Goal: Task Accomplishment & Management: Complete application form

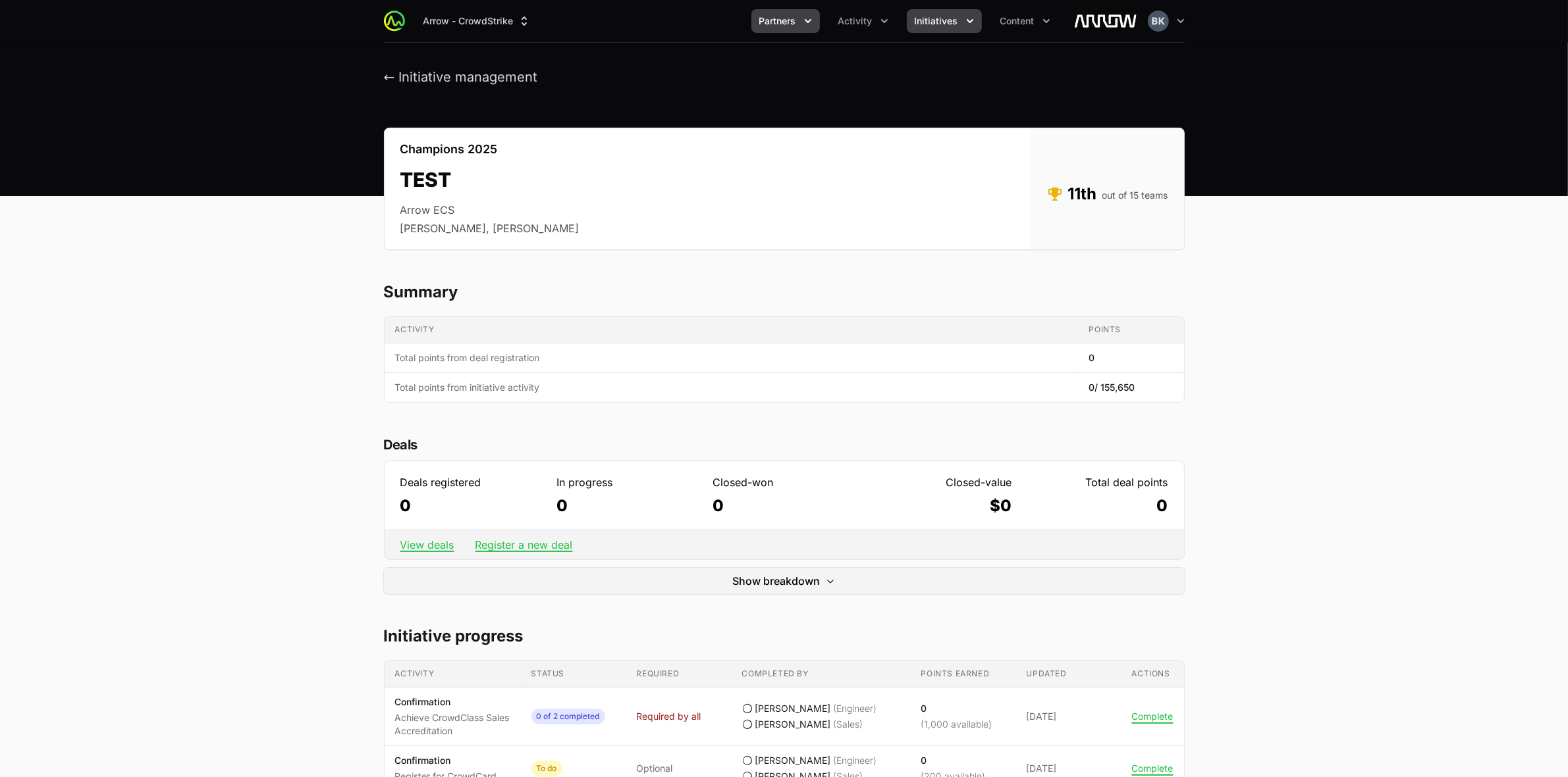
click at [762, 21] on span "Partners" at bounding box center [777, 21] width 37 height 13
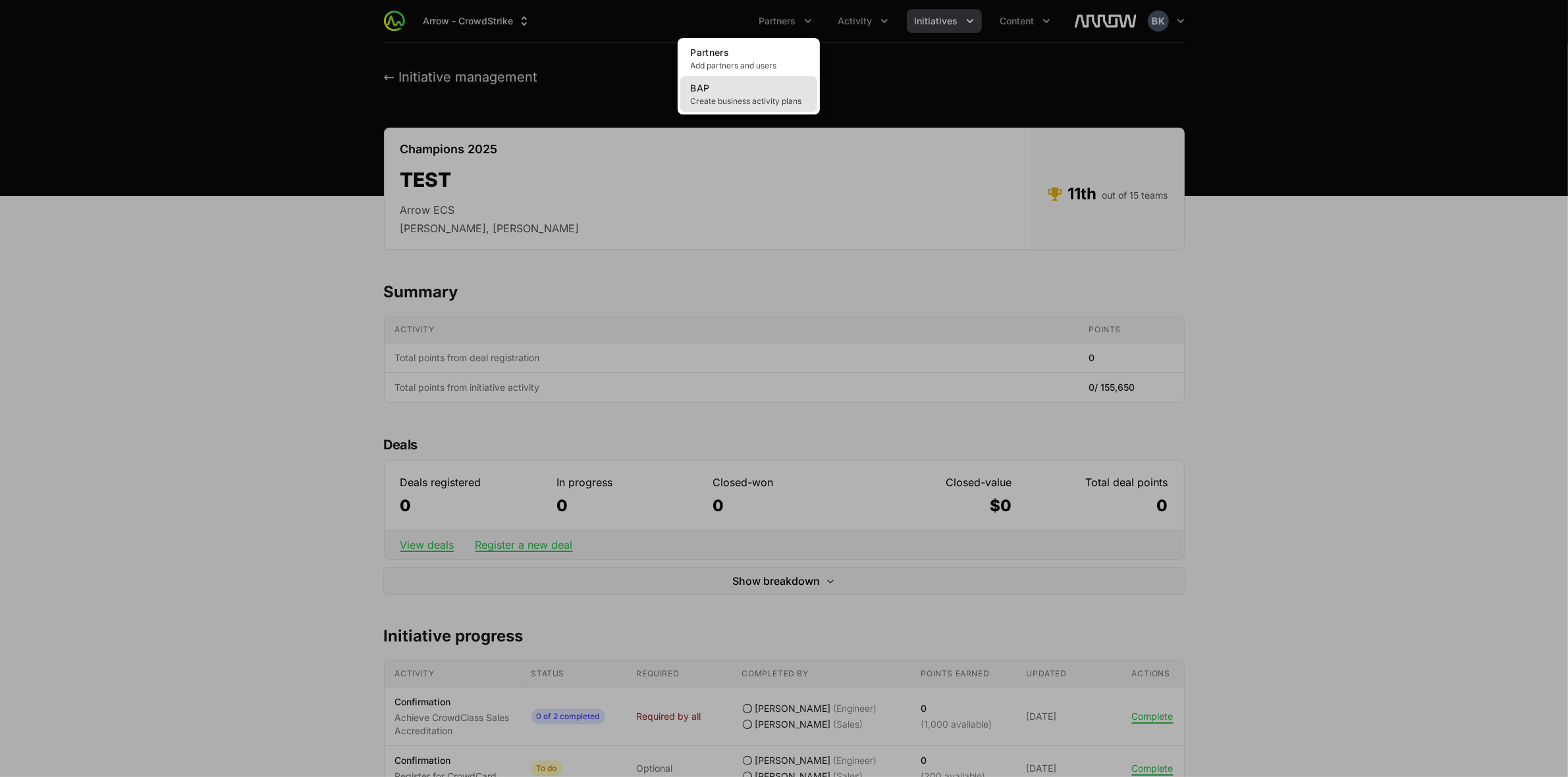
click at [742, 91] on link "BAP Create business activity plans" at bounding box center [748, 94] width 137 height 36
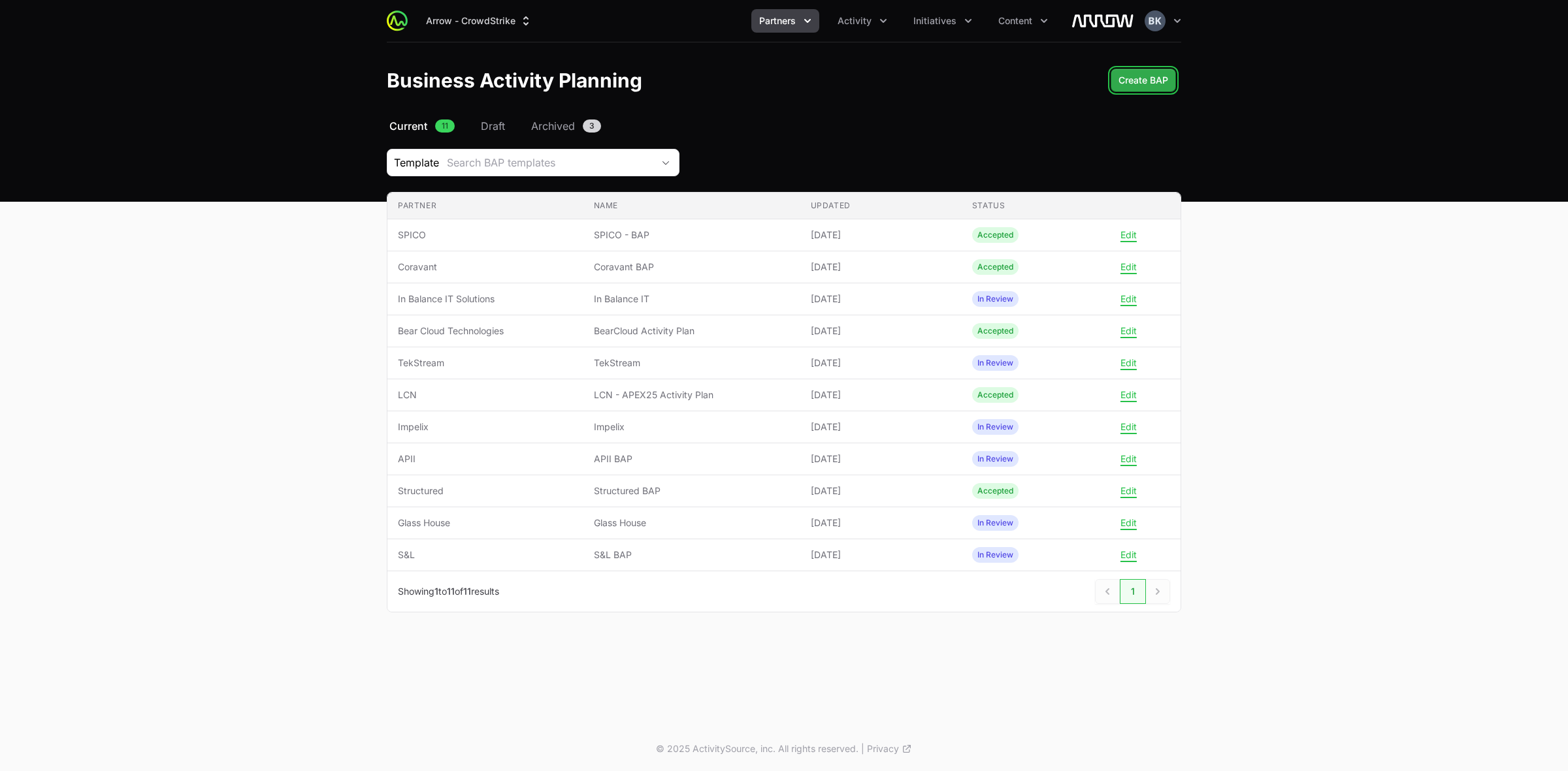
click at [1130, 80] on span "Create BAP" at bounding box center [1142, 80] width 50 height 16
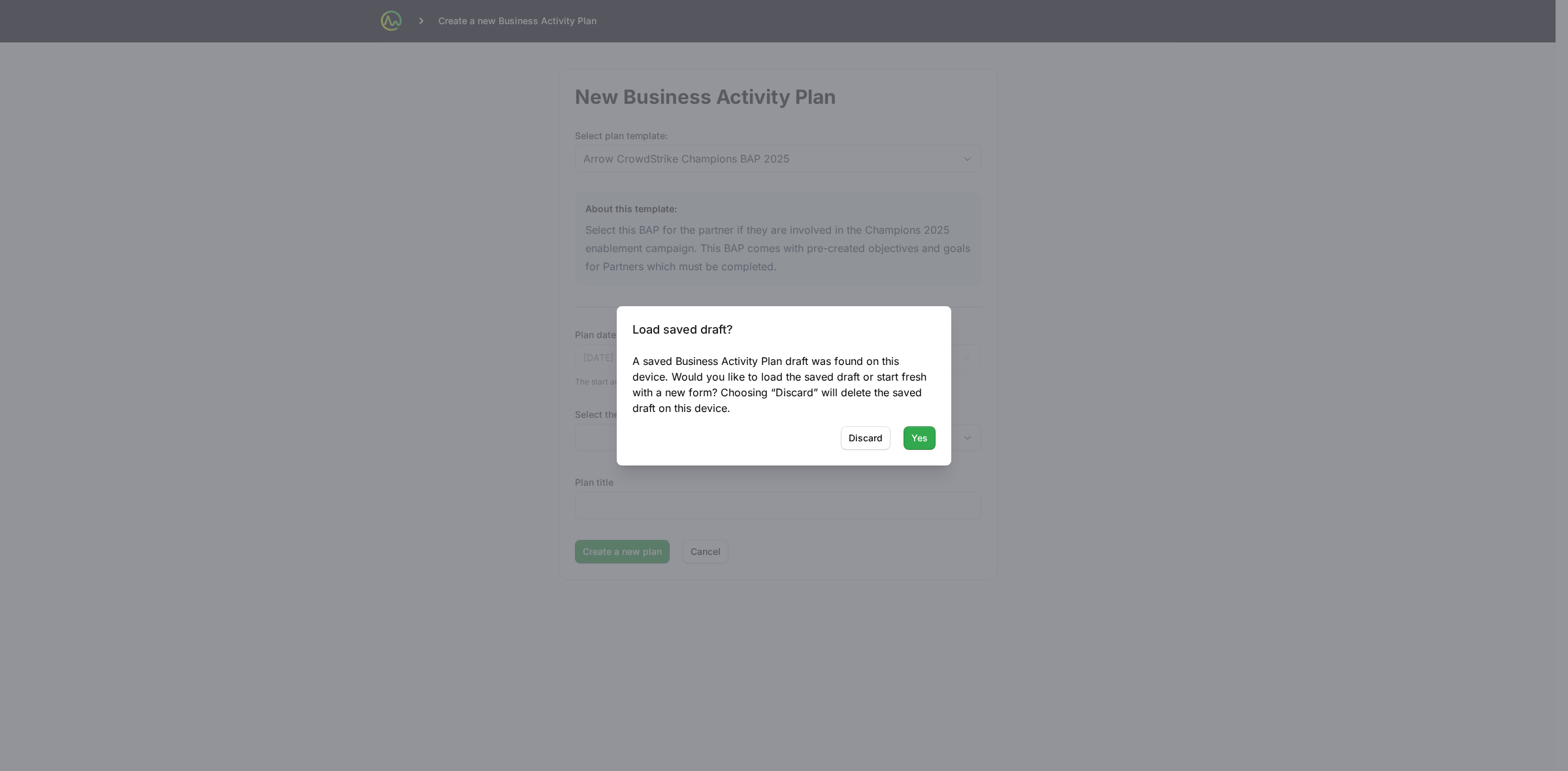
click at [916, 438] on span "Yes" at bounding box center [919, 438] width 16 height 16
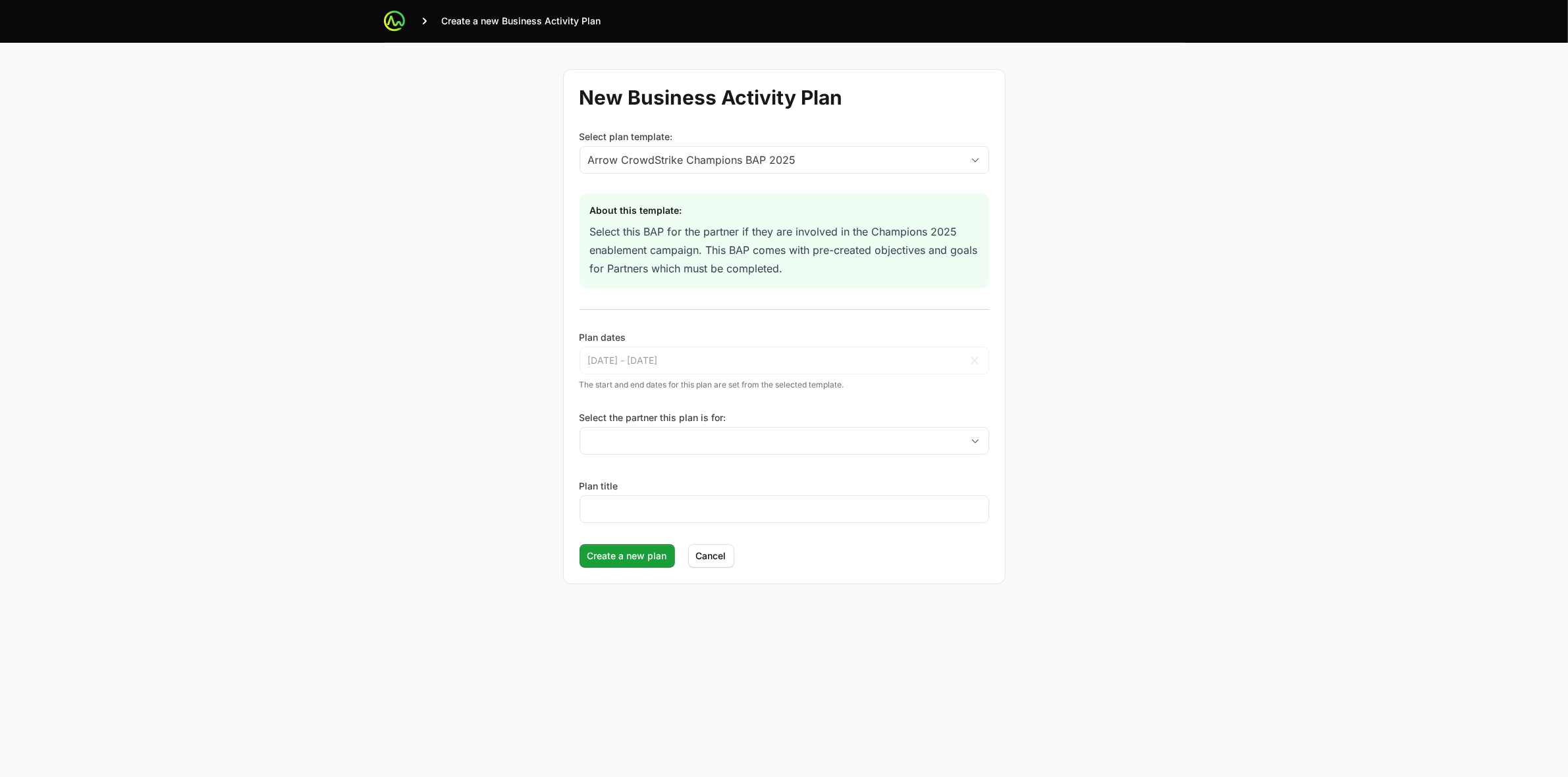
click at [807, 207] on div "About this template:" at bounding box center [785, 210] width 389 height 13
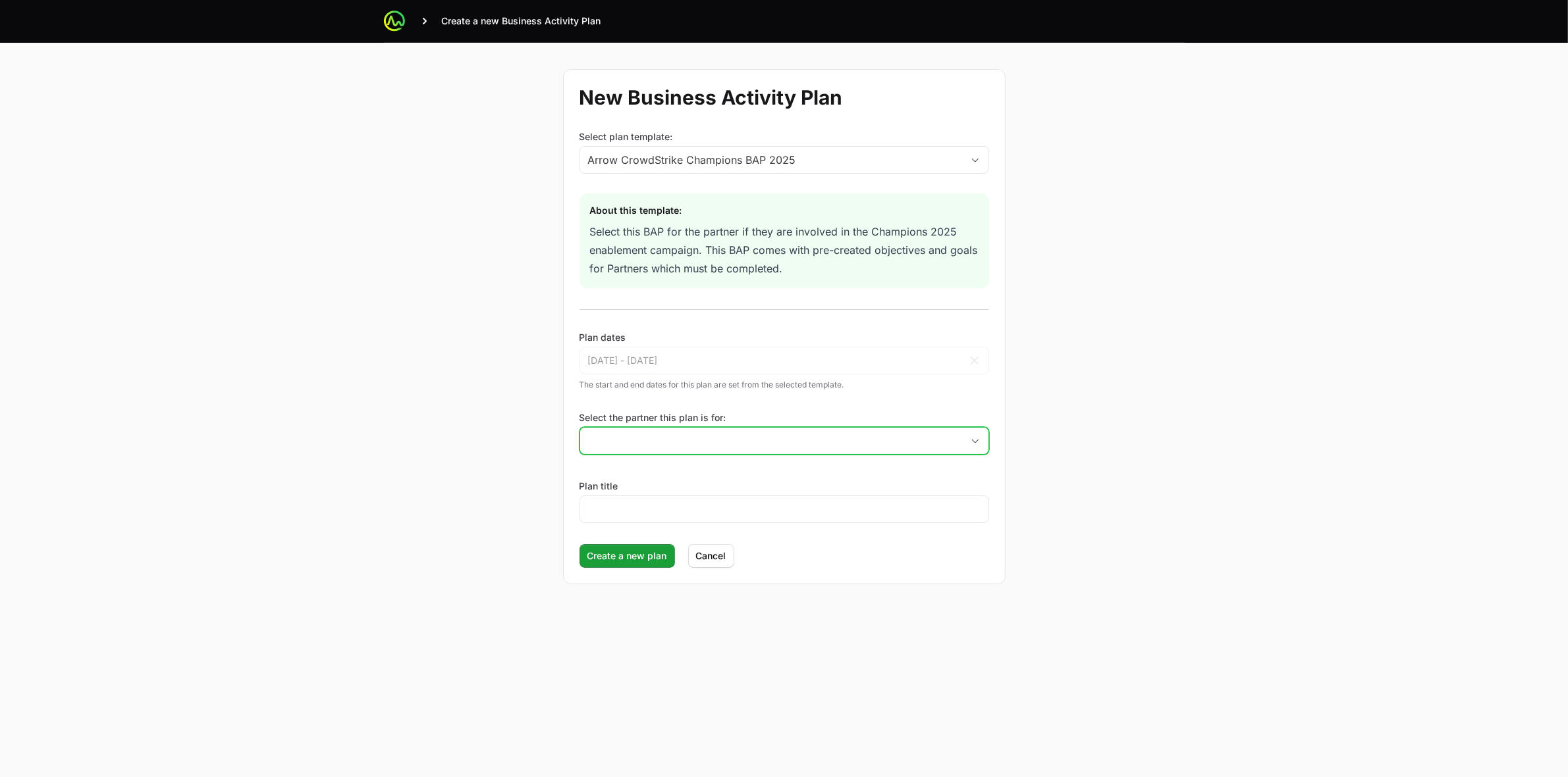
click at [649, 435] on input "Select the partner this plan is for:" at bounding box center [771, 441] width 382 height 26
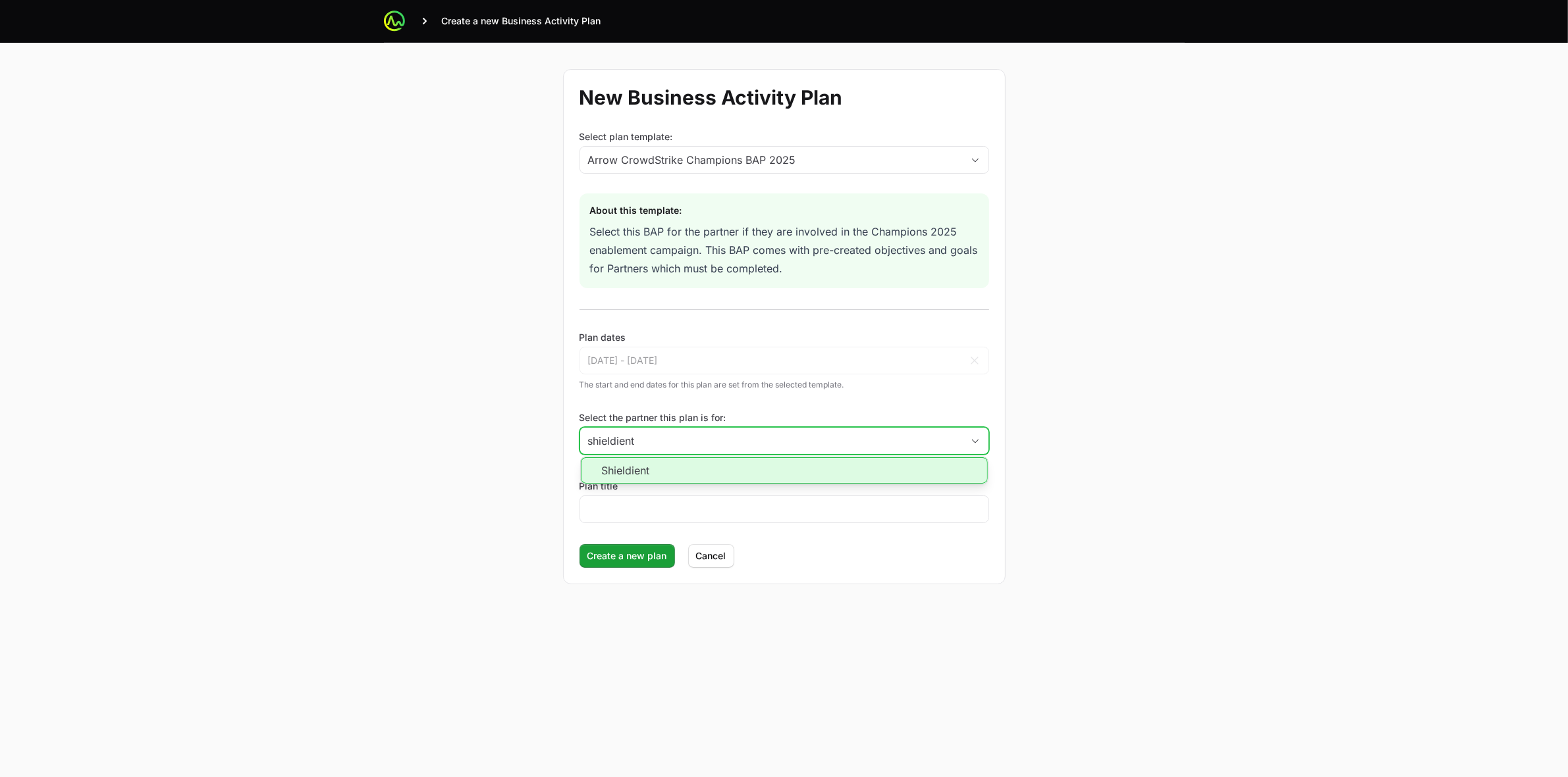
click at [647, 470] on li "Shieldient" at bounding box center [784, 471] width 407 height 26
type input "Shieldient"
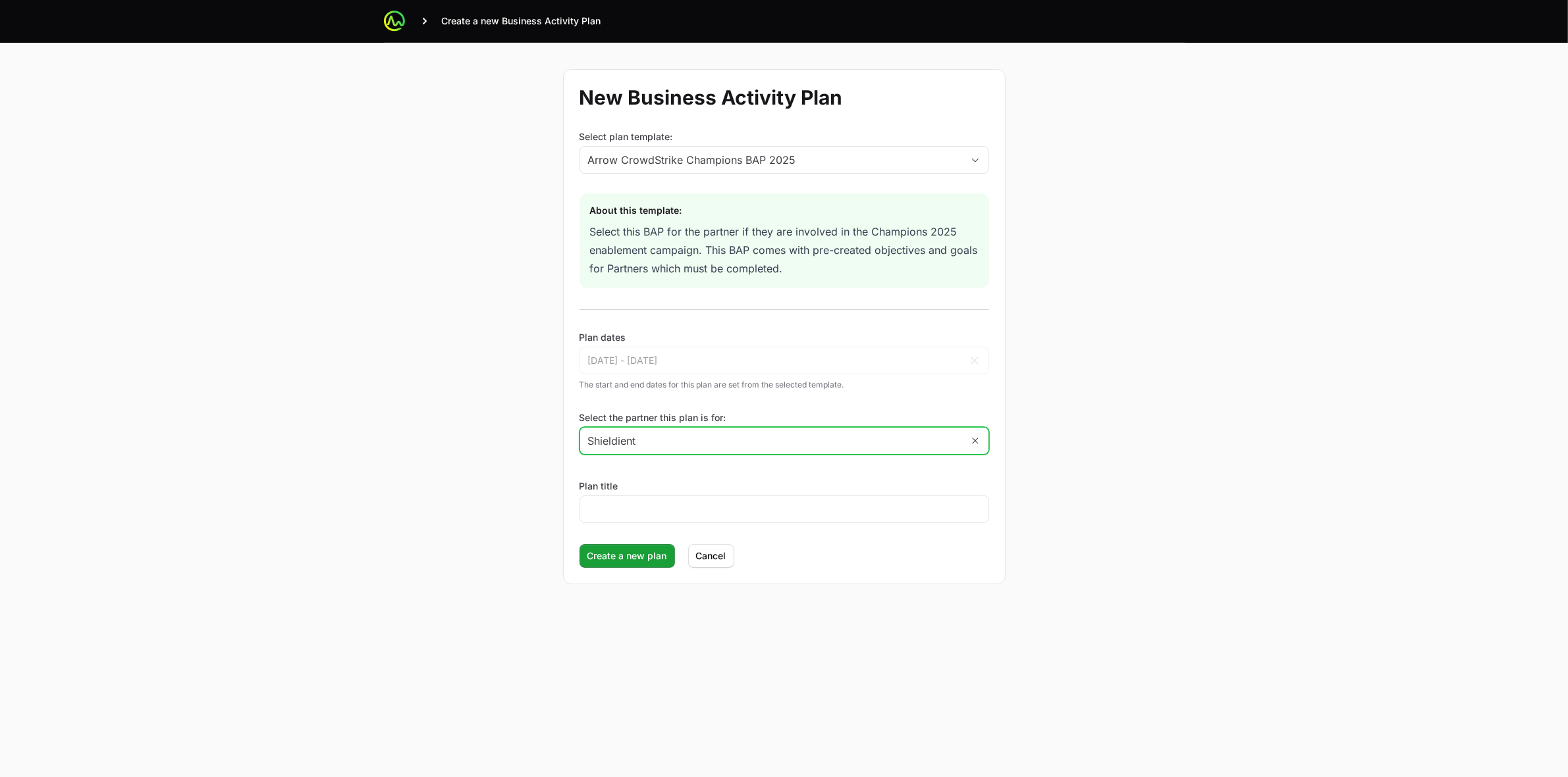
drag, startPoint x: 643, startPoint y: 437, endPoint x: 515, endPoint y: 437, distance: 128.0
click at [515, 437] on div "New Business Activity Plan Select plan template: Arrow CrowdStrike Champions BA…" at bounding box center [785, 326] width 843 height 568
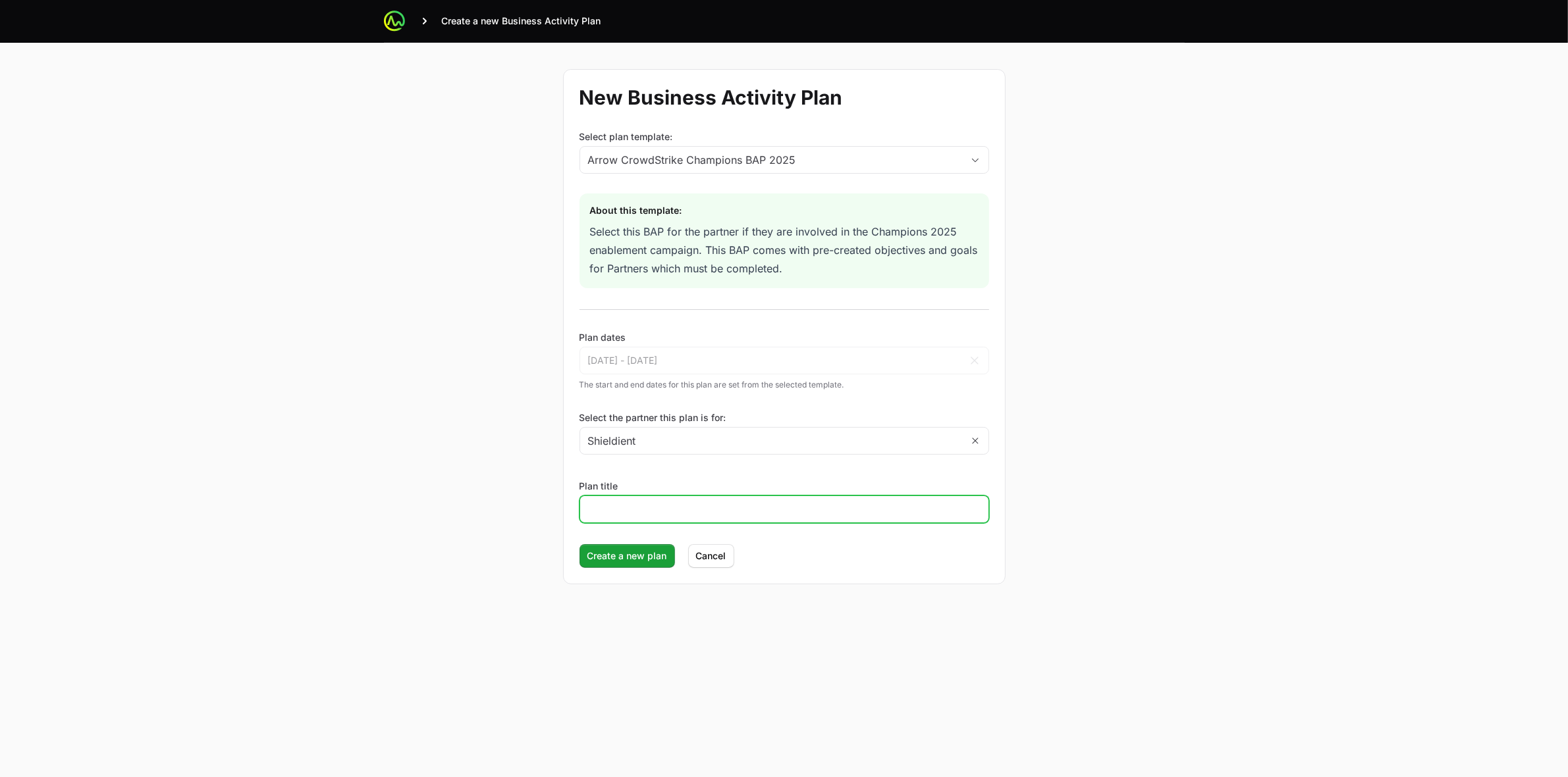
click at [716, 507] on input "Plan title" at bounding box center [784, 509] width 392 height 16
paste input "Shieldient"
type input "Shieldient - BAP"
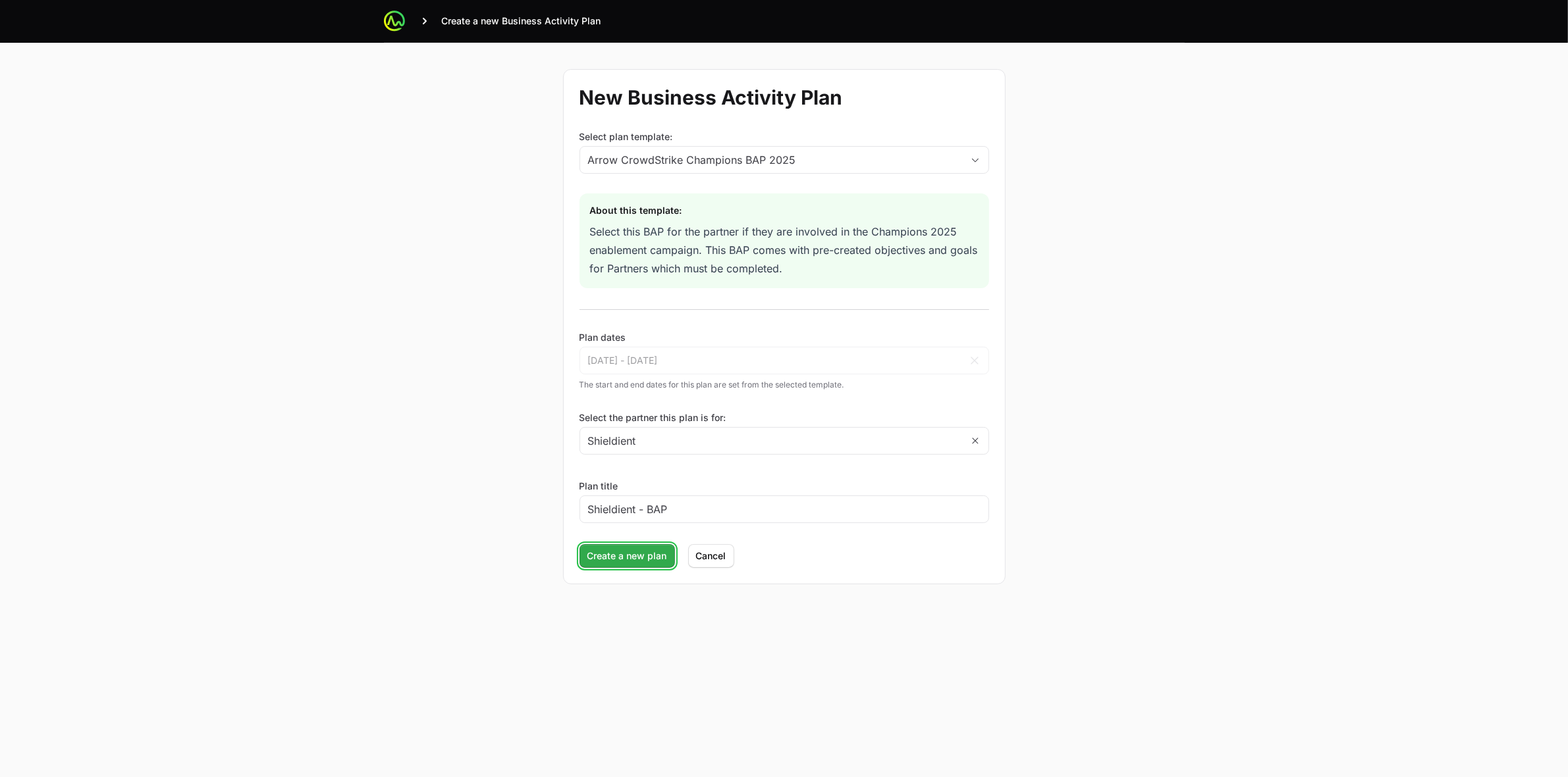
click at [626, 560] on span "Create a new plan" at bounding box center [627, 556] width 79 height 16
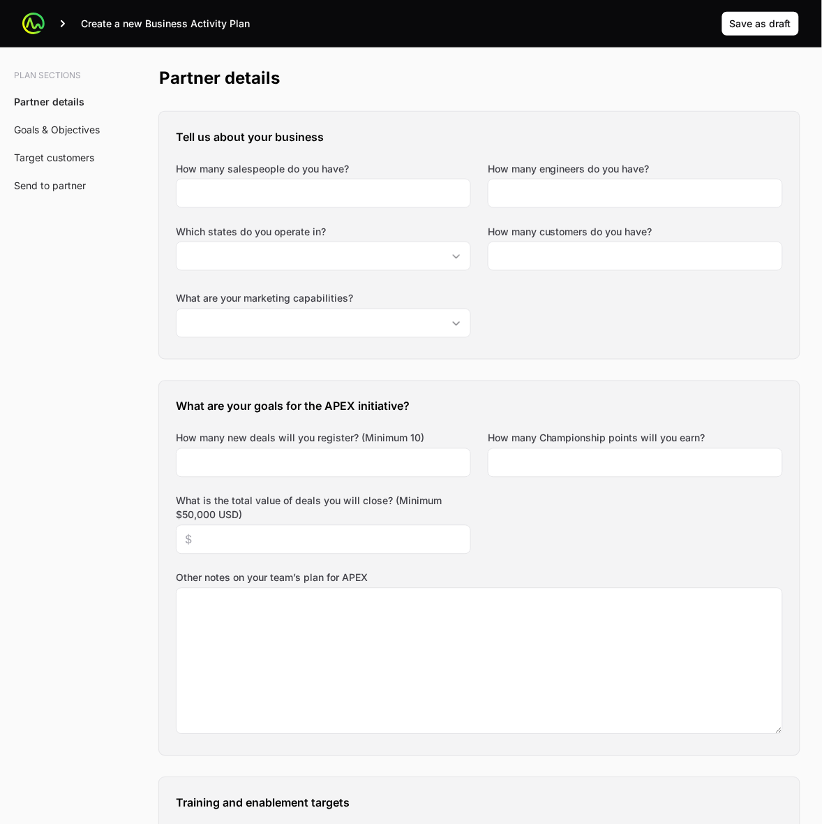
scroll to position [304, 0]
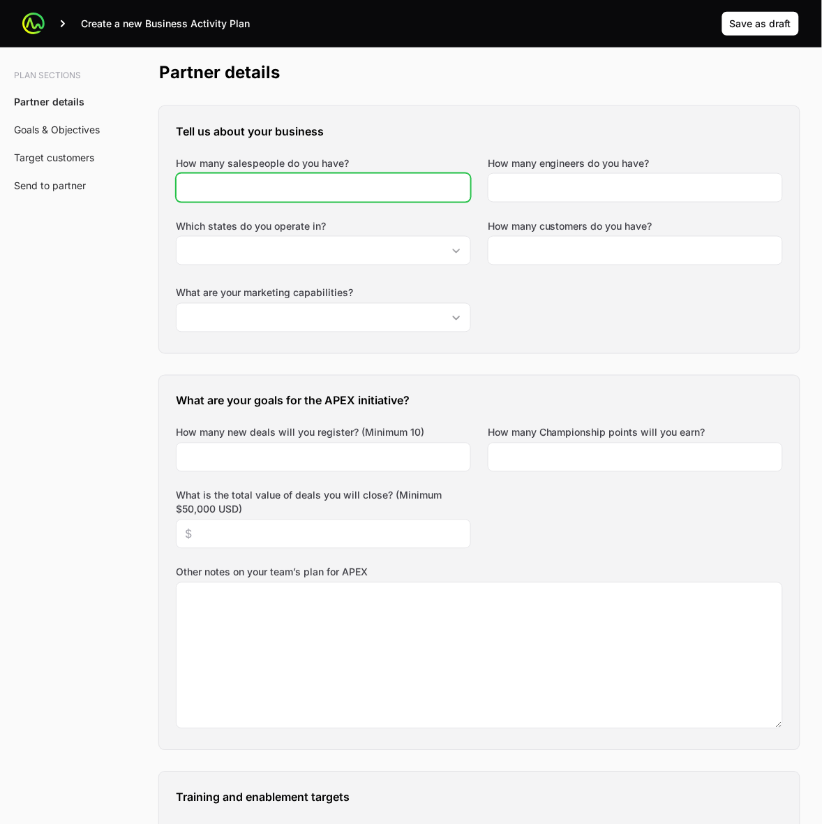
click at [391, 188] on input "How many salespeople do you have?" at bounding box center [323, 187] width 277 height 17
click at [274, 182] on input "How many salespeople do you have?" at bounding box center [323, 187] width 277 height 17
click at [413, 188] on input "How many salespeople do you have?" at bounding box center [323, 187] width 277 height 17
type input "3"
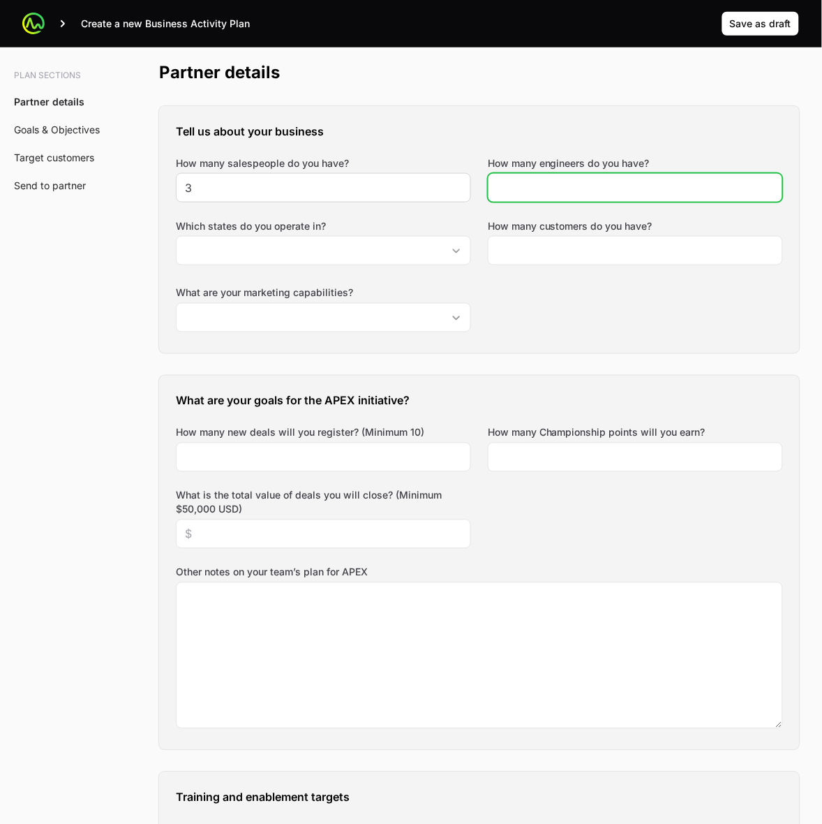
type input "6"
type input "13"
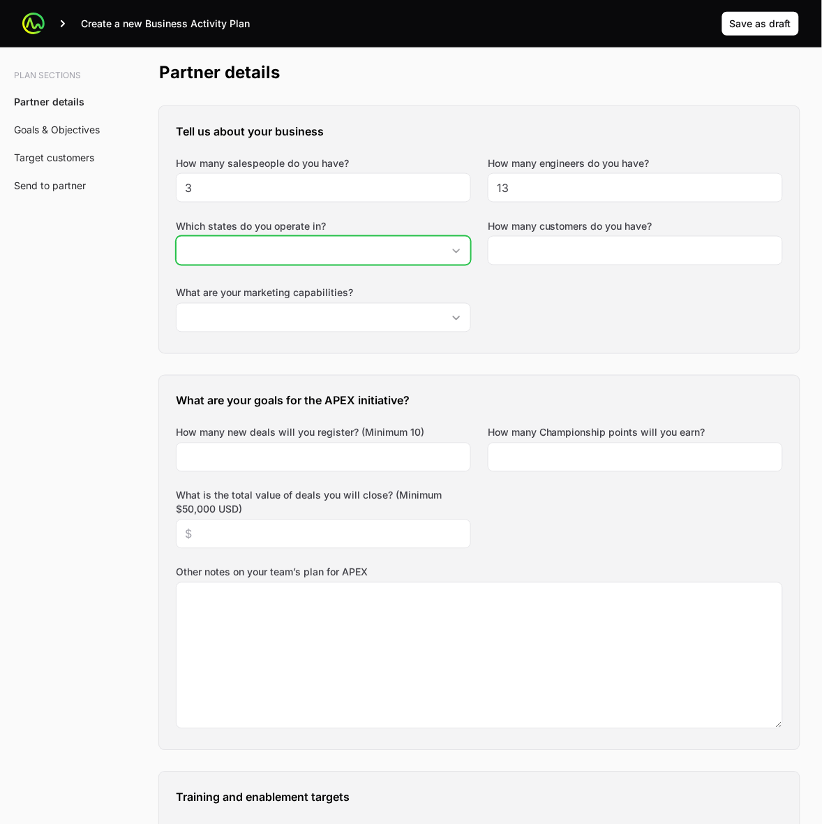
click at [330, 262] on input "Which states do you operate in?" at bounding box center [310, 251] width 266 height 28
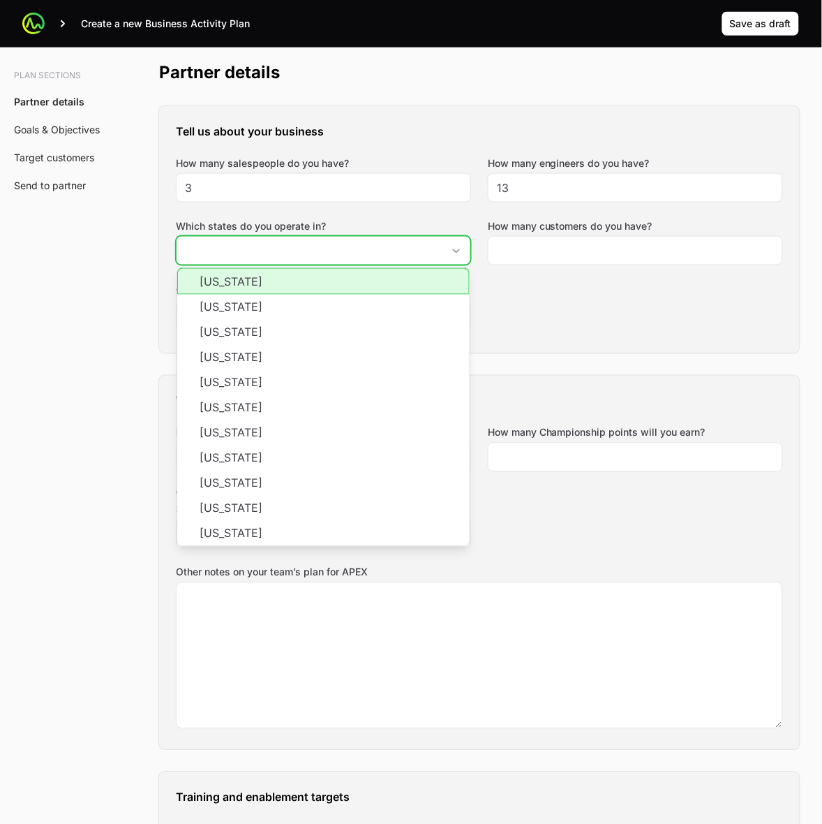
drag, startPoint x: 392, startPoint y: 285, endPoint x: 354, endPoint y: 295, distance: 39.1
click at [392, 285] on li "[US_STATE]" at bounding box center [323, 281] width 293 height 27
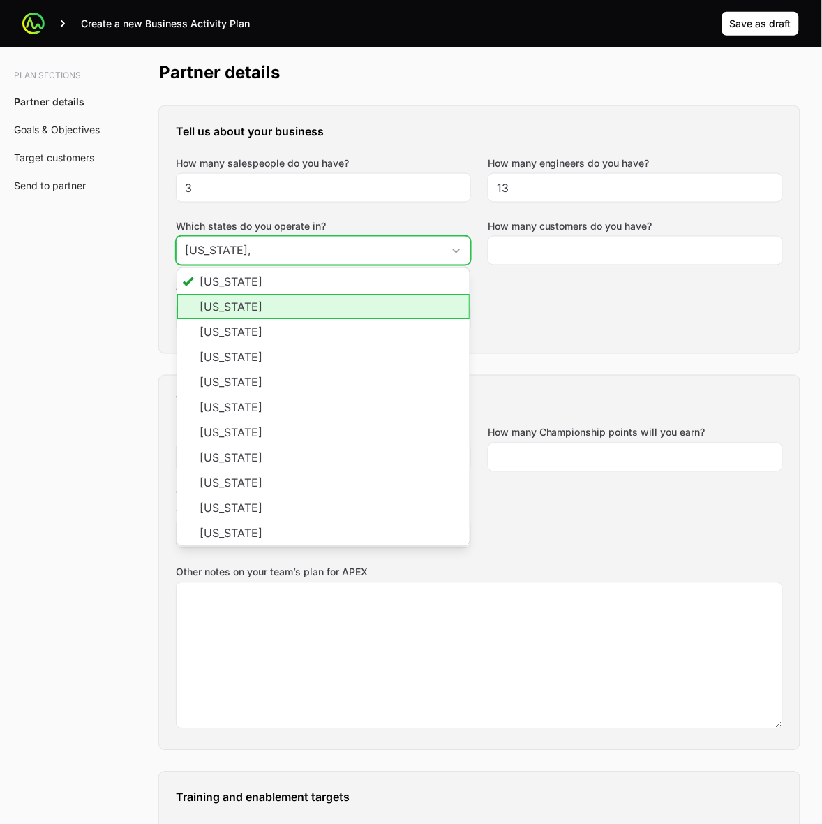
click at [333, 312] on li "[US_STATE]" at bounding box center [323, 307] width 293 height 25
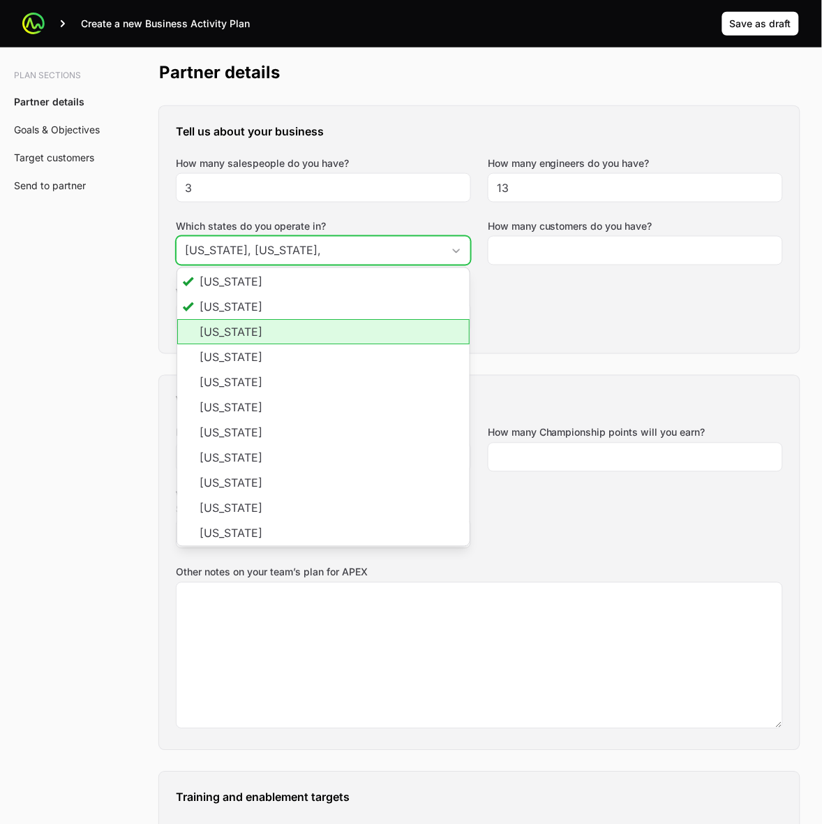
click at [294, 333] on li "[US_STATE]" at bounding box center [323, 332] width 293 height 25
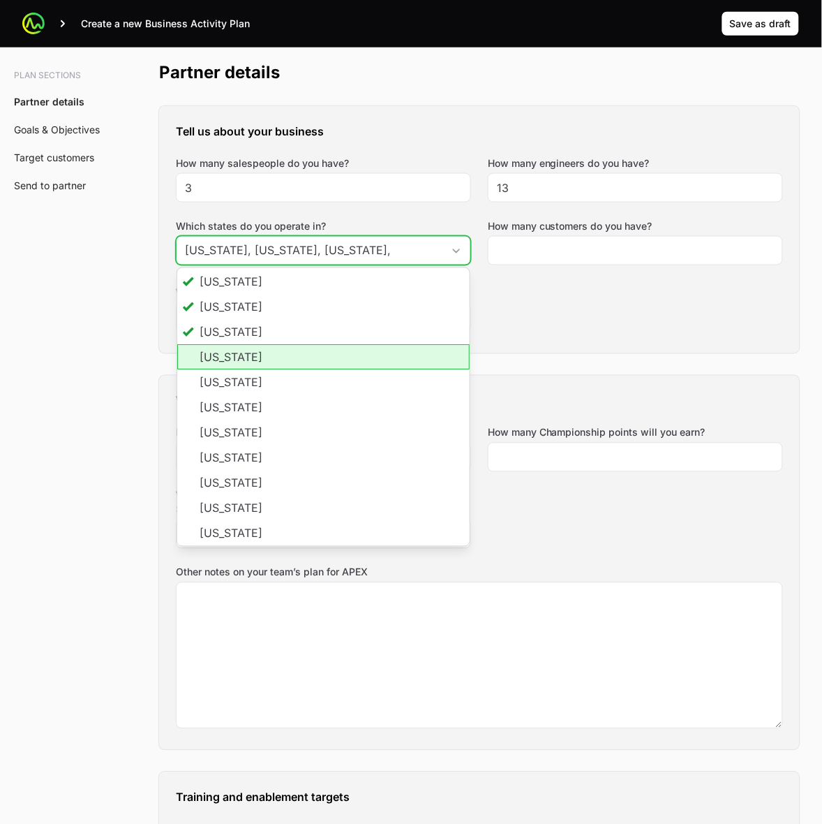
click at [272, 357] on li "[US_STATE]" at bounding box center [323, 357] width 293 height 25
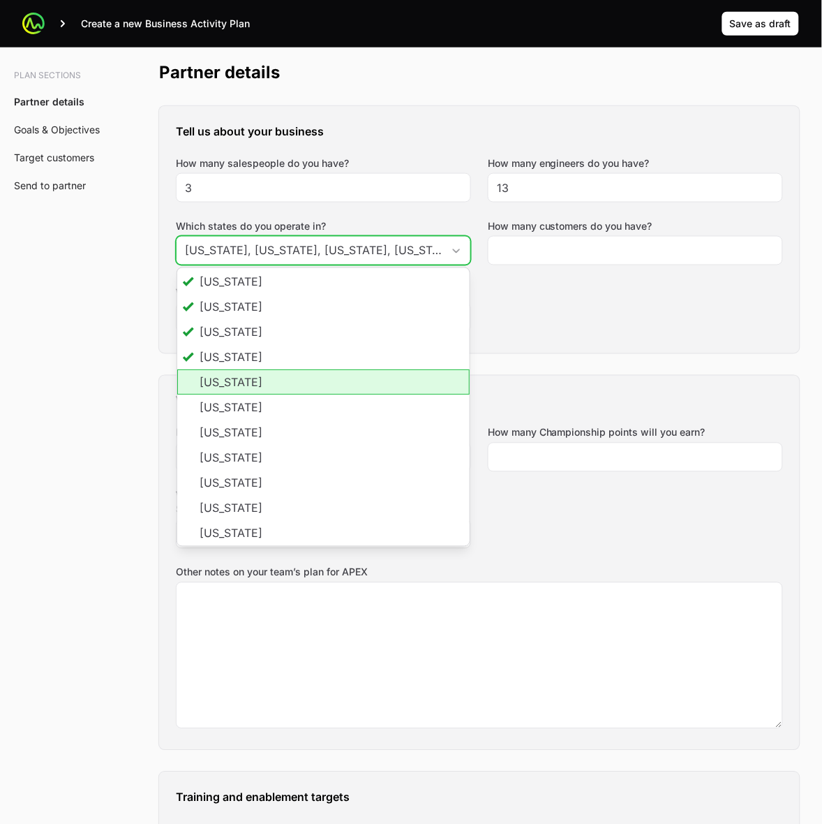
click at [262, 382] on li "[US_STATE]" at bounding box center [323, 382] width 293 height 25
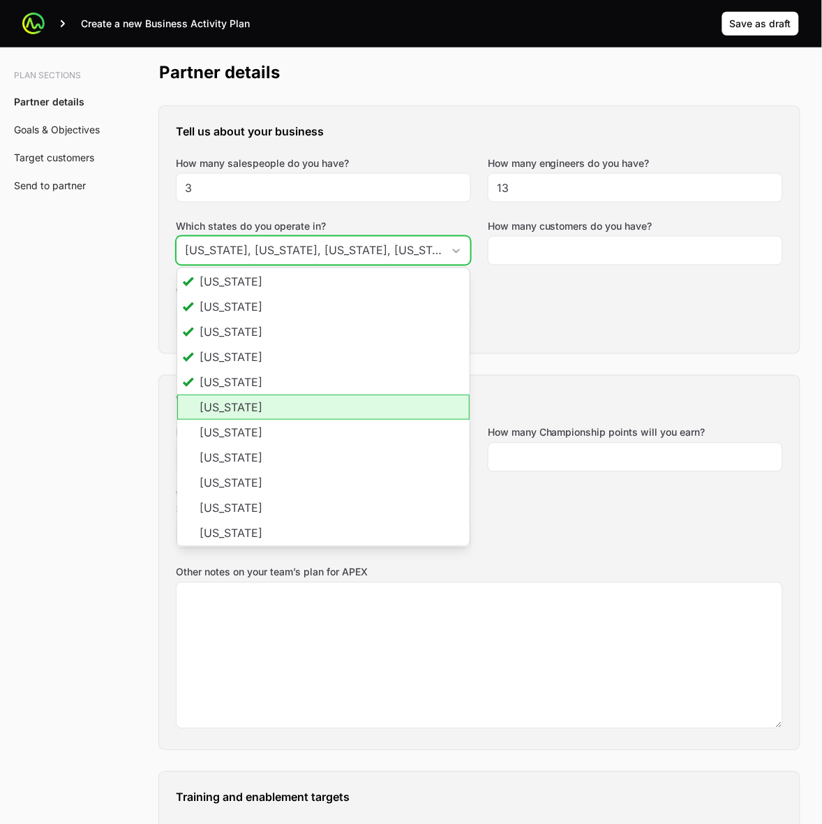
click at [258, 411] on li "[US_STATE]" at bounding box center [323, 407] width 293 height 25
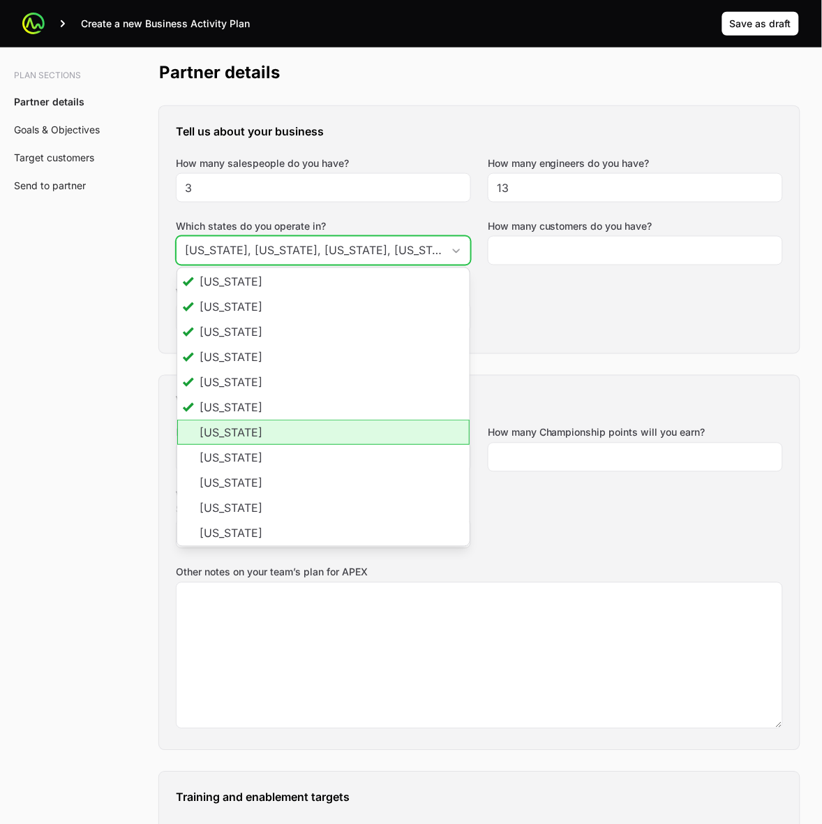
scroll to position [0, 0]
click at [256, 437] on li "[US_STATE]" at bounding box center [323, 432] width 293 height 25
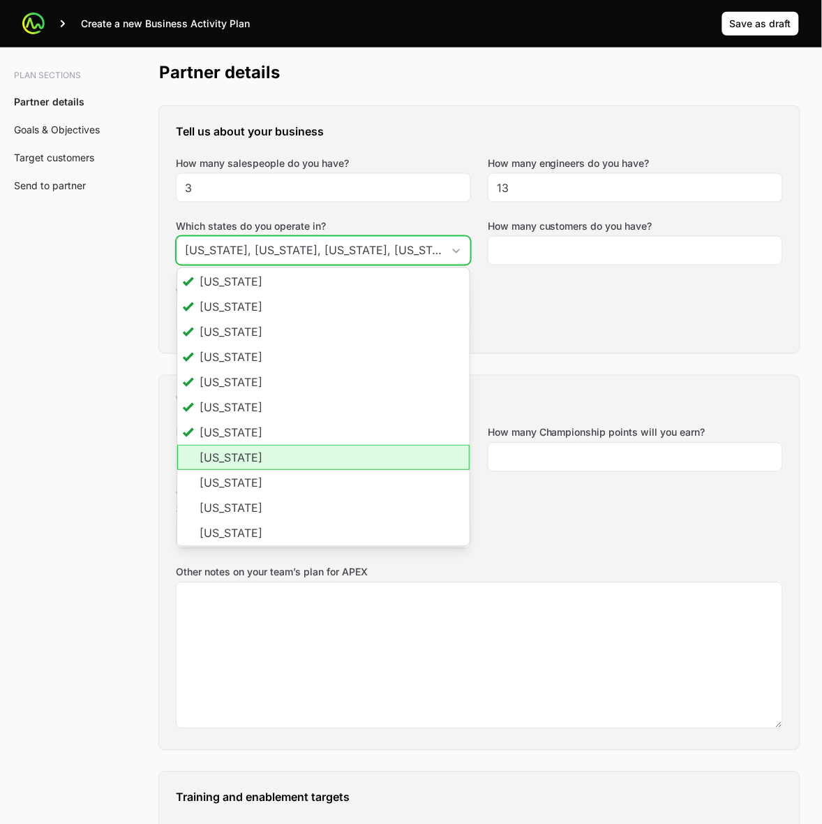
click at [255, 463] on li "[US_STATE]" at bounding box center [323, 457] width 293 height 25
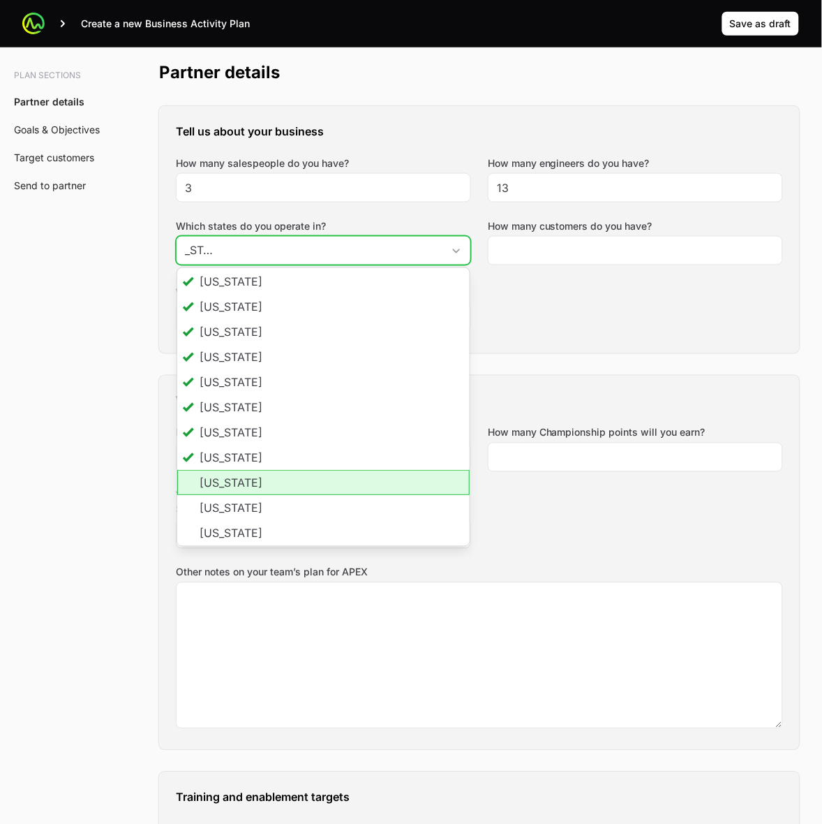
click at [249, 493] on li "[US_STATE]" at bounding box center [323, 483] width 293 height 25
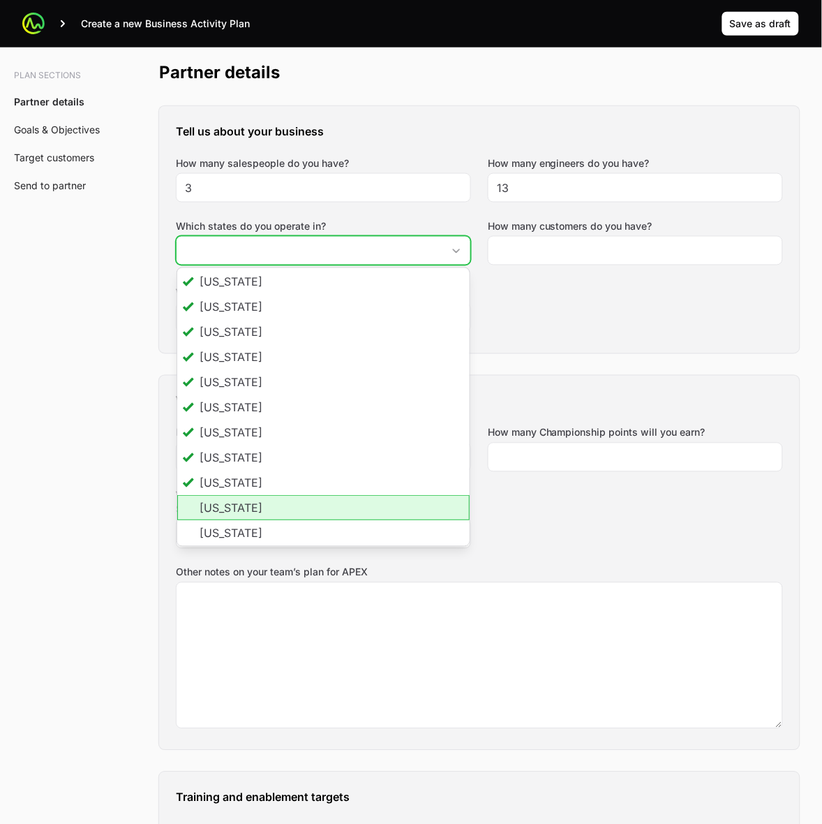
click at [245, 517] on li "[US_STATE]" at bounding box center [323, 508] width 293 height 25
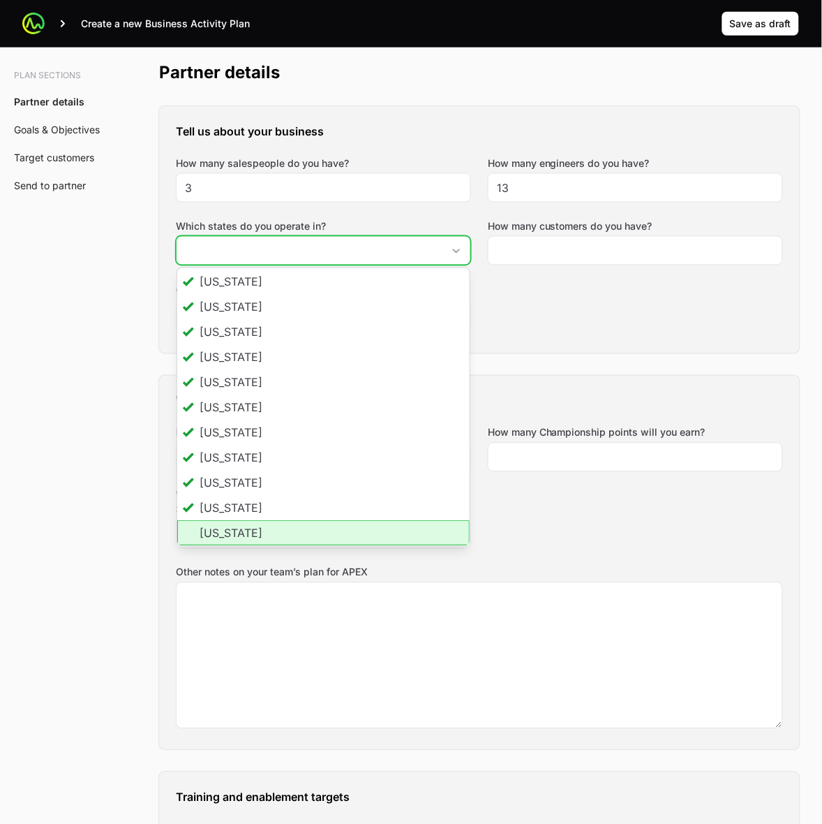
click at [246, 532] on li "[US_STATE]" at bounding box center [323, 533] width 293 height 25
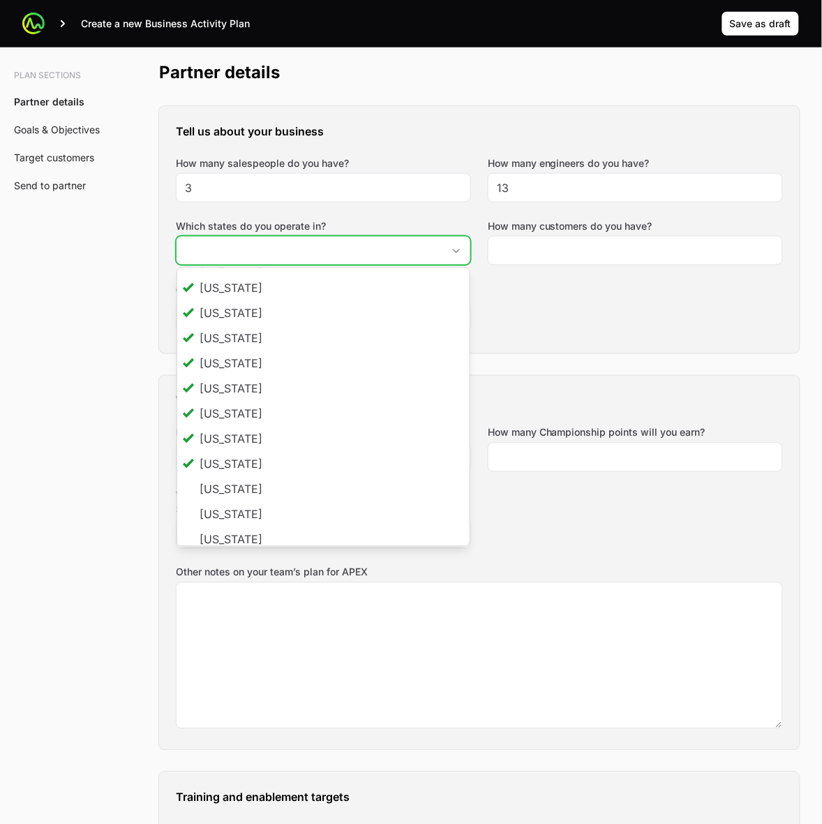
scroll to position [349, 0]
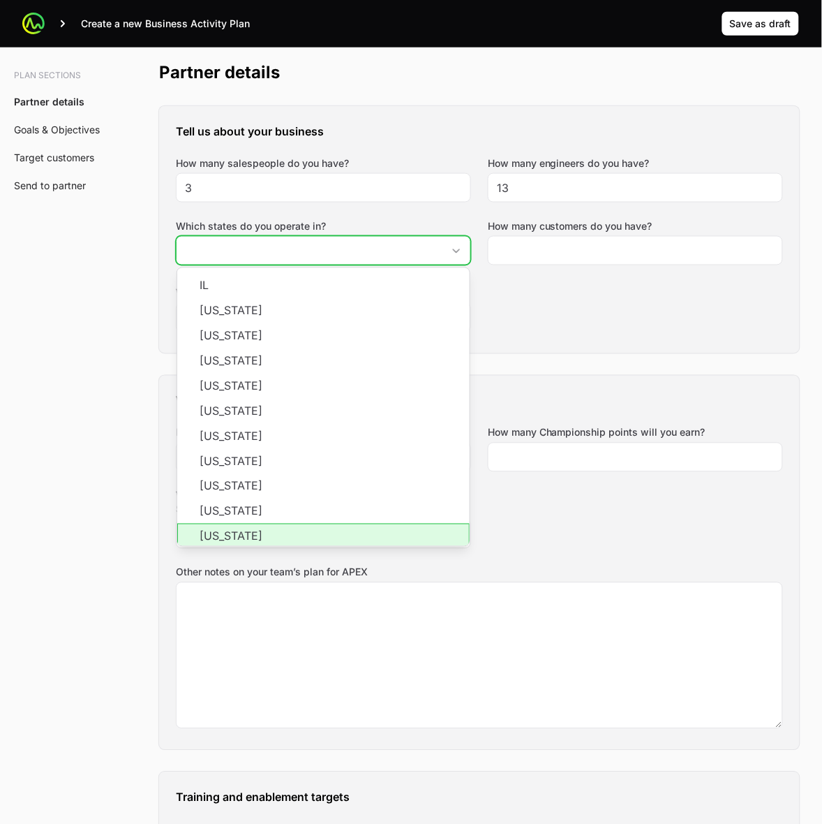
click at [260, 538] on li "[US_STATE]" at bounding box center [323, 536] width 293 height 25
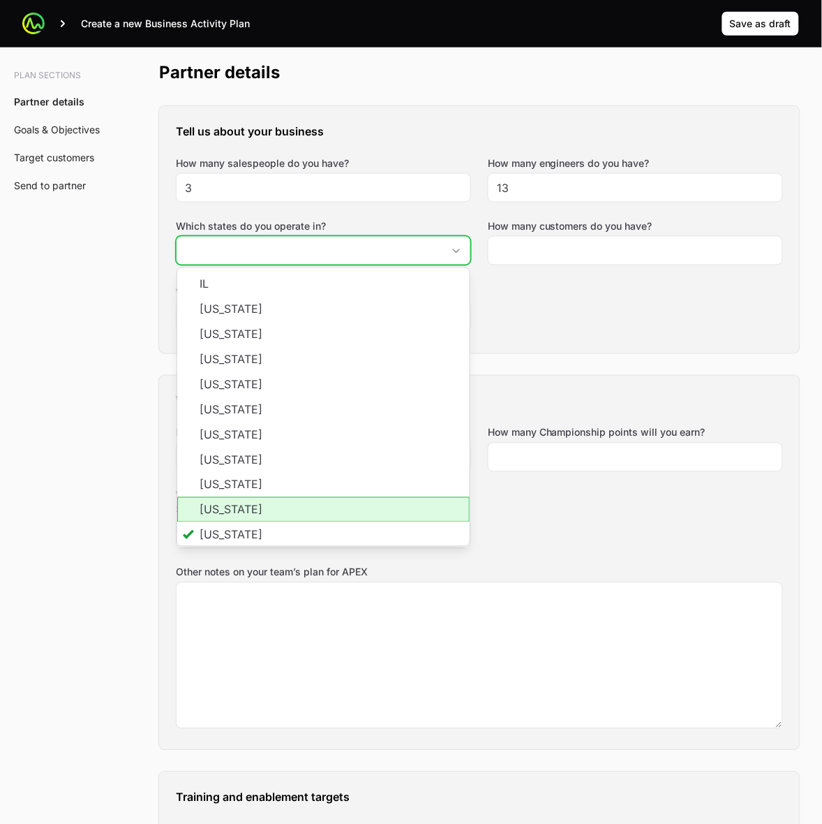
drag, startPoint x: 260, startPoint y: 506, endPoint x: 264, endPoint y: 487, distance: 19.3
click at [260, 501] on li "[US_STATE]" at bounding box center [323, 509] width 293 height 25
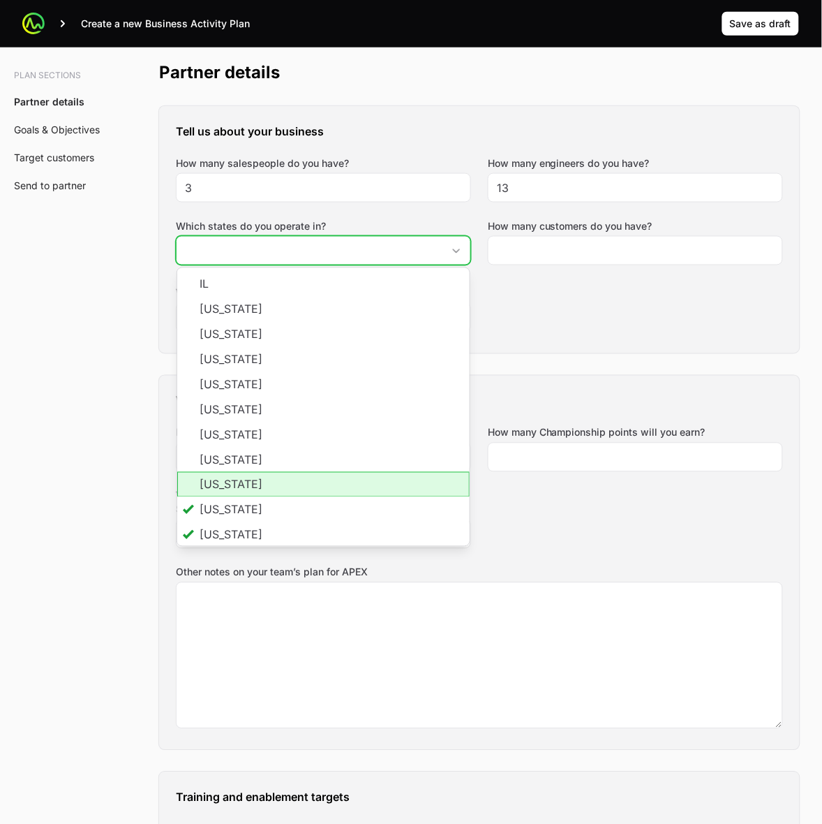
scroll to position [0, 0]
click at [264, 482] on li "[US_STATE]" at bounding box center [323, 484] width 293 height 25
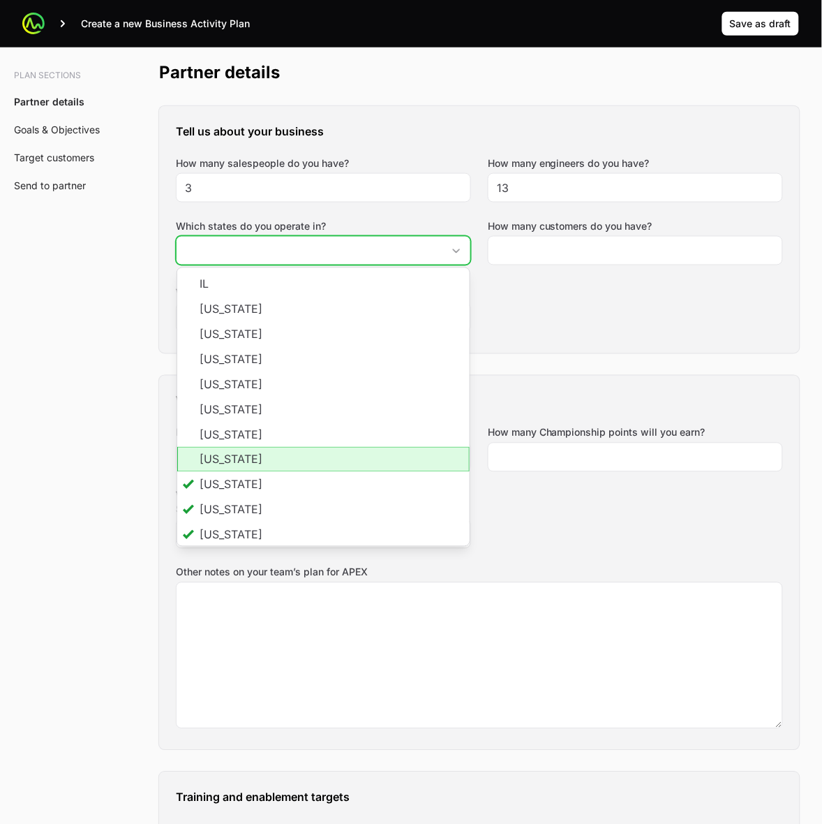
click at [263, 459] on li "[US_STATE]" at bounding box center [323, 459] width 293 height 25
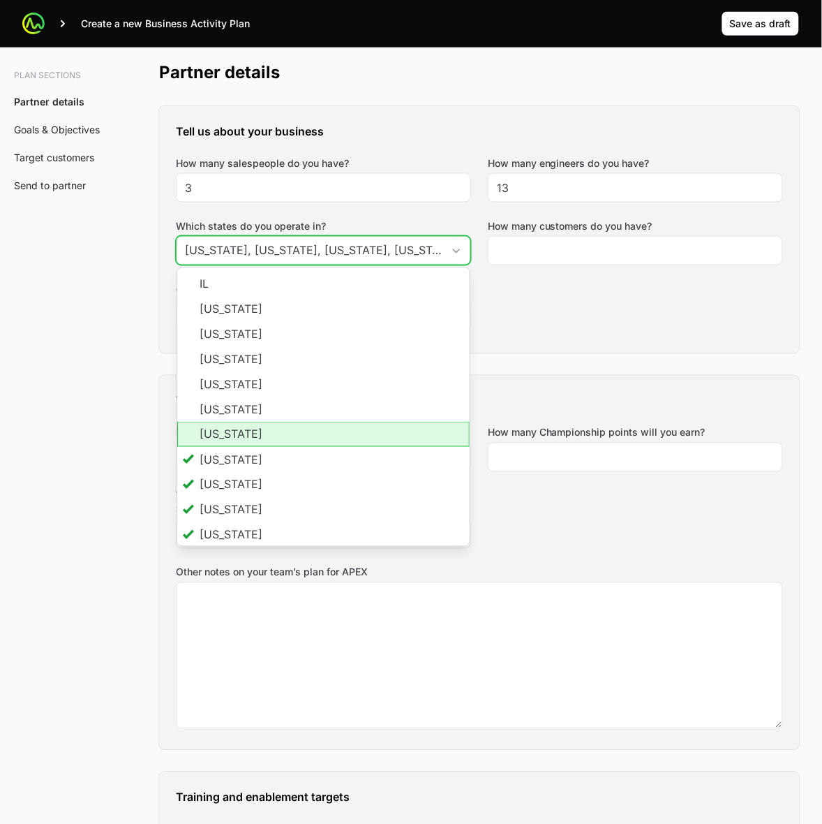
click at [262, 437] on li "[US_STATE]" at bounding box center [323, 434] width 293 height 25
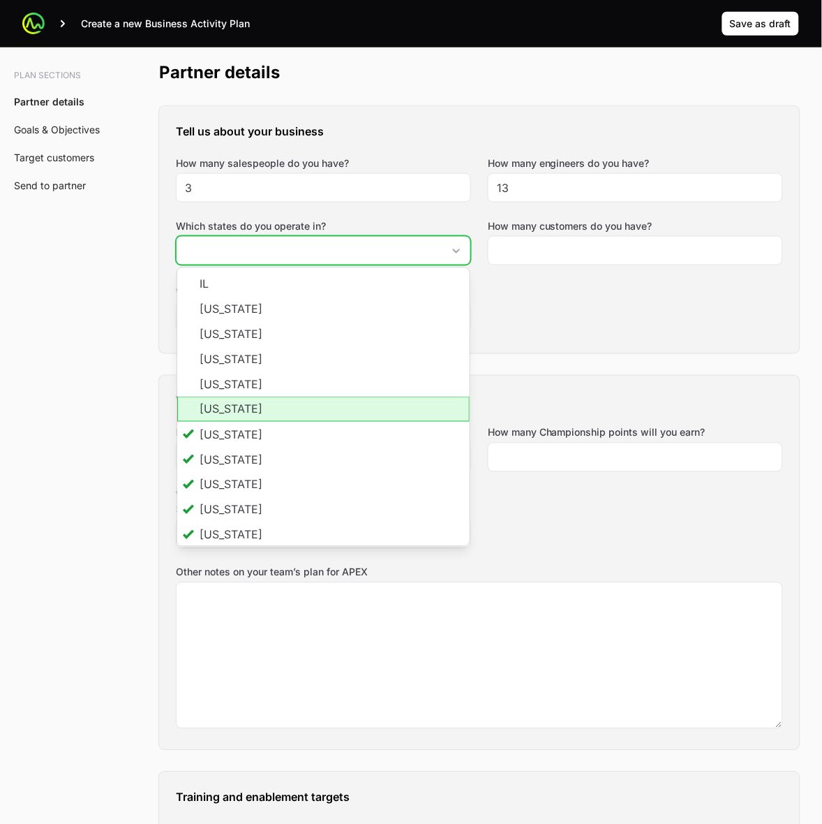
click at [260, 406] on li "[US_STATE]" at bounding box center [323, 409] width 293 height 25
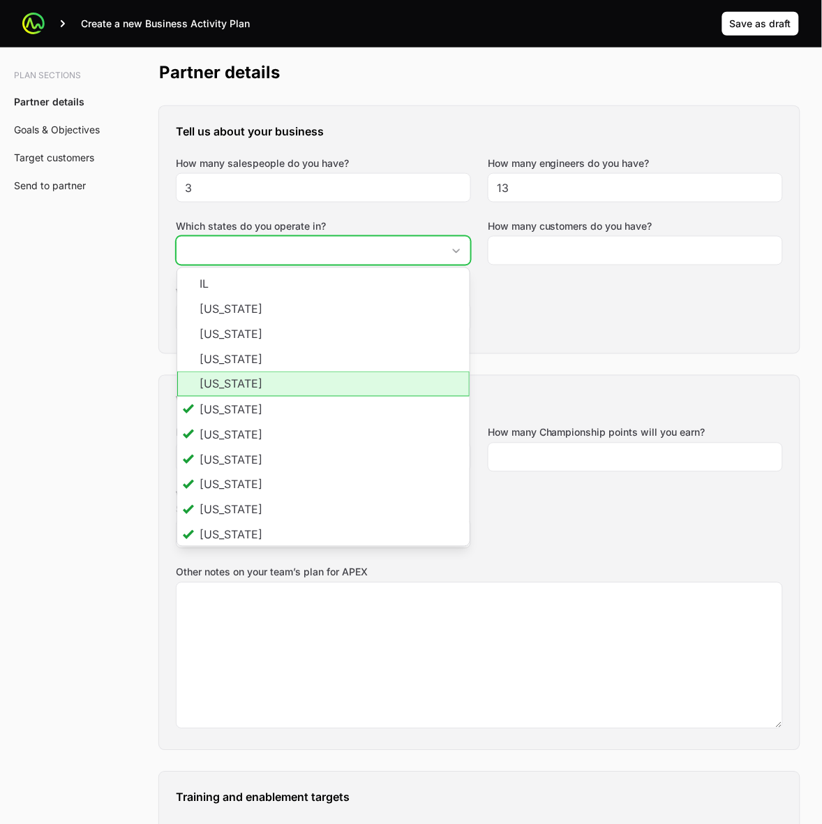
click at [253, 392] on li "[US_STATE]" at bounding box center [323, 383] width 293 height 25
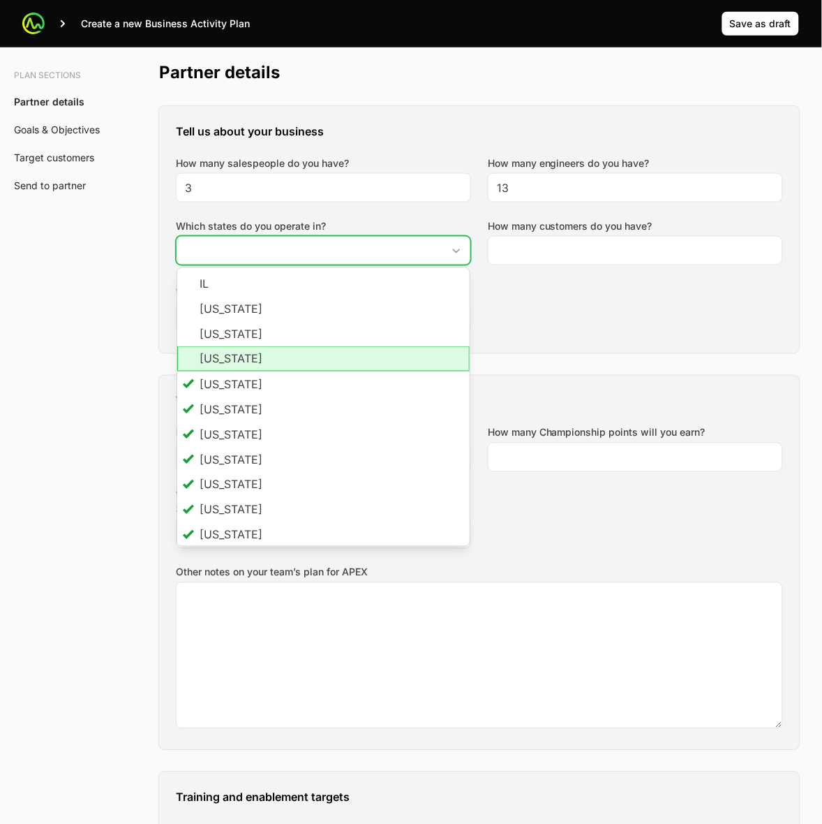
drag, startPoint x: 250, startPoint y: 360, endPoint x: 250, endPoint y: 349, distance: 11.2
click at [250, 360] on li "[US_STATE]" at bounding box center [323, 358] width 293 height 25
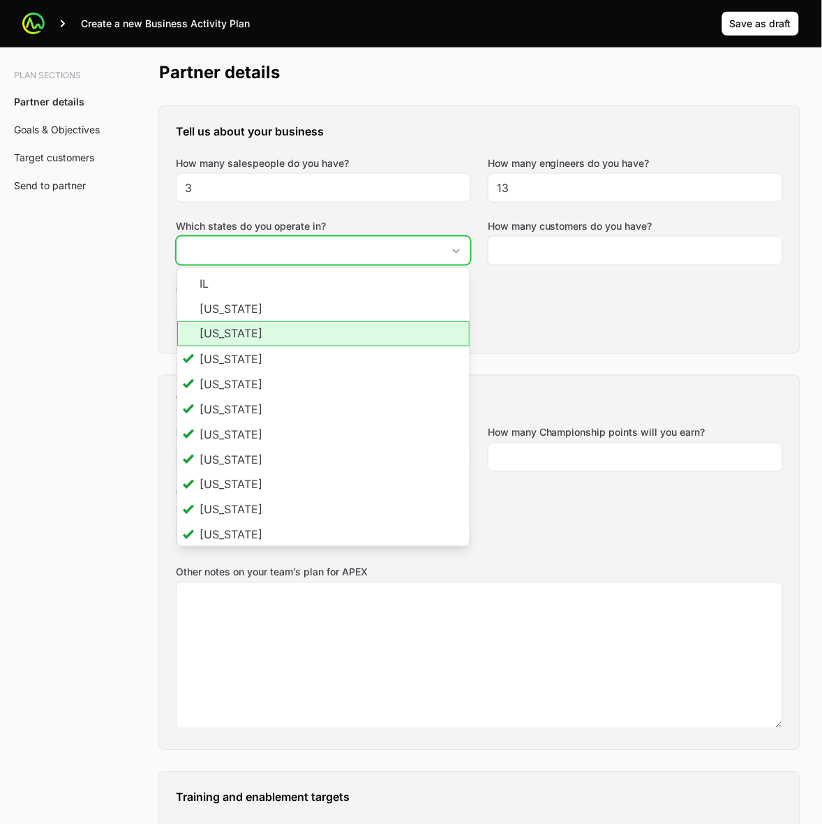
click at [249, 332] on li "[US_STATE]" at bounding box center [323, 333] width 293 height 25
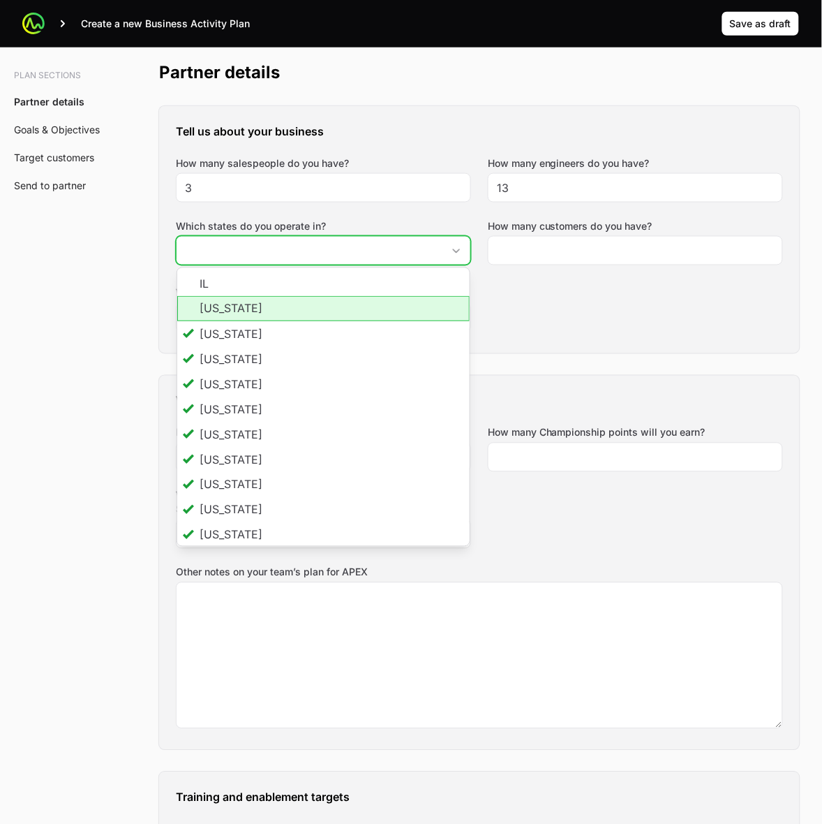
drag, startPoint x: 253, startPoint y: 308, endPoint x: 253, endPoint y: 293, distance: 14.7
click at [253, 307] on li "[US_STATE]" at bounding box center [323, 308] width 293 height 25
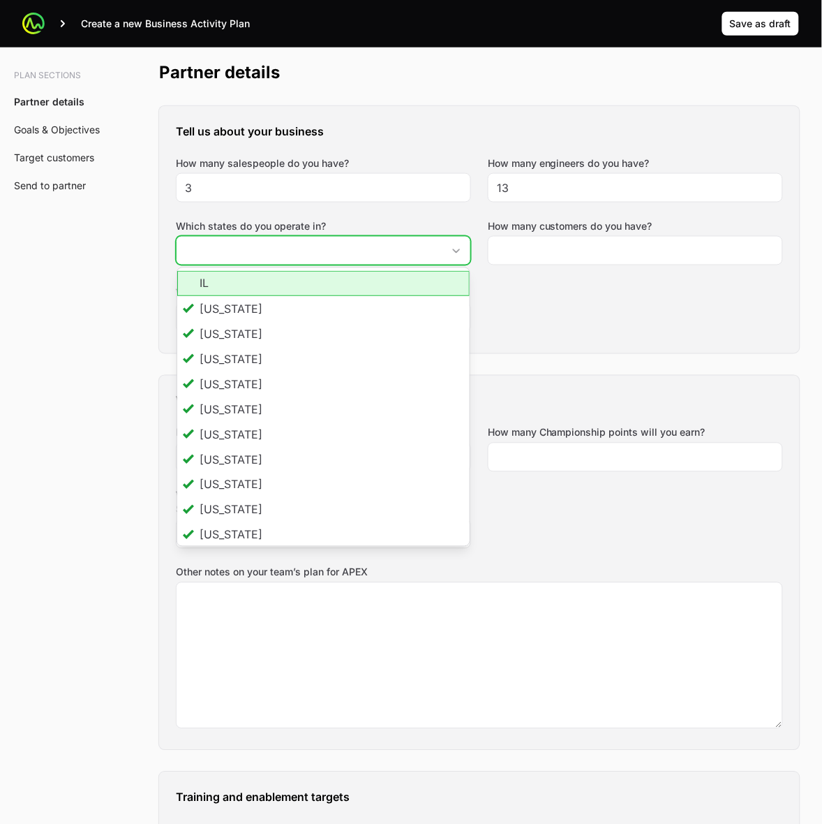
click at [253, 288] on li "IL" at bounding box center [323, 283] width 293 height 25
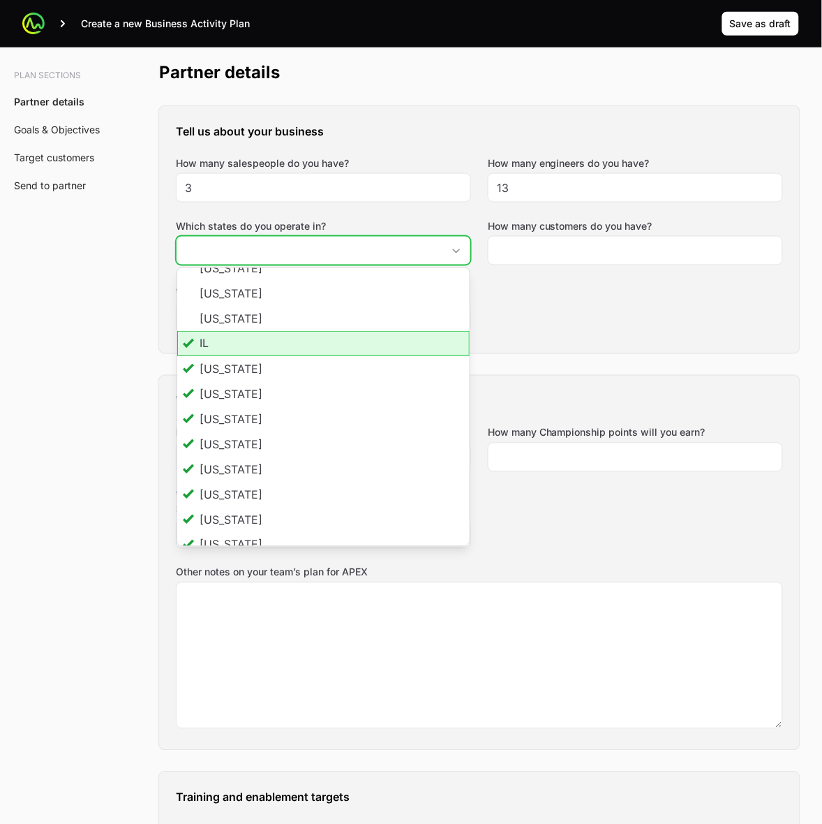
scroll to position [263, 0]
drag, startPoint x: 283, startPoint y: 353, endPoint x: 280, endPoint y: 341, distance: 12.2
click at [283, 353] on li "[US_STATE]" at bounding box center [323, 345] width 293 height 25
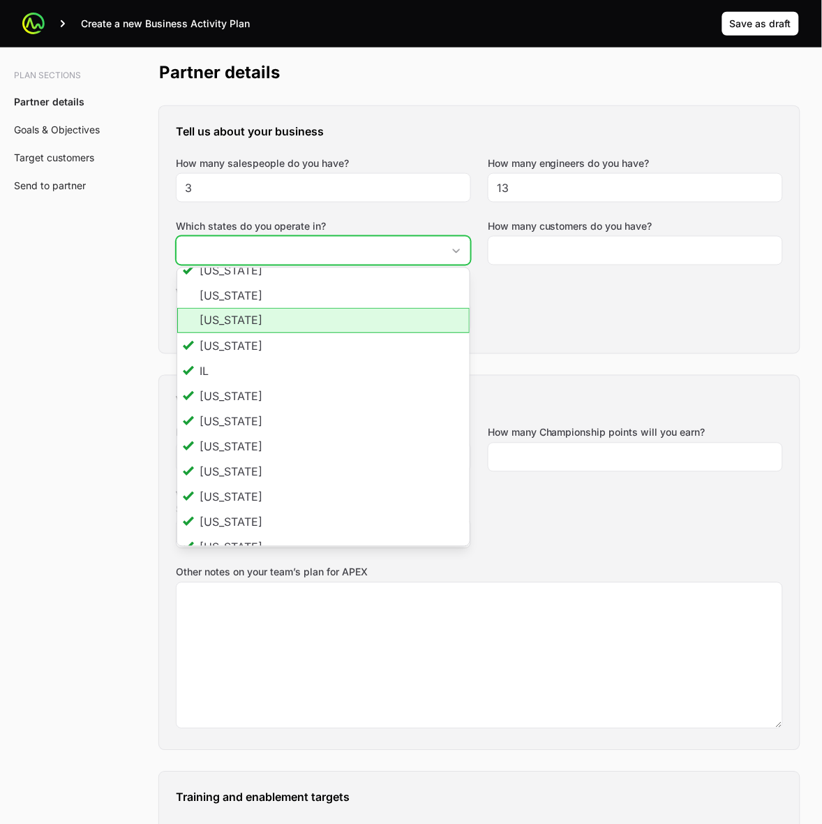
click at [279, 320] on li "[US_STATE]" at bounding box center [323, 320] width 293 height 25
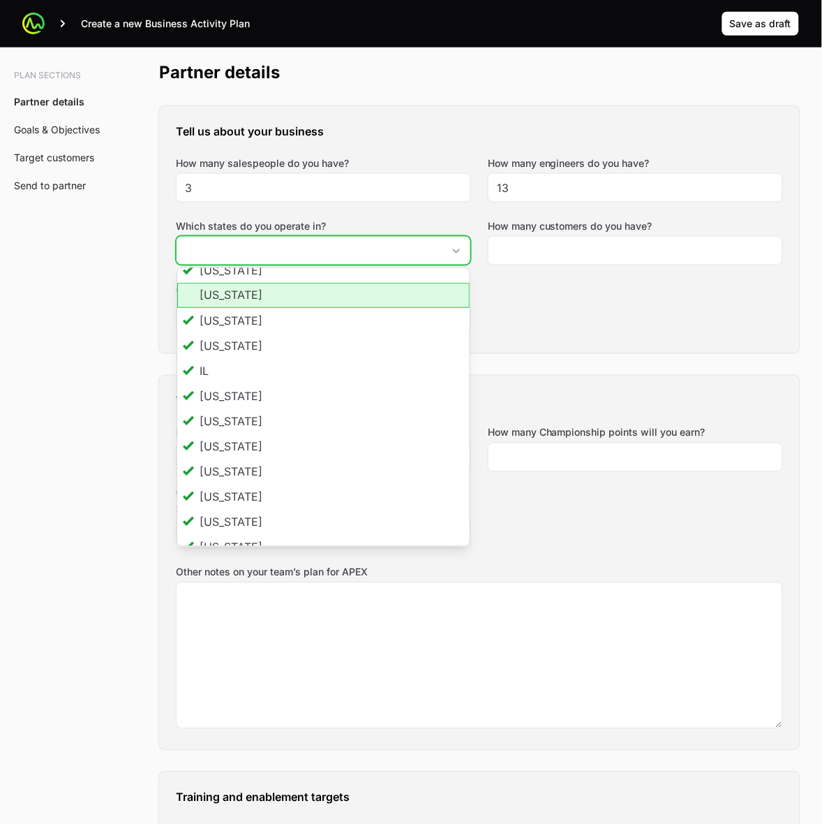
click at [279, 295] on li "[US_STATE]" at bounding box center [323, 295] width 293 height 25
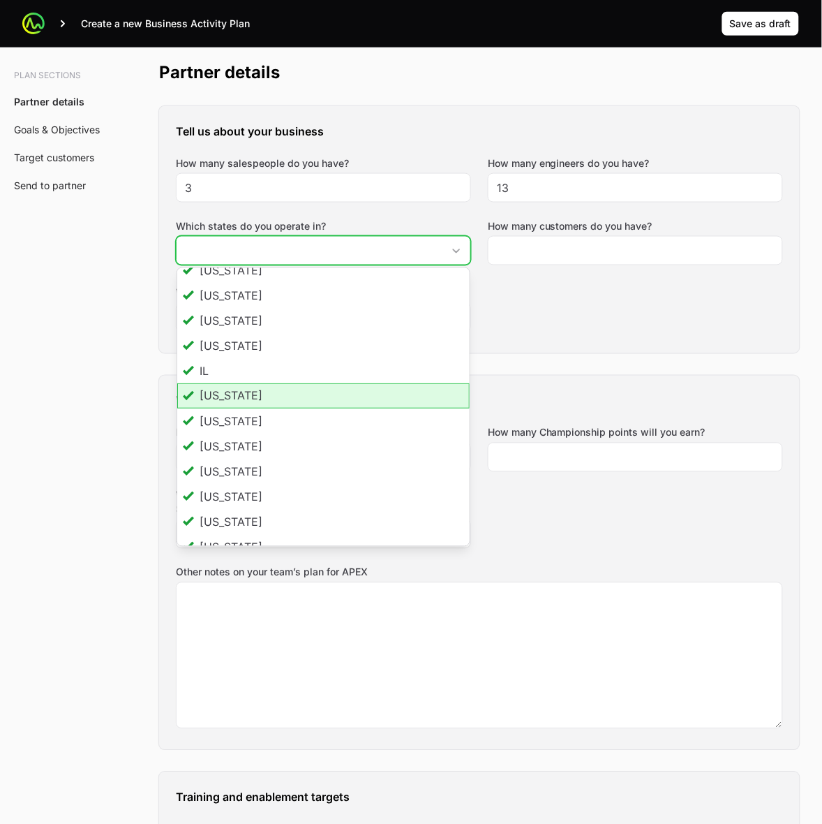
scroll to position [525, 0]
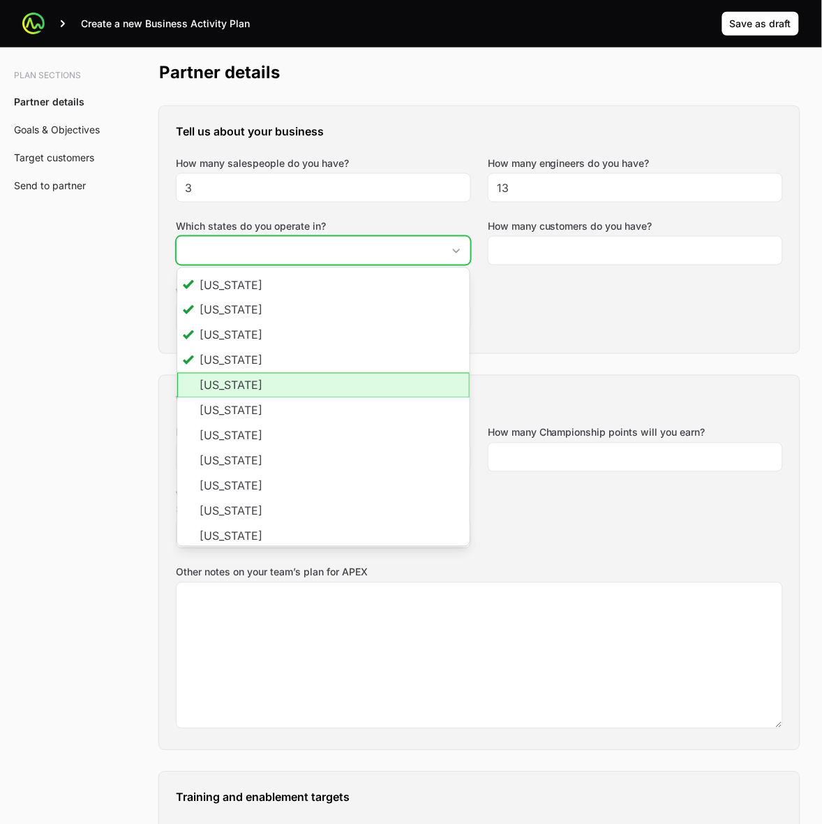
click at [279, 388] on li "[US_STATE]" at bounding box center [323, 385] width 293 height 25
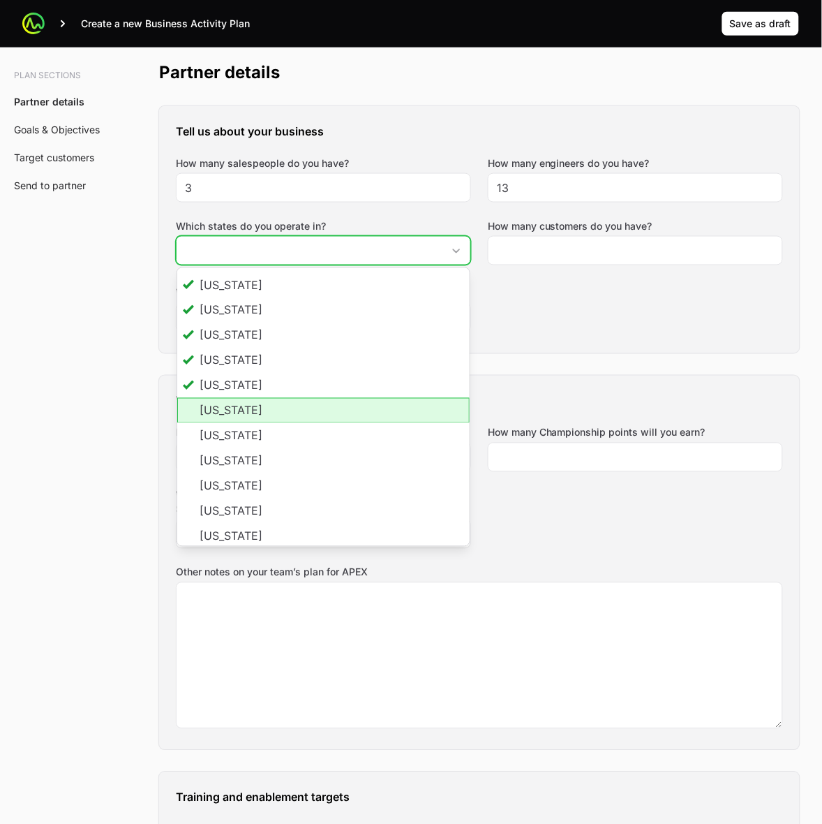
scroll to position [0, 0]
click at [260, 417] on li "[US_STATE]" at bounding box center [323, 410] width 293 height 25
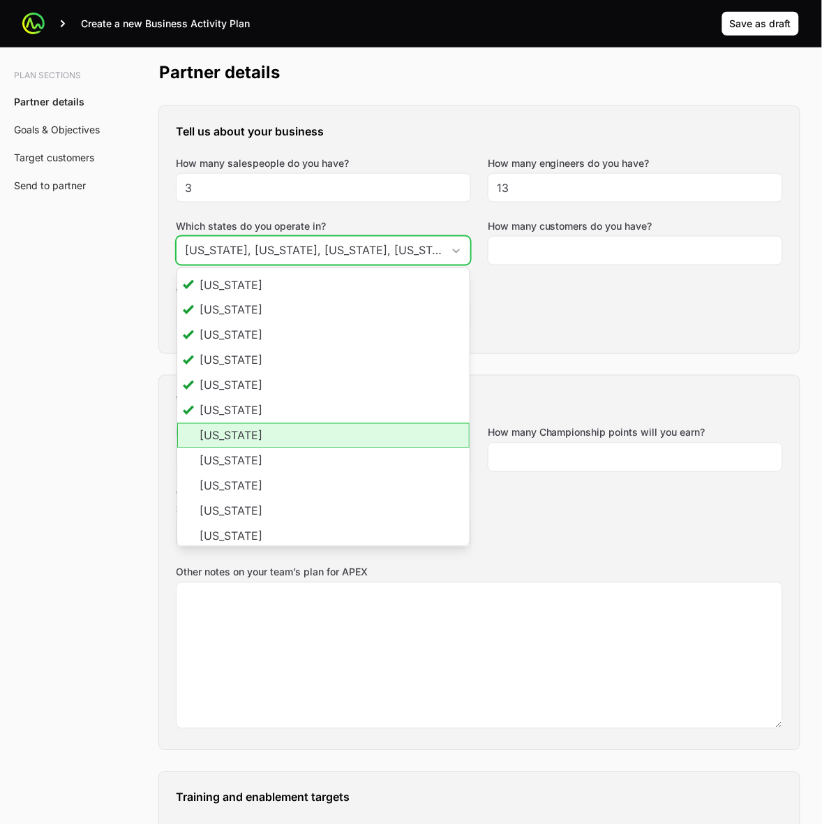
drag, startPoint x: 262, startPoint y: 443, endPoint x: 265, endPoint y: 470, distance: 26.8
click at [262, 447] on li "[US_STATE]" at bounding box center [323, 435] width 293 height 25
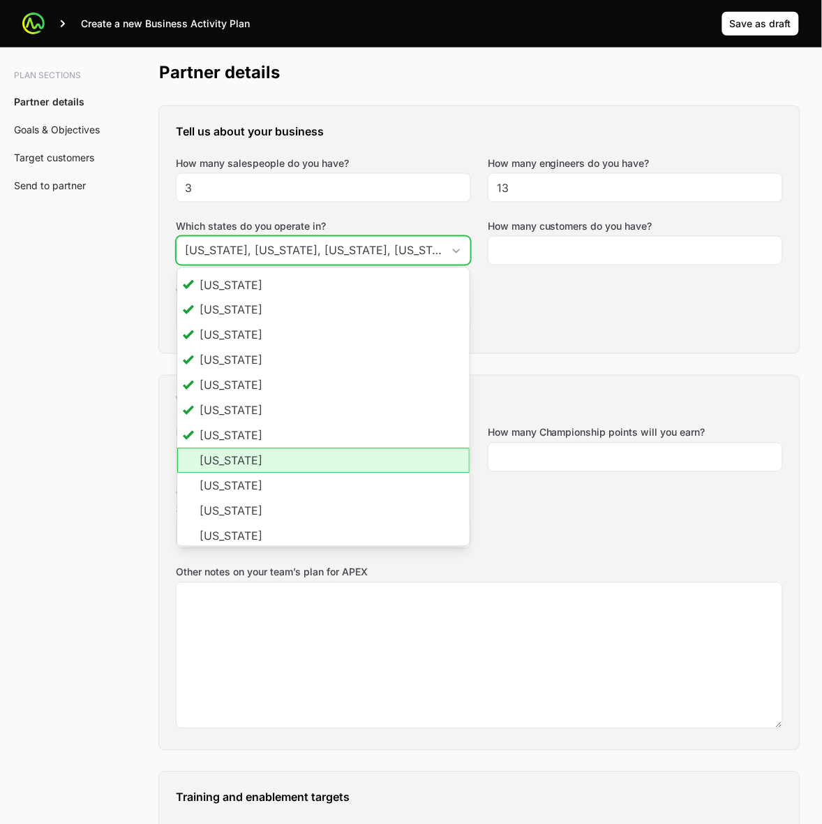
click at [266, 472] on li "[US_STATE]" at bounding box center [323, 460] width 293 height 25
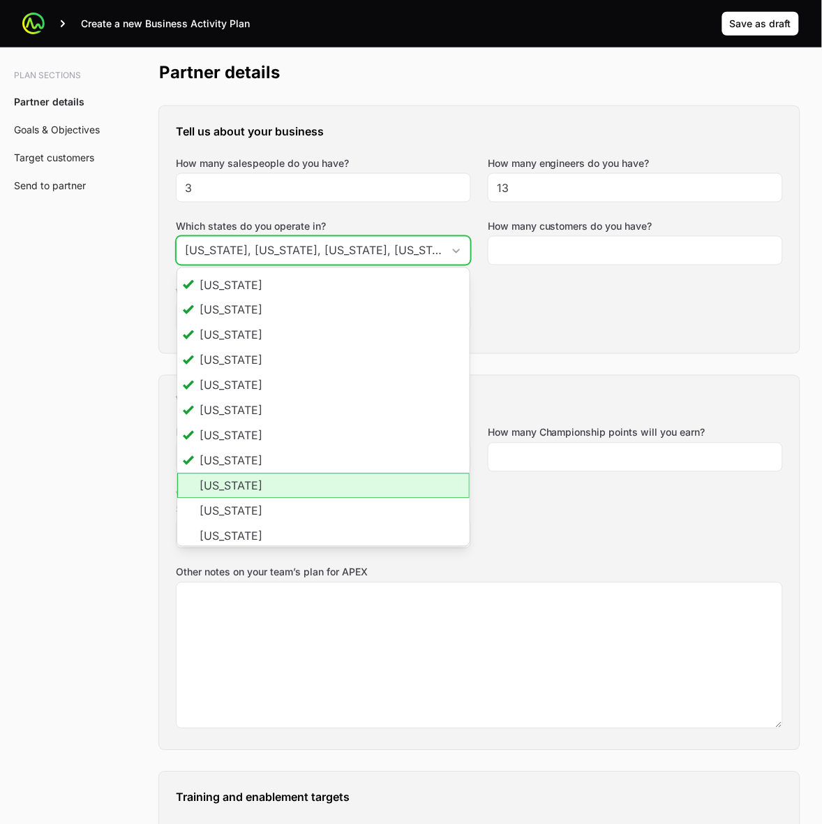
click at [267, 492] on li "[US_STATE]" at bounding box center [323, 485] width 293 height 25
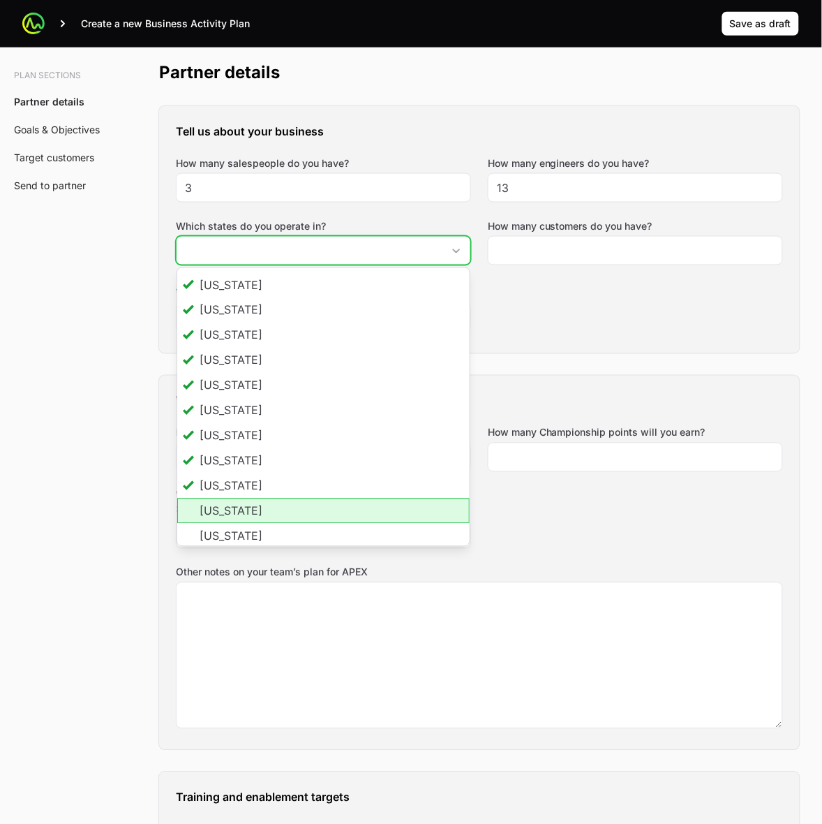
drag, startPoint x: 264, startPoint y: 521, endPoint x: 263, endPoint y: 528, distance: 7.0
click at [264, 521] on li "[US_STATE]" at bounding box center [323, 510] width 293 height 25
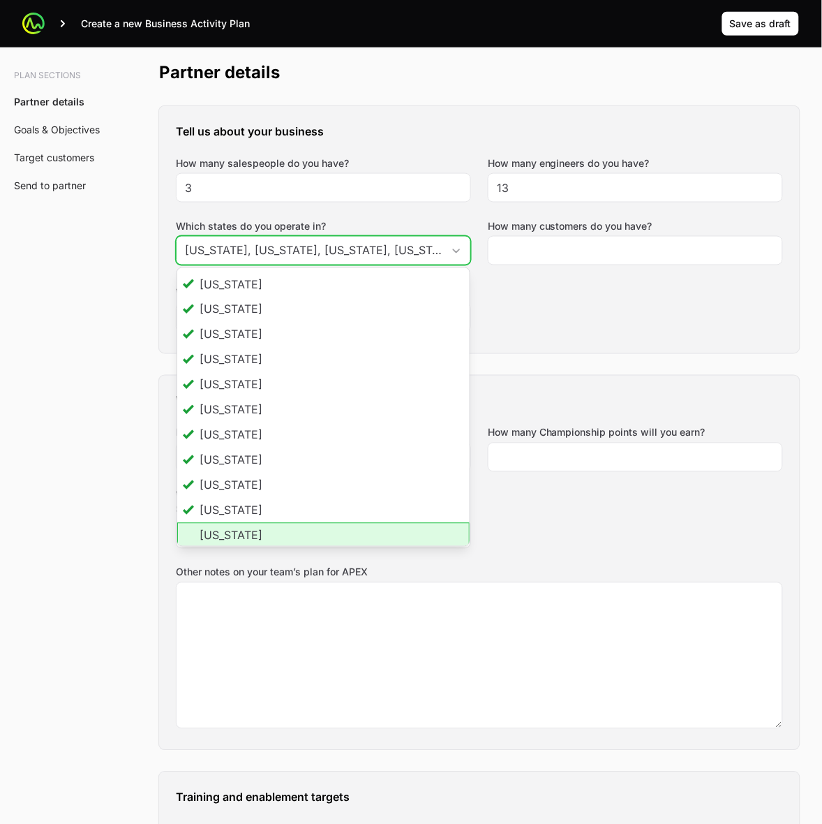
click at [262, 535] on li "[US_STATE]" at bounding box center [323, 535] width 293 height 25
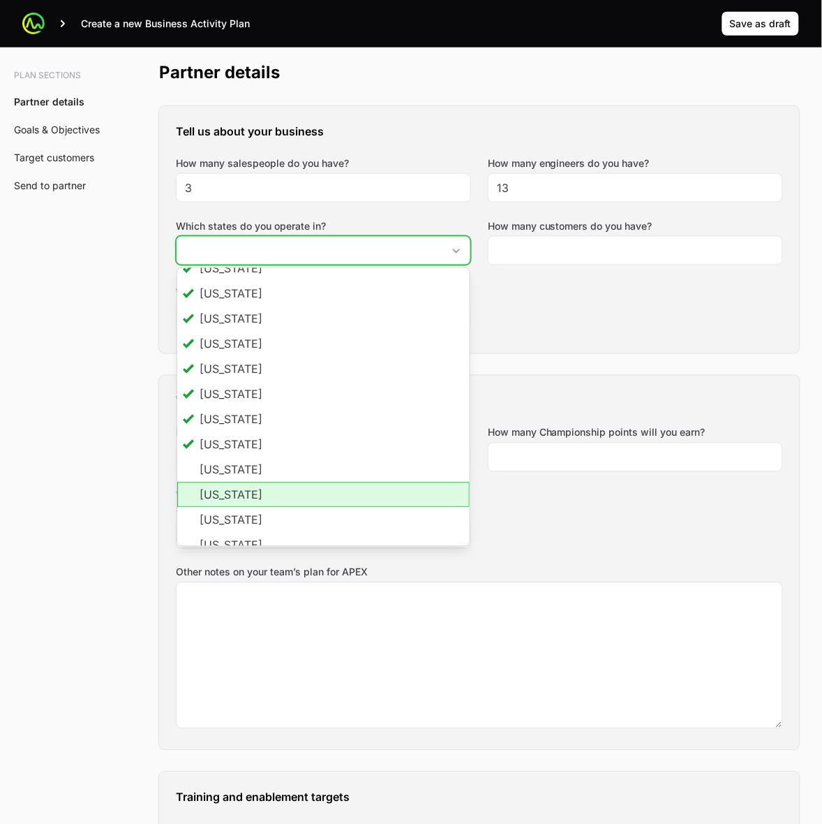
scroll to position [787, 0]
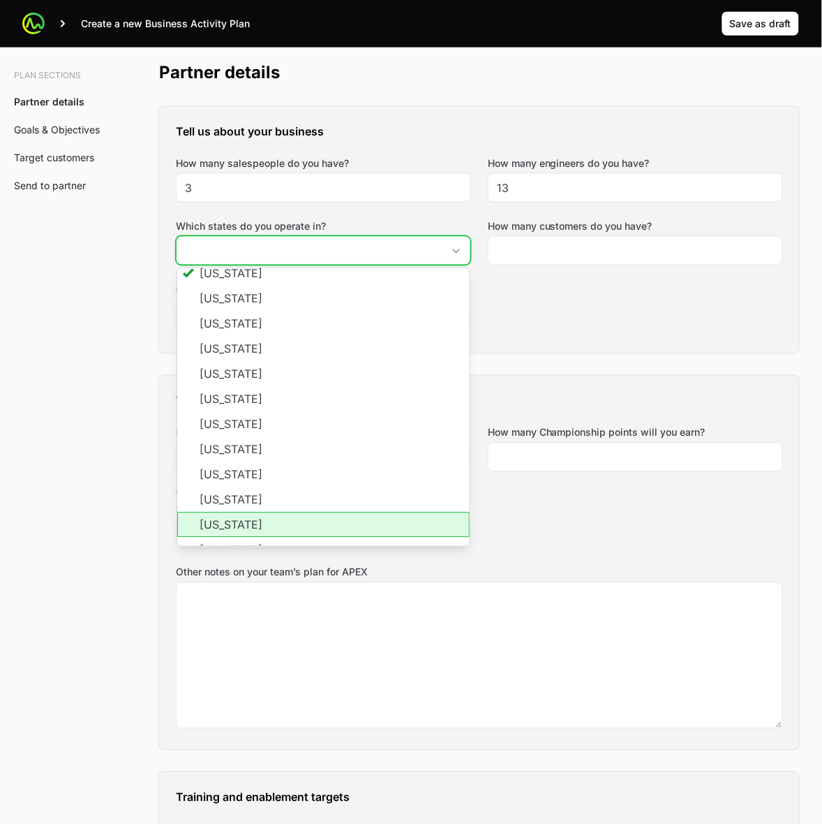
drag, startPoint x: 291, startPoint y: 519, endPoint x: 290, endPoint y: 510, distance: 9.2
click at [291, 519] on li "[US_STATE]" at bounding box center [323, 524] width 293 height 25
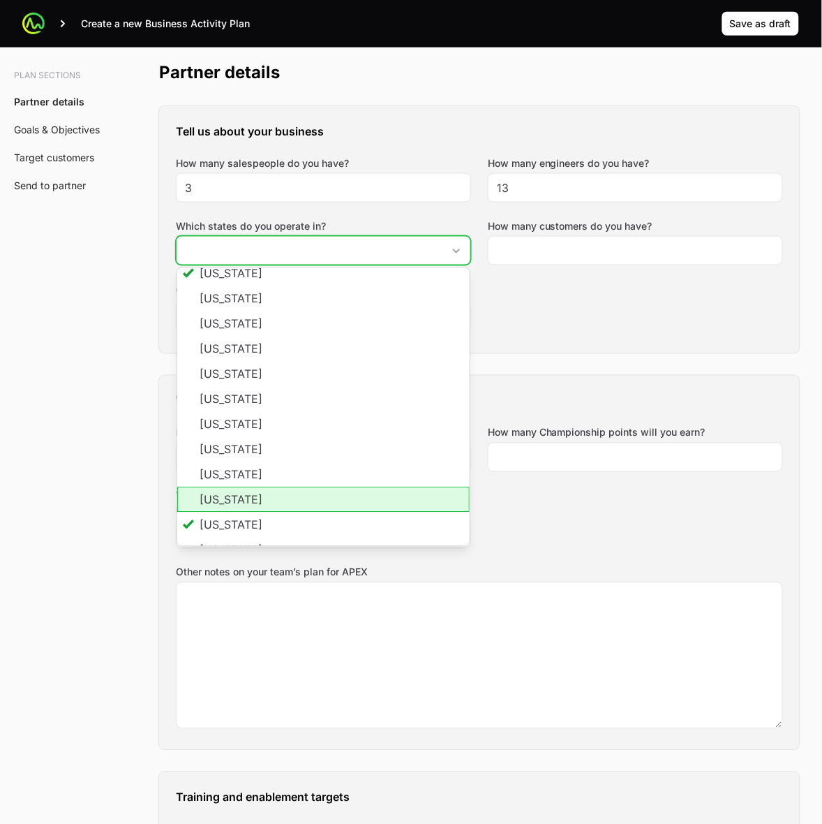
scroll to position [0, 0]
drag, startPoint x: 288, startPoint y: 503, endPoint x: 288, endPoint y: 480, distance: 22.3
click at [288, 503] on li "[US_STATE]" at bounding box center [323, 499] width 293 height 25
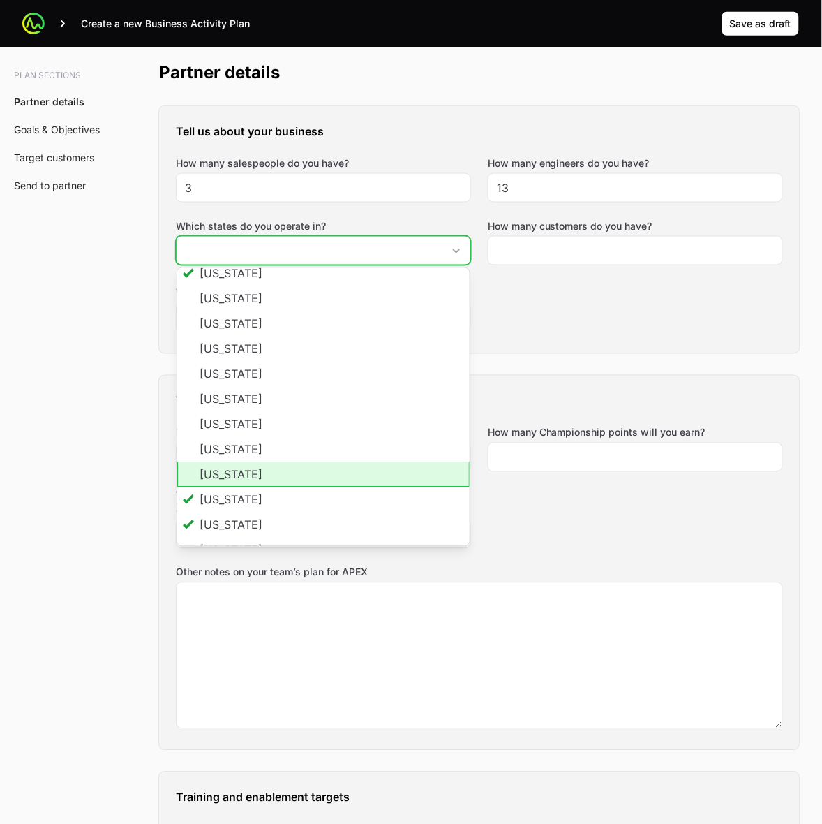
click at [288, 471] on li "[US_STATE]" at bounding box center [323, 474] width 293 height 25
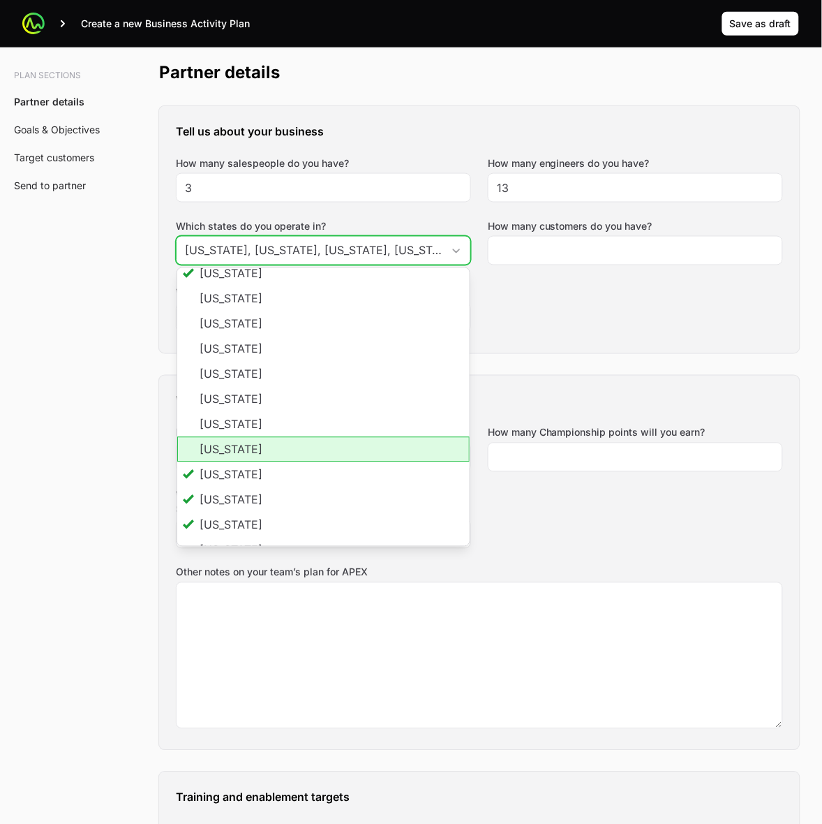
click at [288, 444] on li "[US_STATE]" at bounding box center [323, 449] width 293 height 25
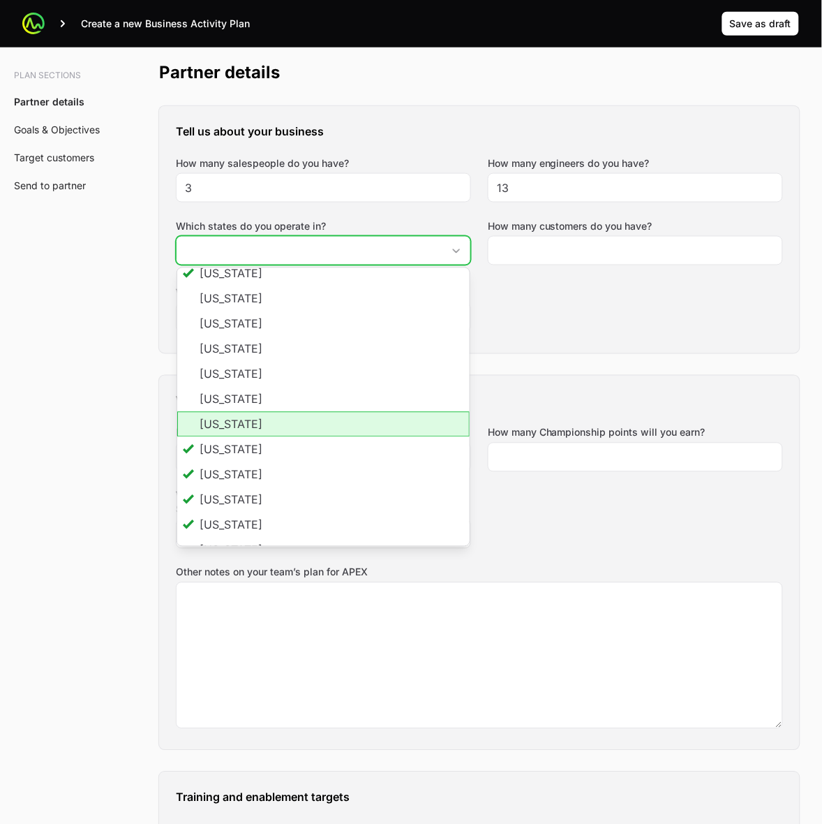
drag, startPoint x: 281, startPoint y: 420, endPoint x: 281, endPoint y: 402, distance: 18.2
click at [281, 419] on li "[US_STATE]" at bounding box center [323, 424] width 293 height 25
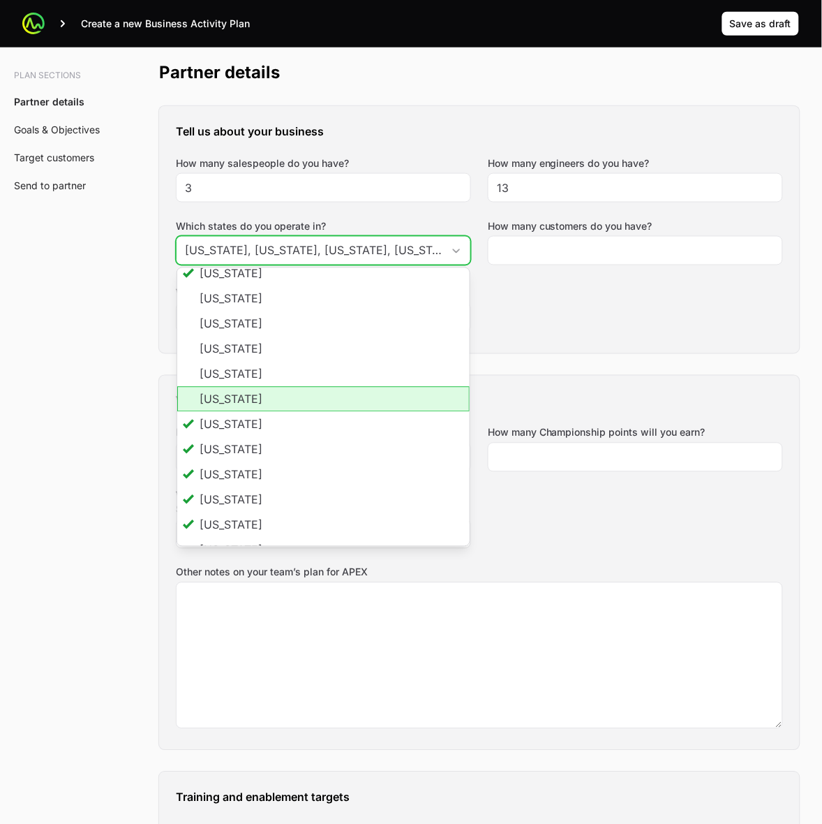
click at [276, 393] on li "[US_STATE]" at bounding box center [323, 399] width 293 height 25
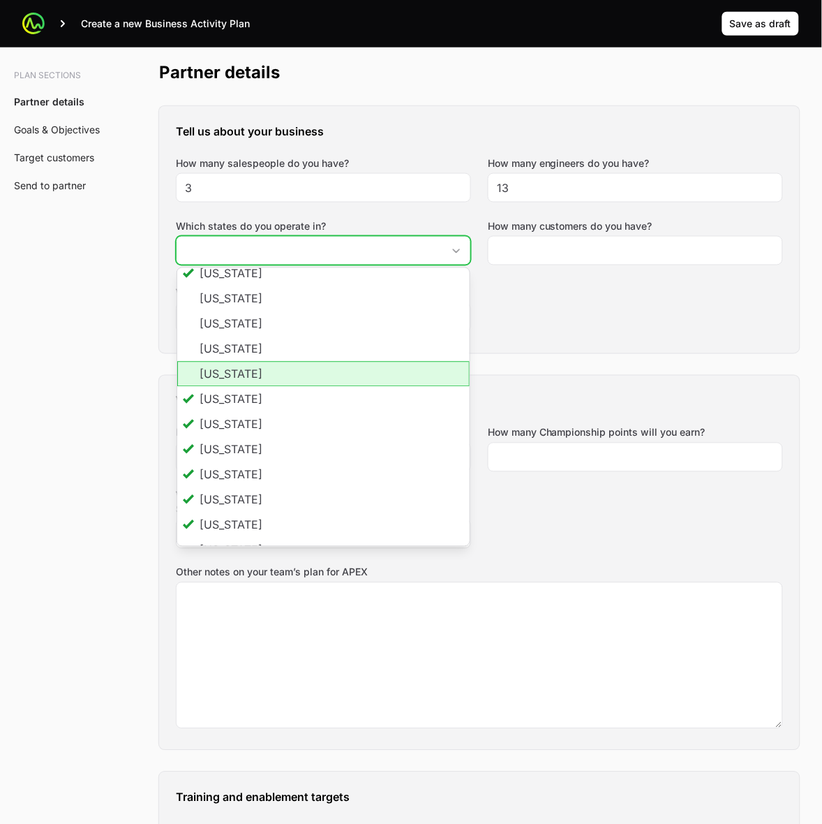
click at [269, 375] on li "[US_STATE]" at bounding box center [323, 374] width 293 height 25
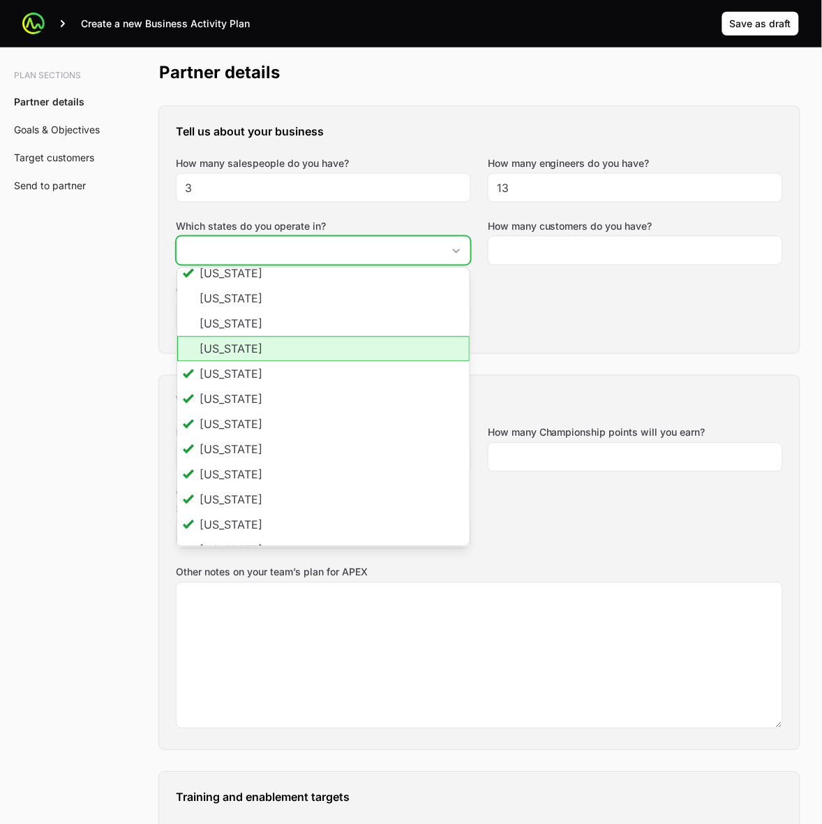
click at [273, 333] on li "[US_STATE]" at bounding box center [323, 323] width 293 height 25
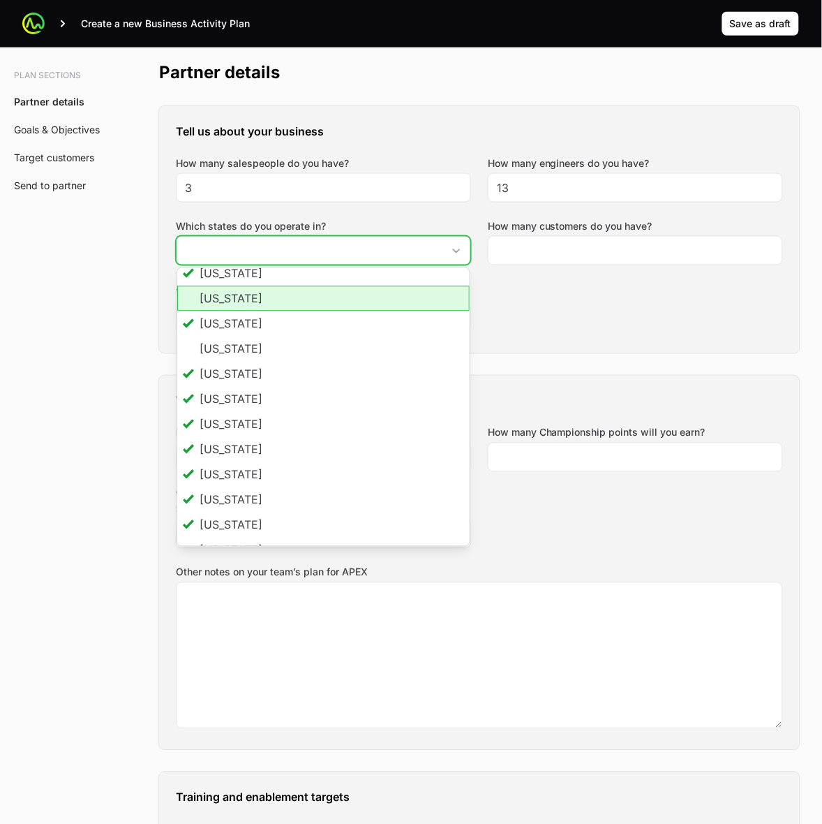
click at [271, 290] on li "[US_STATE]" at bounding box center [323, 298] width 293 height 25
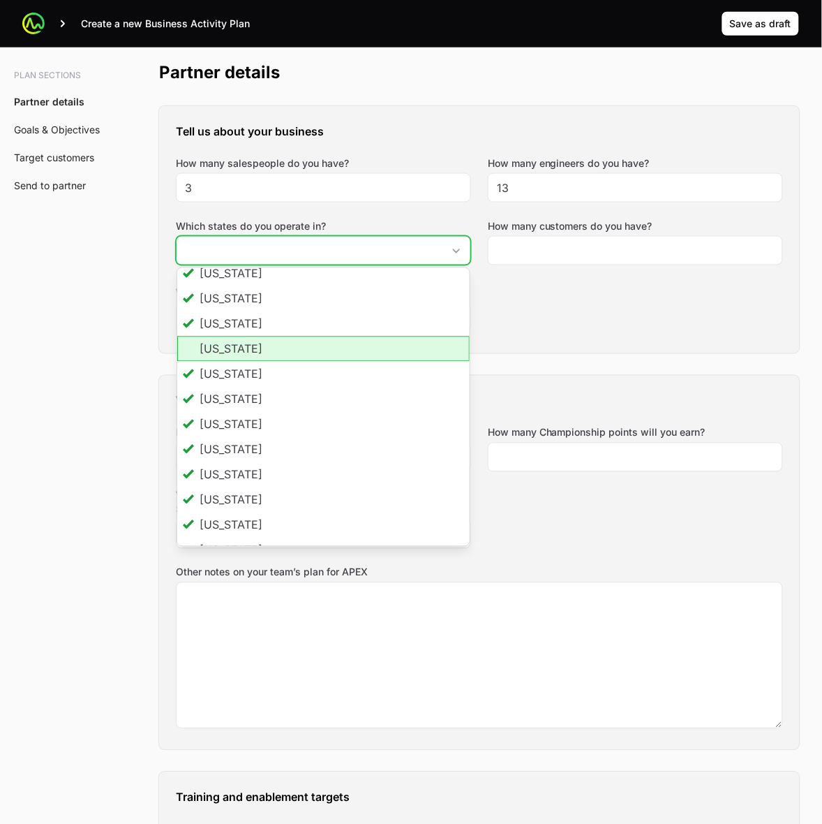
click at [255, 350] on li "[US_STATE]" at bounding box center [323, 348] width 293 height 25
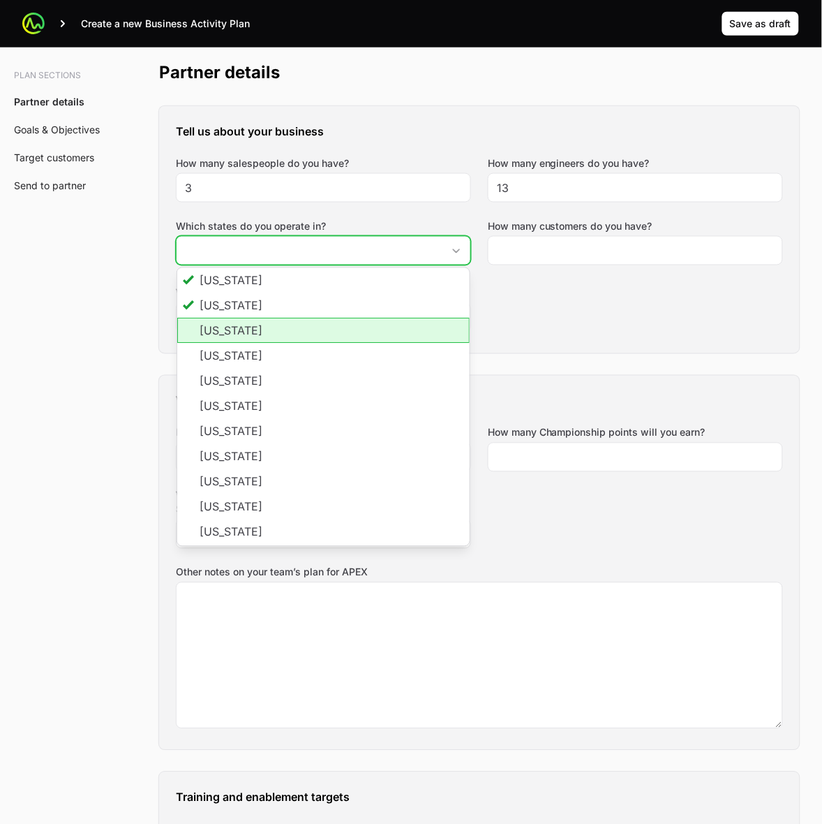
drag, startPoint x: 279, startPoint y: 335, endPoint x: 274, endPoint y: 349, distance: 15.0
click at [279, 334] on li "[US_STATE]" at bounding box center [323, 330] width 293 height 25
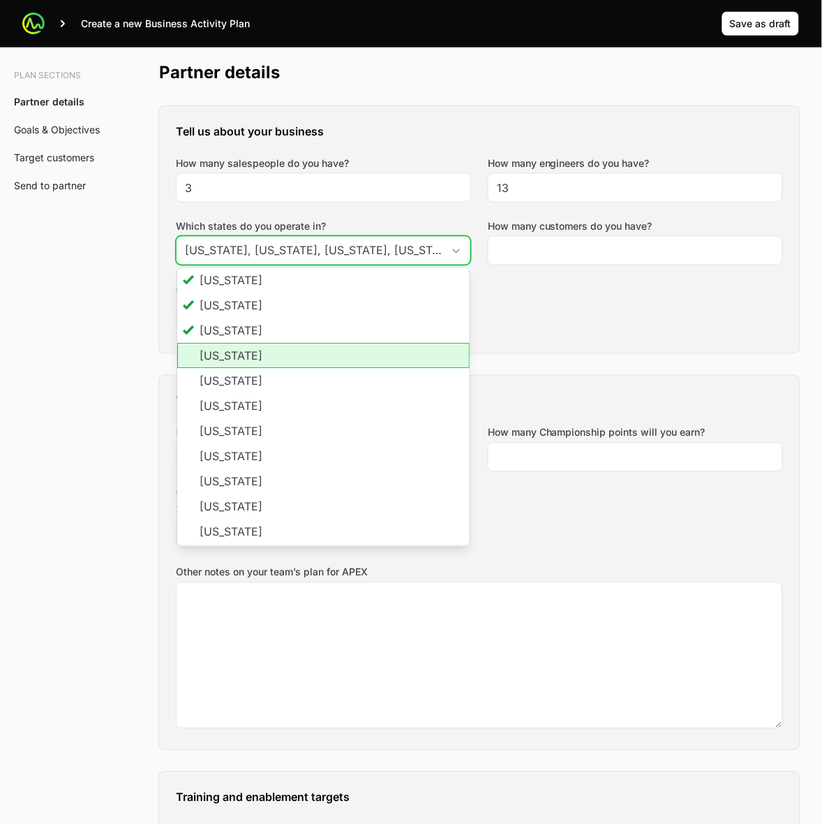
drag, startPoint x: 273, startPoint y: 355, endPoint x: 276, endPoint y: 363, distance: 8.8
click at [273, 355] on li "[US_STATE]" at bounding box center [323, 355] width 293 height 25
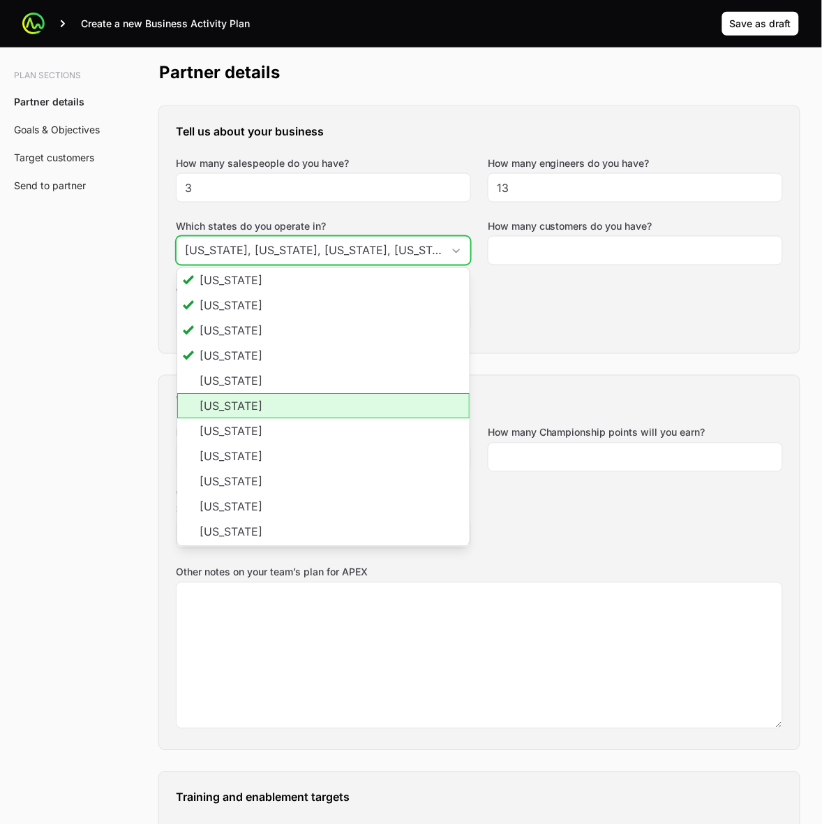
click at [291, 402] on li "[US_STATE]" at bounding box center [323, 406] width 293 height 25
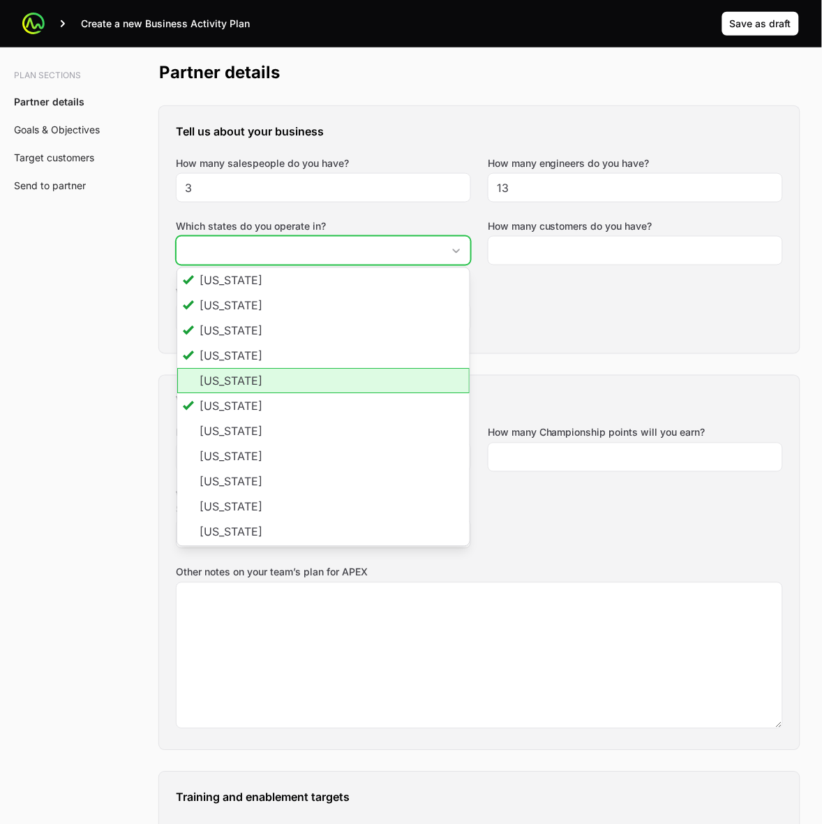
click at [283, 371] on li "[US_STATE]" at bounding box center [323, 381] width 293 height 25
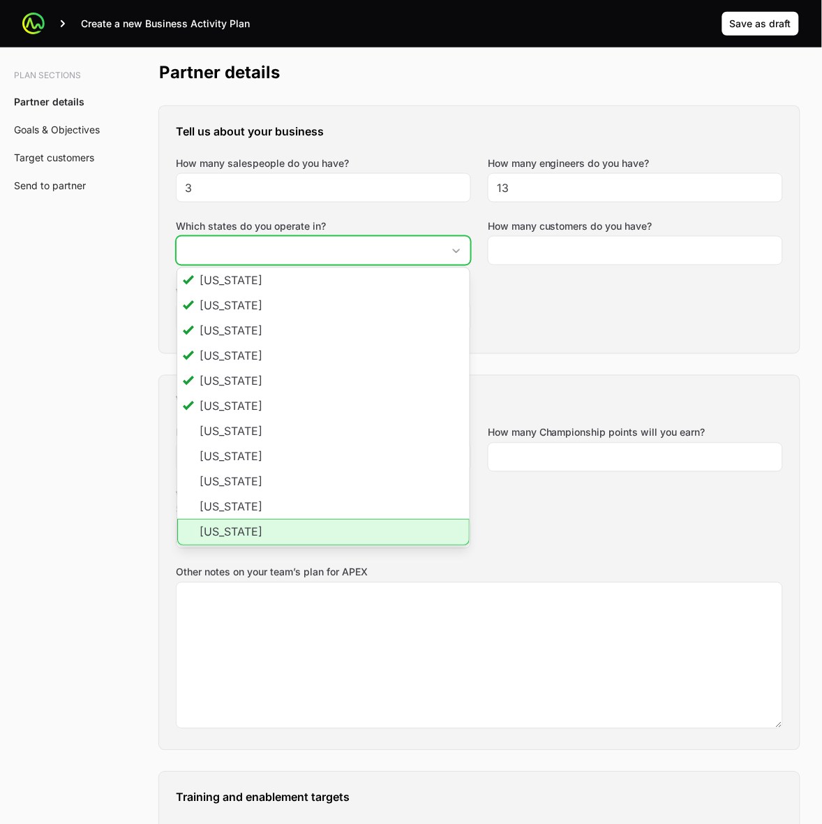
drag, startPoint x: 264, startPoint y: 532, endPoint x: 263, endPoint y: 507, distance: 25.1
click at [264, 532] on li "[US_STATE]" at bounding box center [323, 532] width 293 height 27
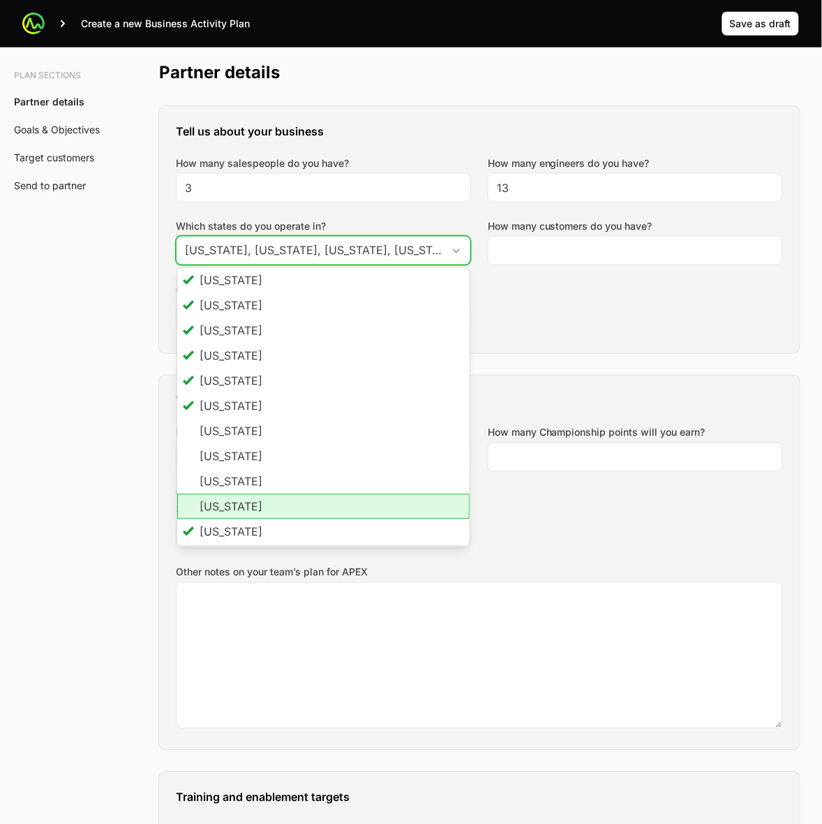
click at [263, 507] on li "[US_STATE]" at bounding box center [323, 506] width 293 height 25
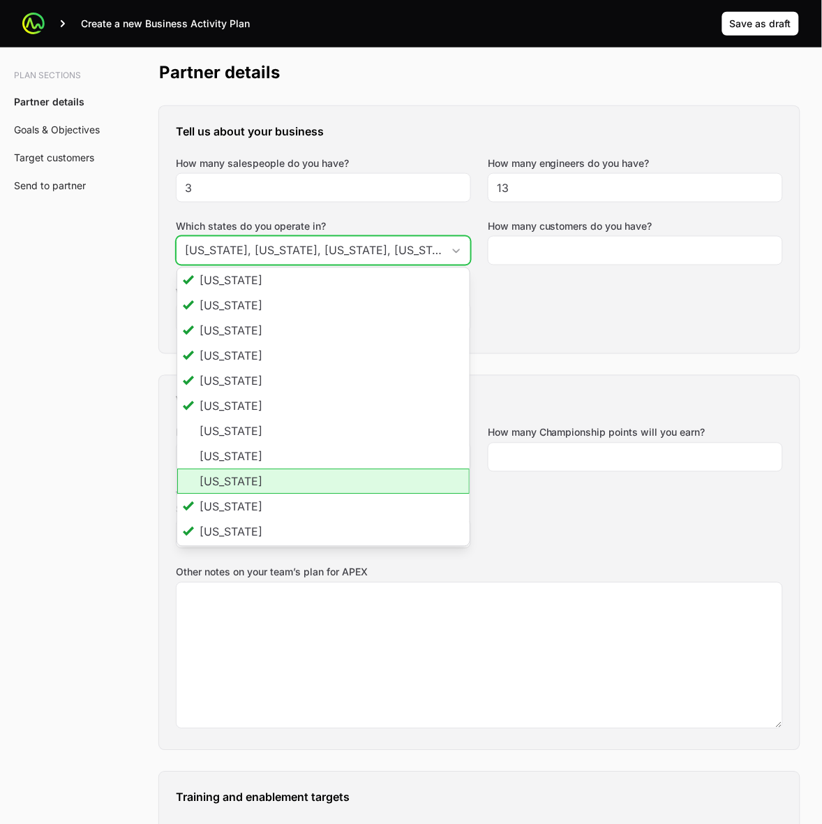
click at [263, 482] on li "[US_STATE]" at bounding box center [323, 481] width 293 height 25
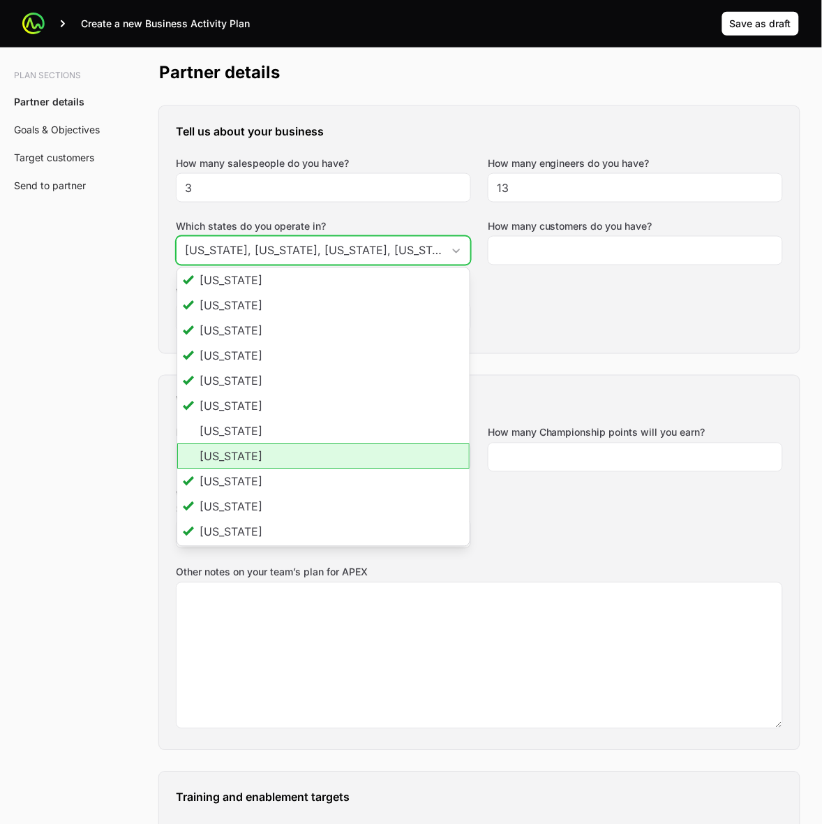
click at [262, 454] on li "[US_STATE]" at bounding box center [323, 456] width 293 height 25
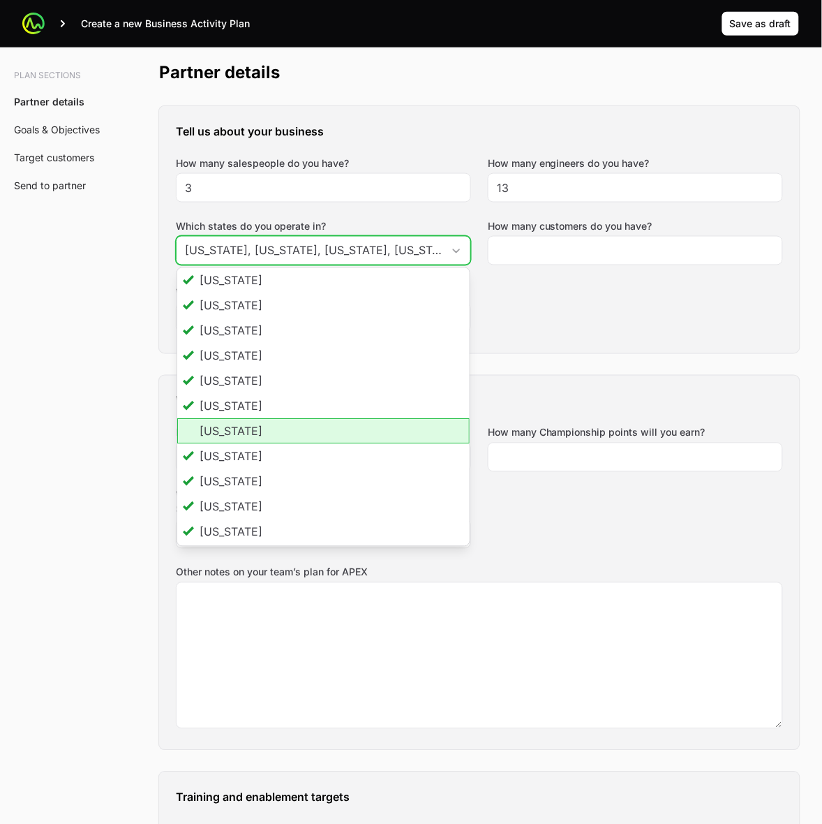
click at [262, 430] on li "[US_STATE]" at bounding box center [323, 431] width 293 height 25
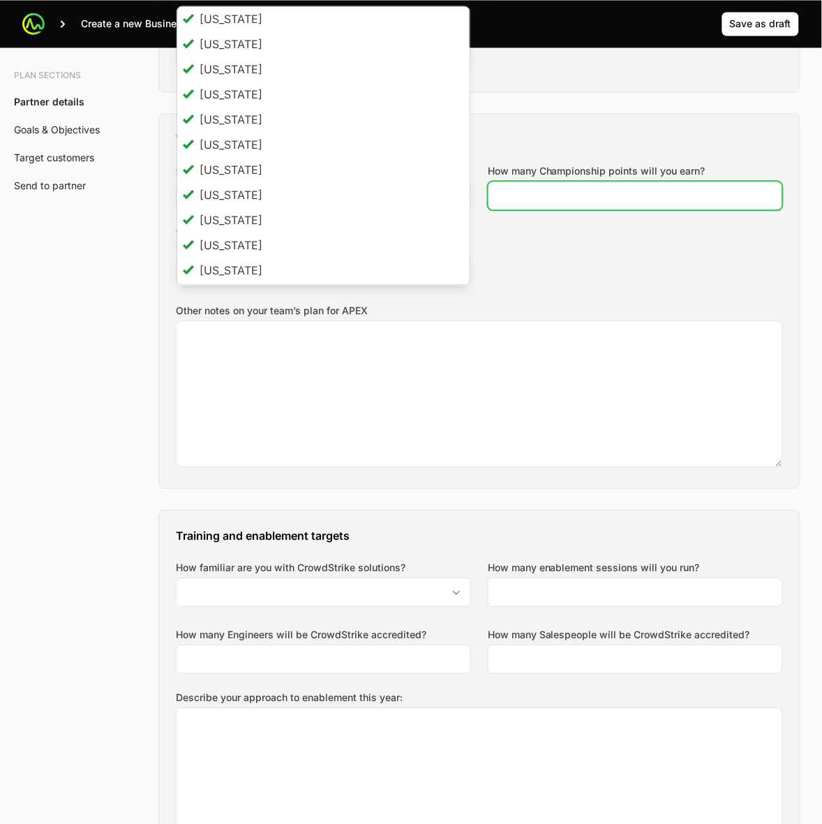
type input "[US_STATE], [US_STATE], [US_STATE], [US_STATE], [US_STATE], [US_STATE], [US_STA…"
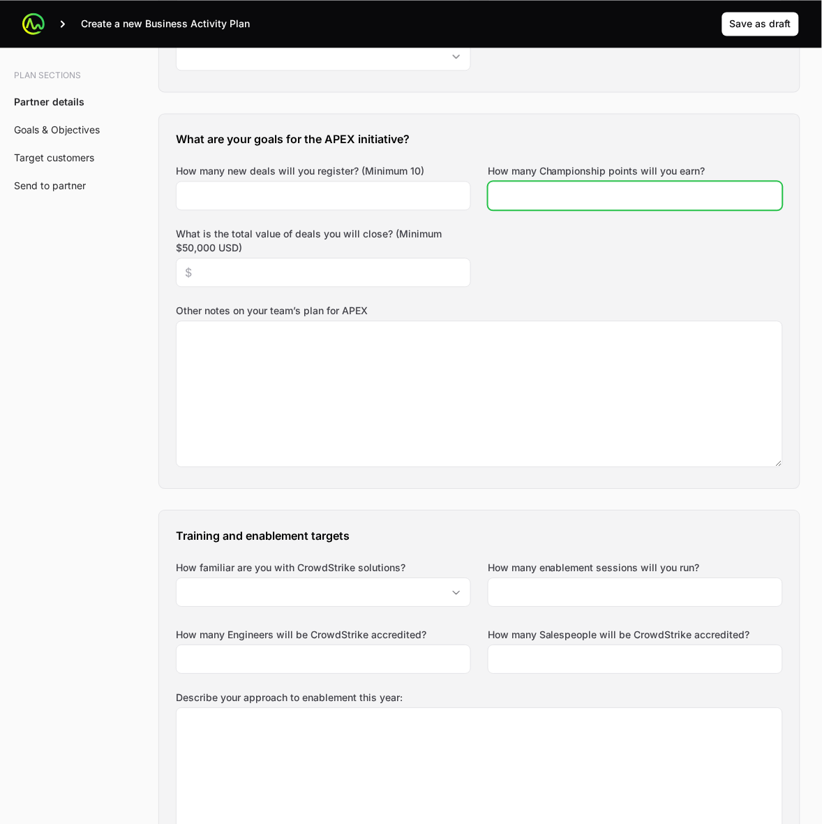
click at [633, 249] on div "What are your goals for the APEX initiative? How many new deals will you regist…" at bounding box center [479, 301] width 641 height 374
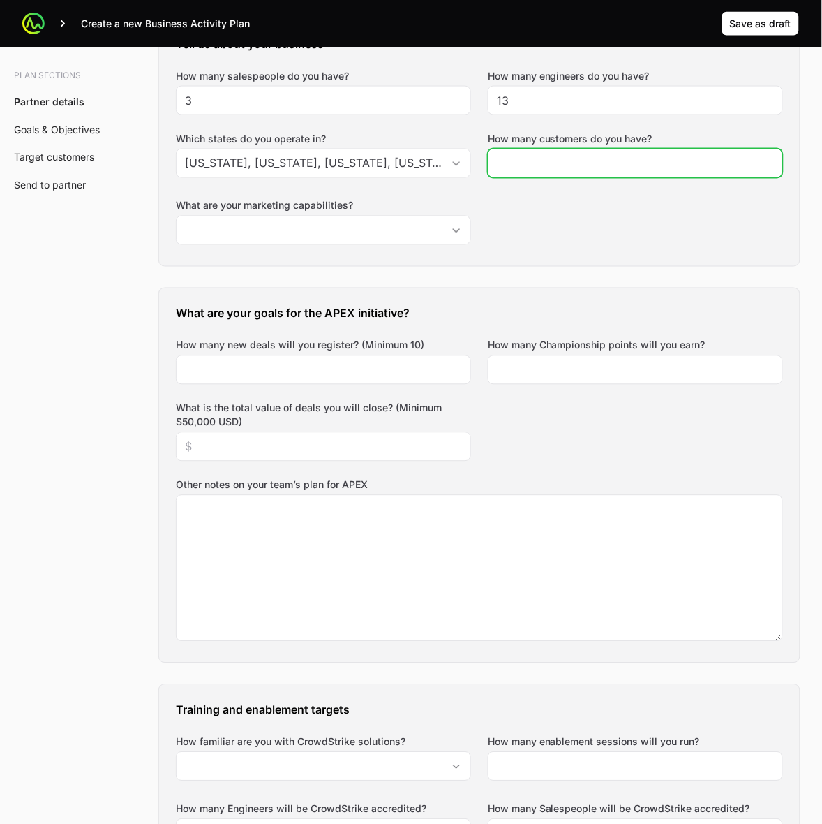
click at [571, 159] on input "How many customers do you have?" at bounding box center [635, 163] width 277 height 17
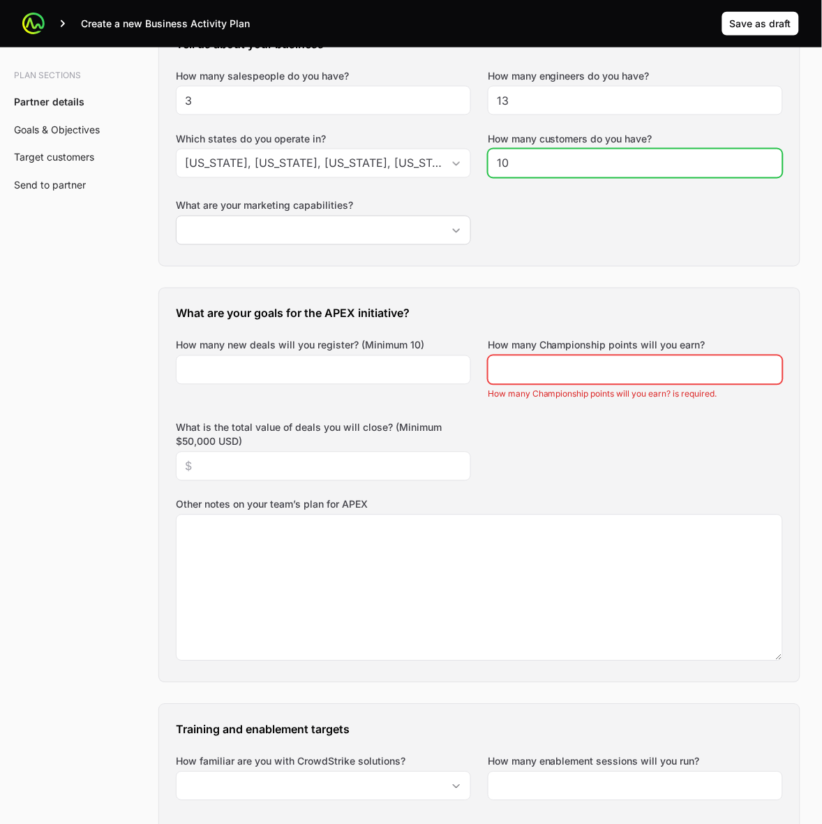
type input "10"
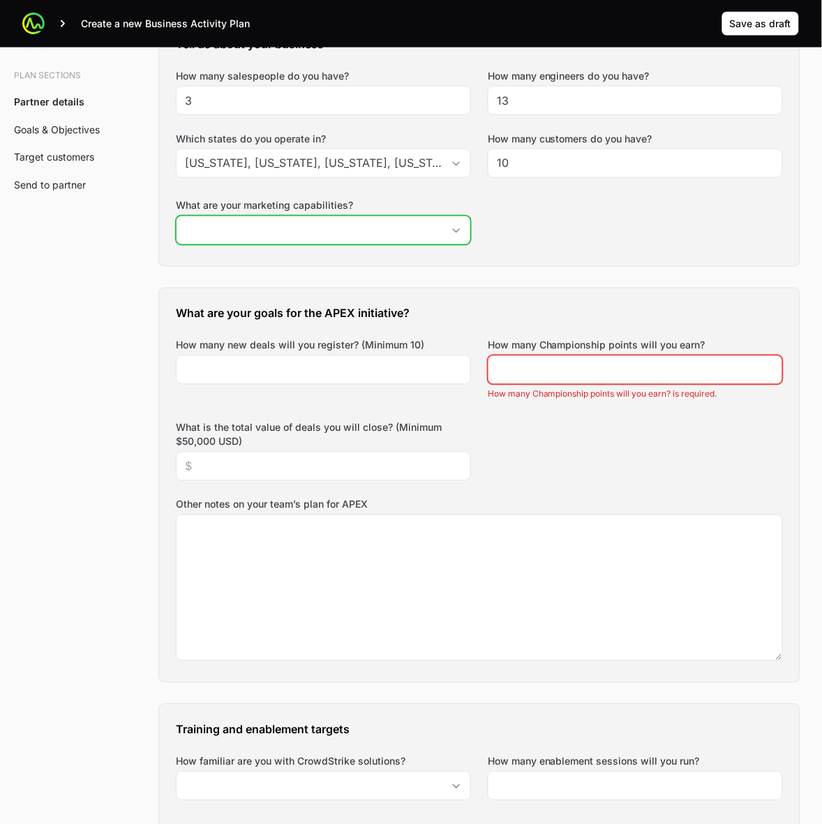
click at [464, 239] on div "Open" at bounding box center [457, 230] width 28 height 28
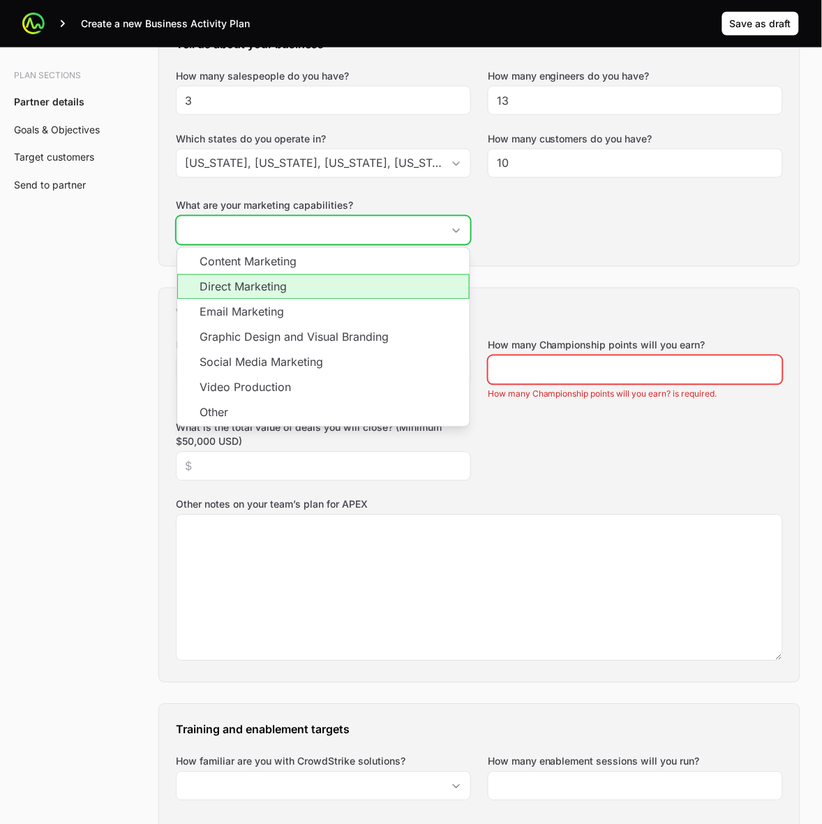
click at [426, 293] on li "Direct Marketing" at bounding box center [323, 286] width 293 height 25
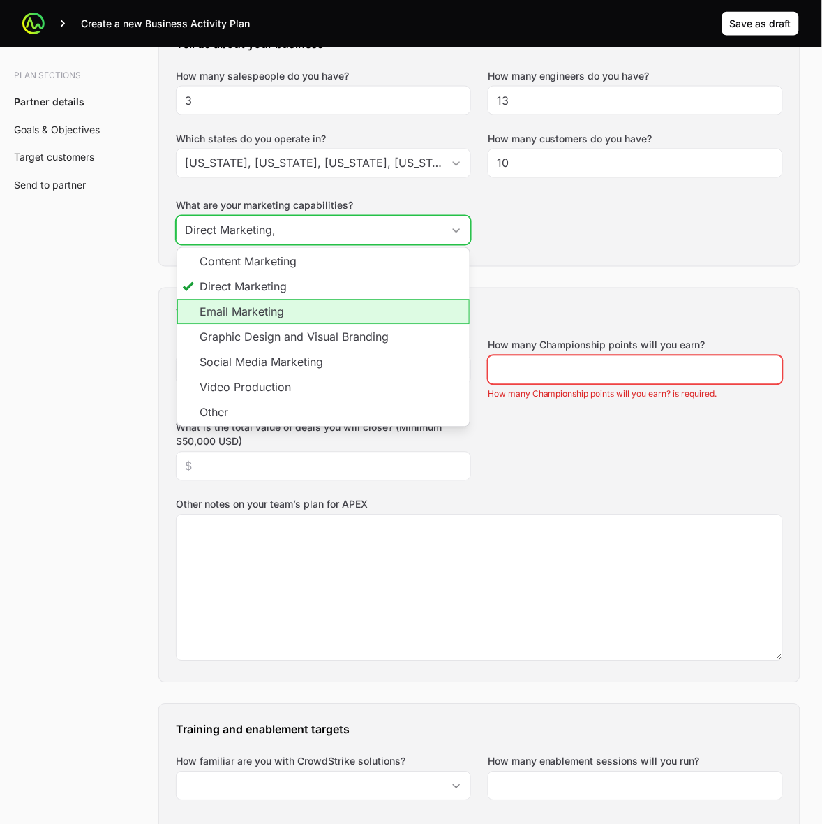
click at [422, 311] on li "Email Marketing" at bounding box center [323, 311] width 293 height 25
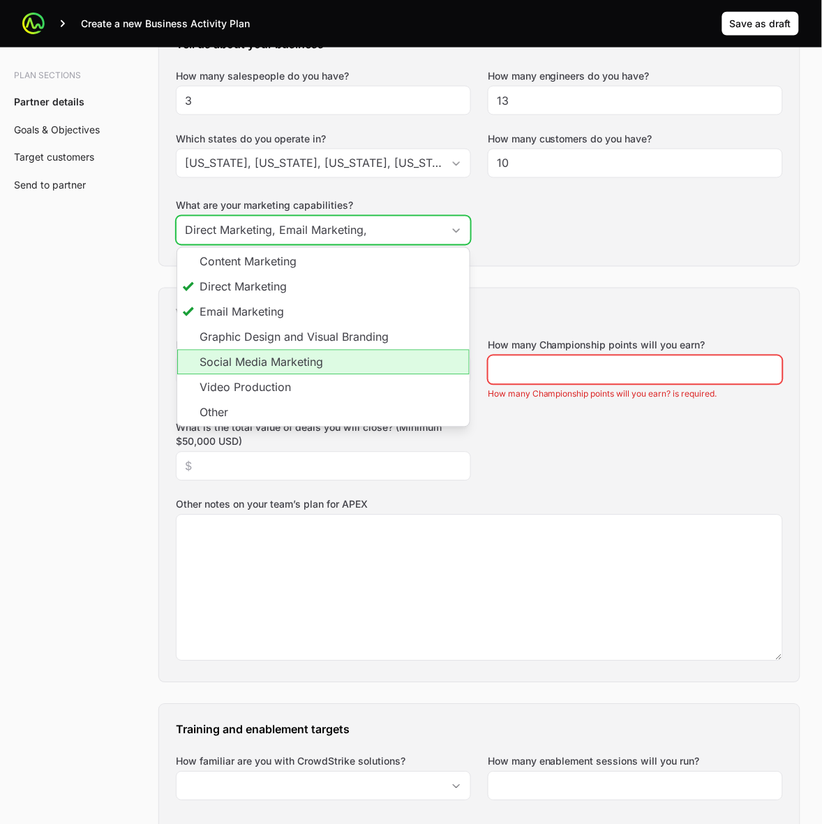
click at [449, 361] on li "Social Media Marketing" at bounding box center [323, 362] width 293 height 25
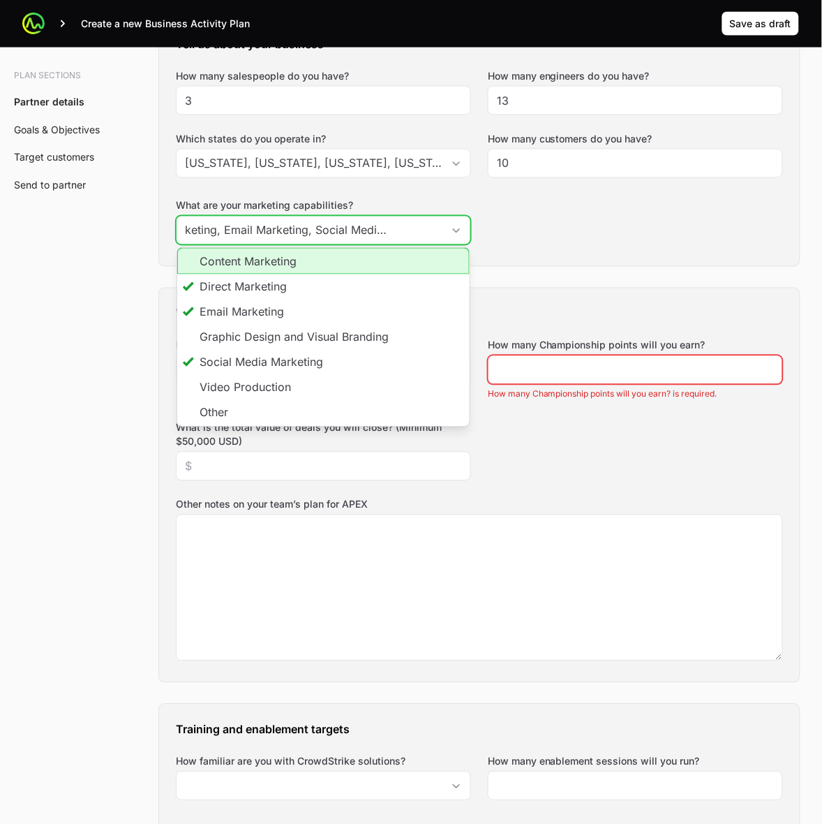
click at [316, 263] on li "Content Marketing" at bounding box center [323, 261] width 293 height 27
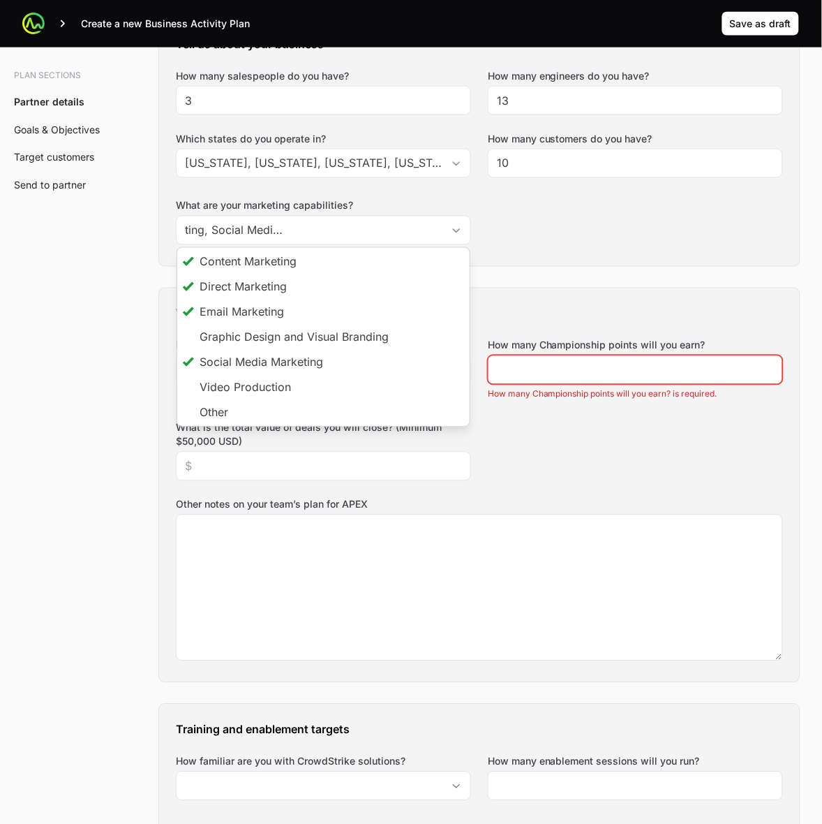
type input "Direct Marketing, Email Marketing, Social Media Marketing, Content Marketing"
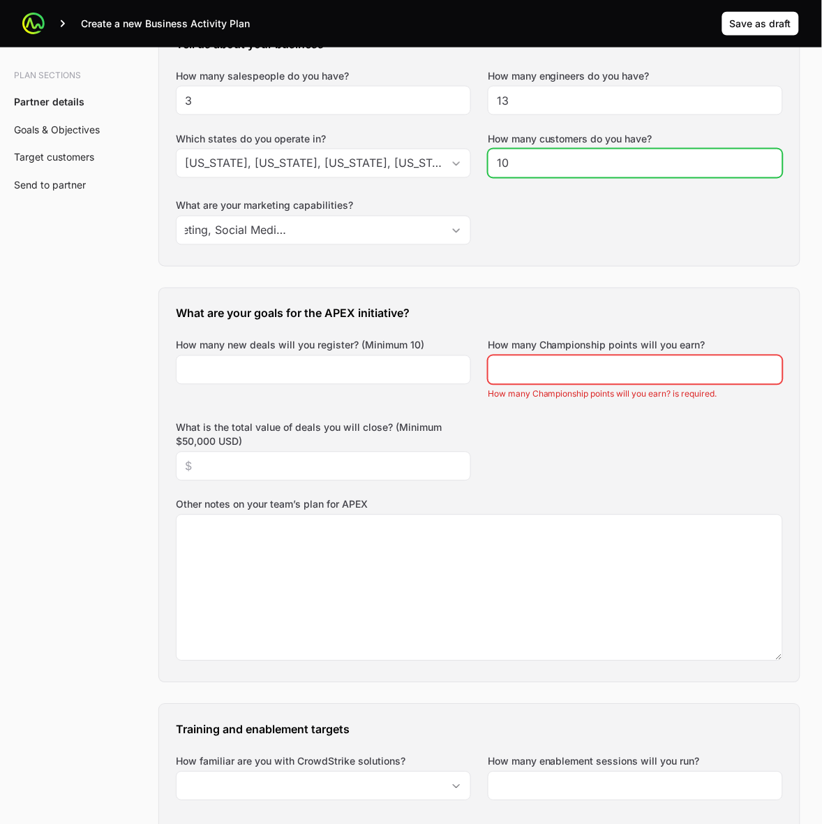
click at [632, 257] on div "Tell us about your business How many salespeople do you have? 3 How many engine…" at bounding box center [479, 142] width 641 height 247
click at [287, 379] on div at bounding box center [323, 369] width 295 height 29
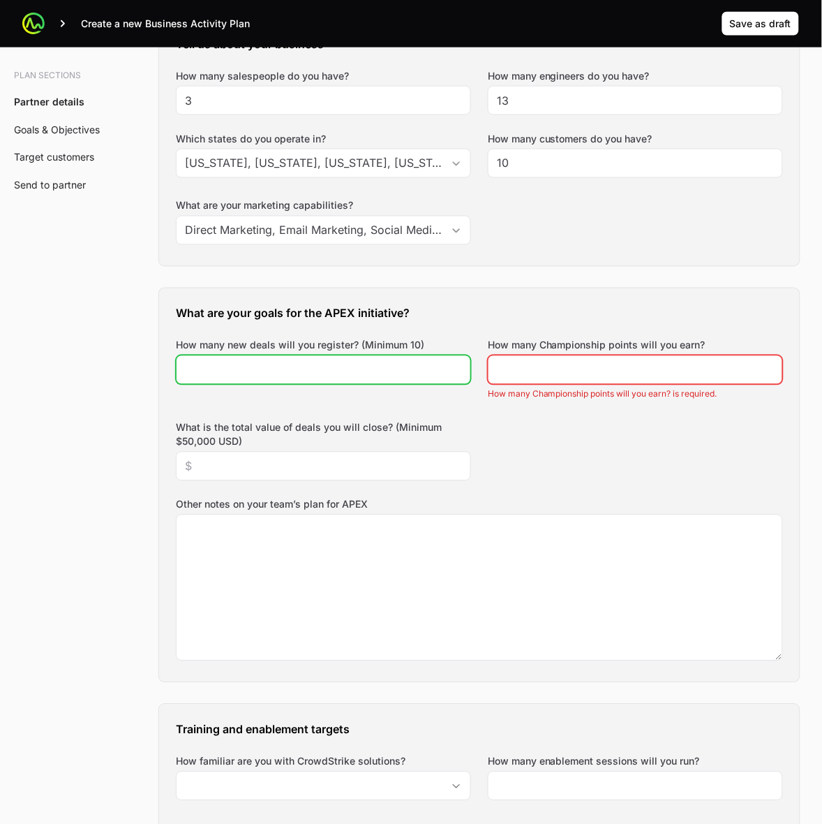
click at [287, 376] on input "How many new deals will you register? (Minimum 10)" at bounding box center [323, 370] width 277 height 17
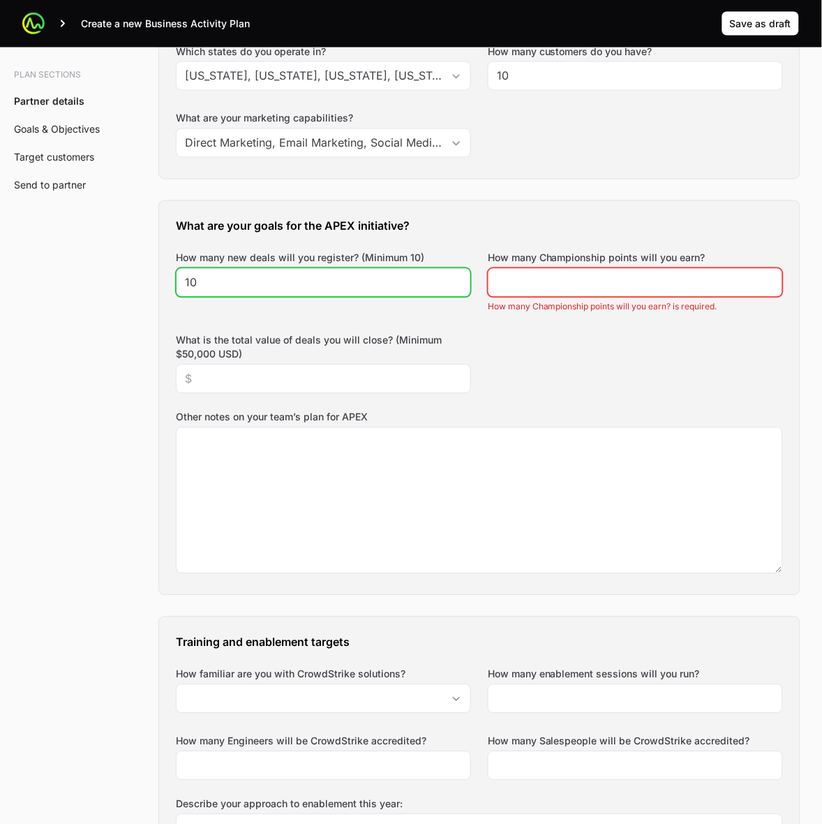
type input "10"
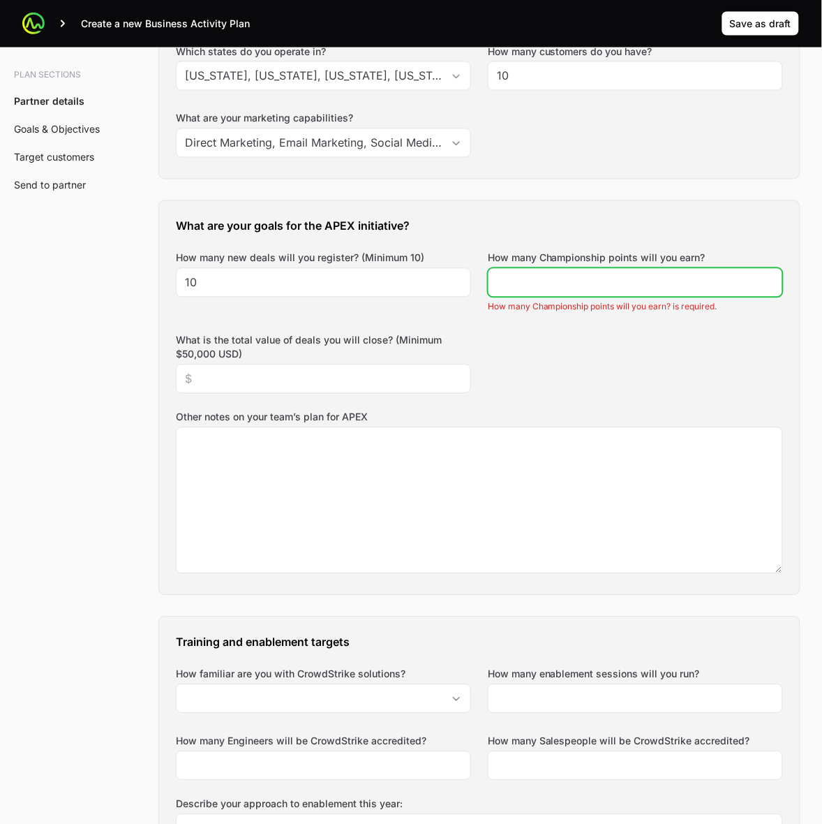
click at [669, 288] on input "How many Championship points will you earn?" at bounding box center [635, 282] width 277 height 17
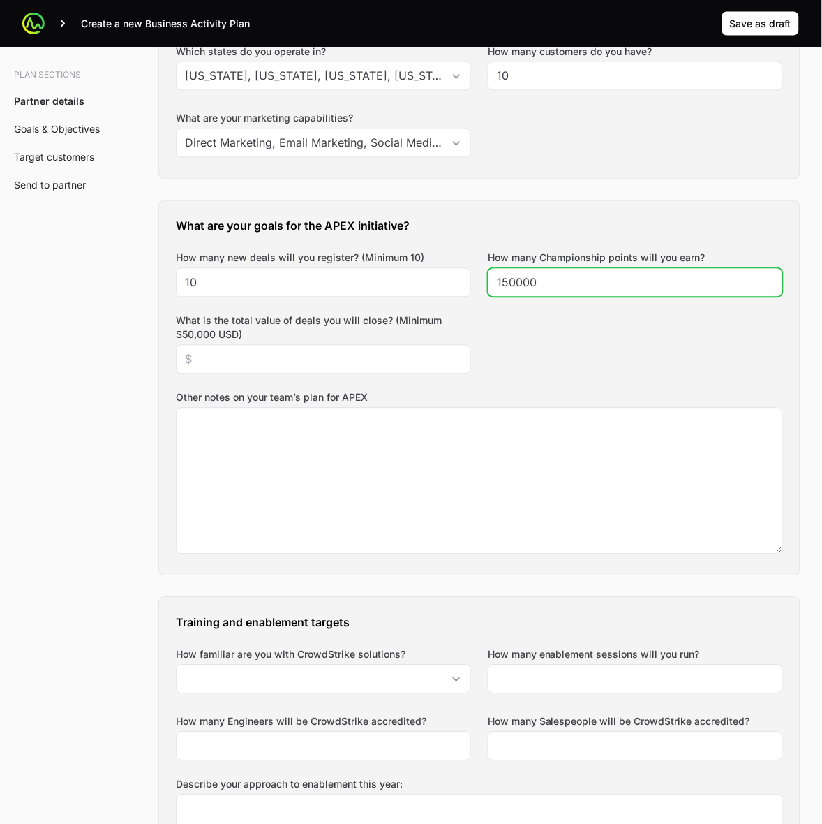
type input "150000"
click at [657, 369] on div "What are your goals for the APEX initiative? How many new deals will you regist…" at bounding box center [479, 388] width 641 height 374
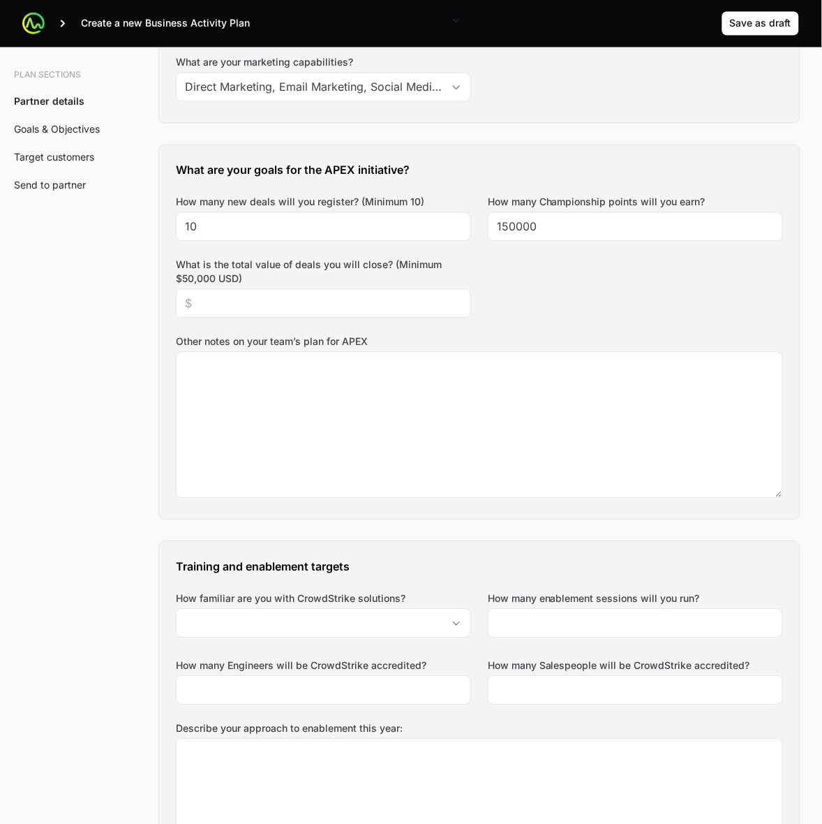
scroll to position [566, 0]
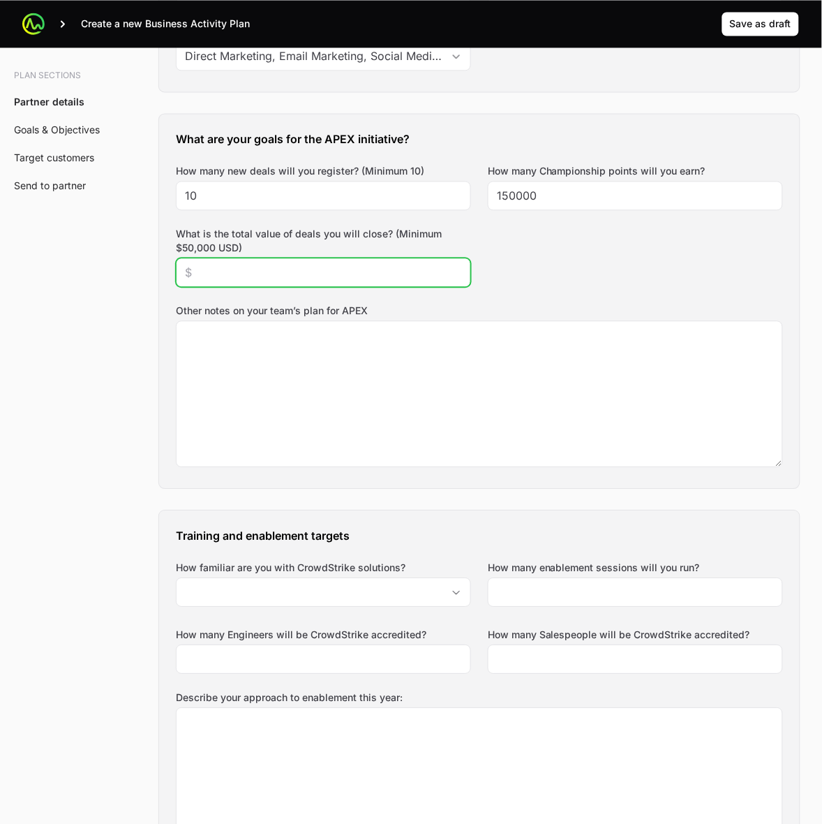
click at [286, 273] on input "What is the total value of deals you will close? (Minimum $50,000 USD)" at bounding box center [323, 272] width 277 height 17
type input "$50,000"
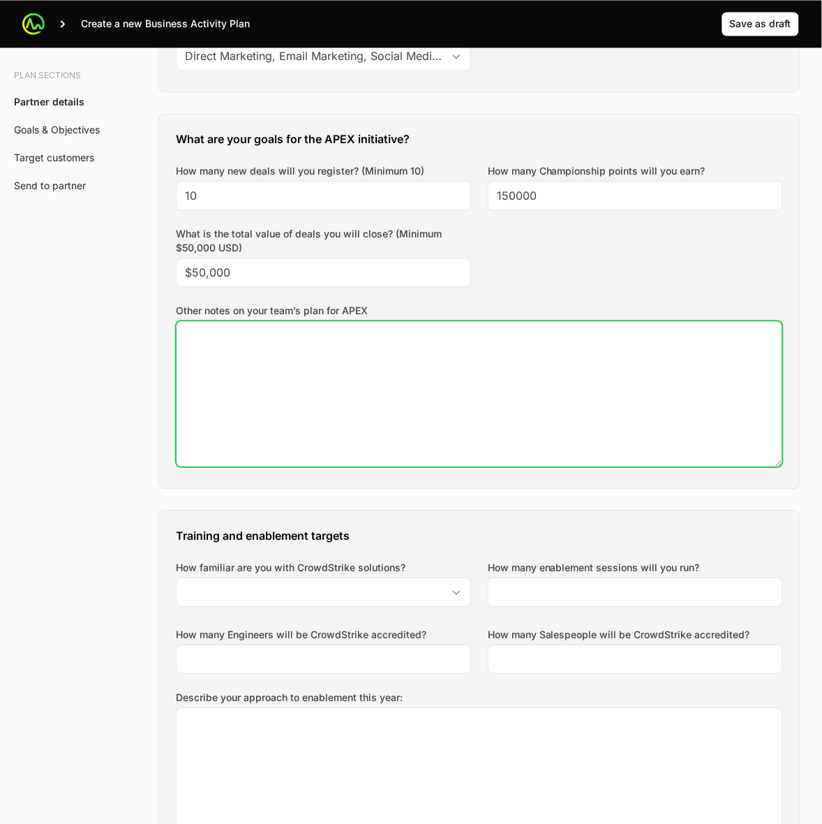
click at [455, 409] on textarea "Other notes on your team’s plan for APEX" at bounding box center [480, 393] width 606 height 145
type textarea "Deal Reg in [GEOGRAPHIC_DATA]?"
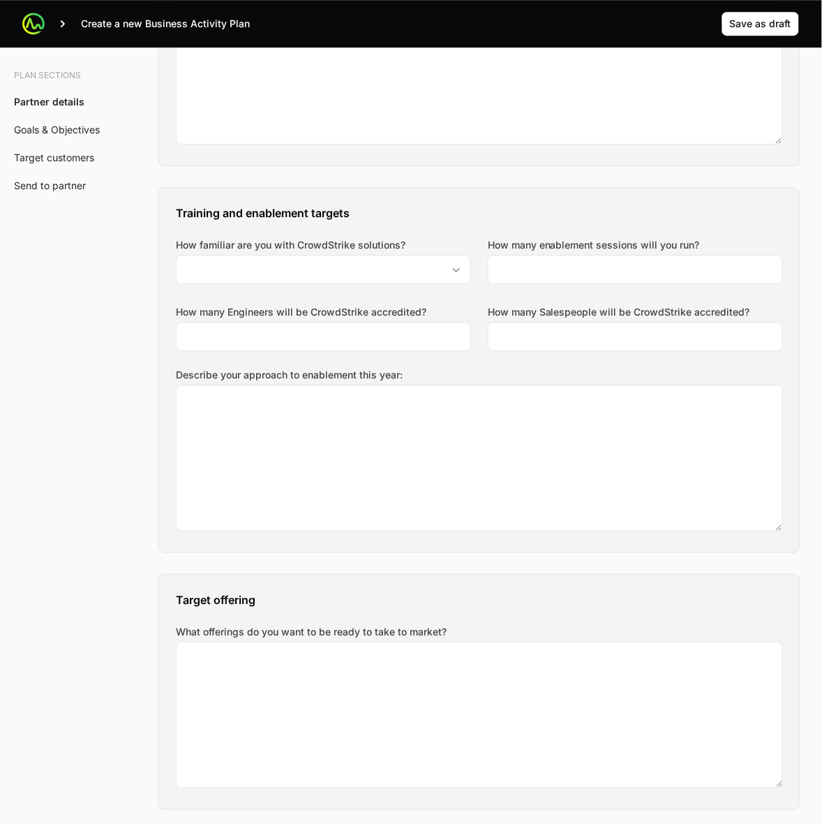
scroll to position [915, 0]
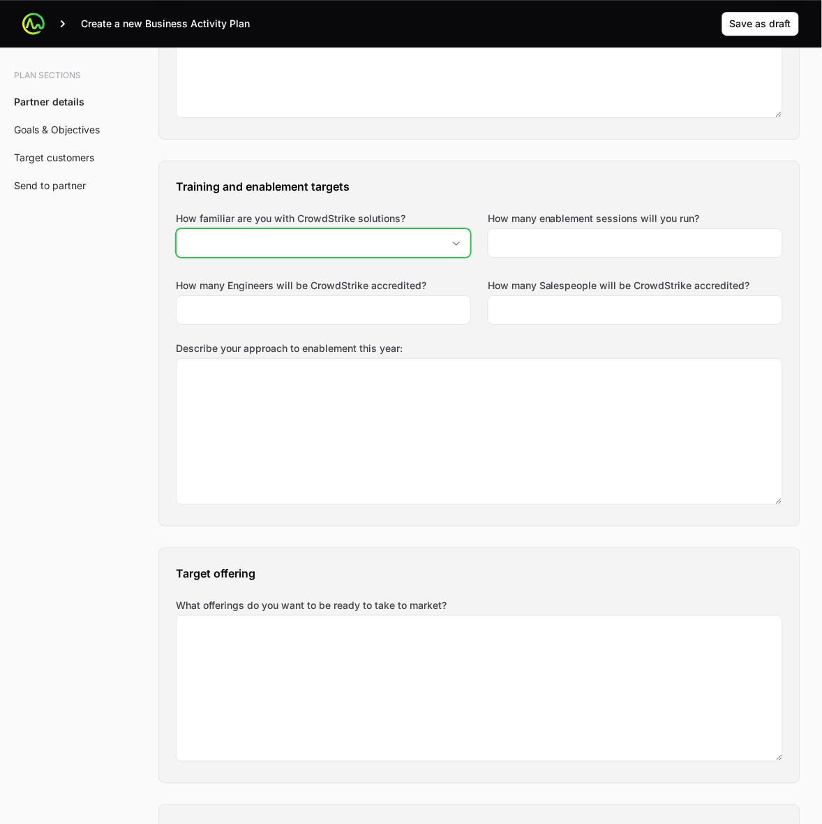
click at [457, 248] on div "Open" at bounding box center [457, 243] width 28 height 28
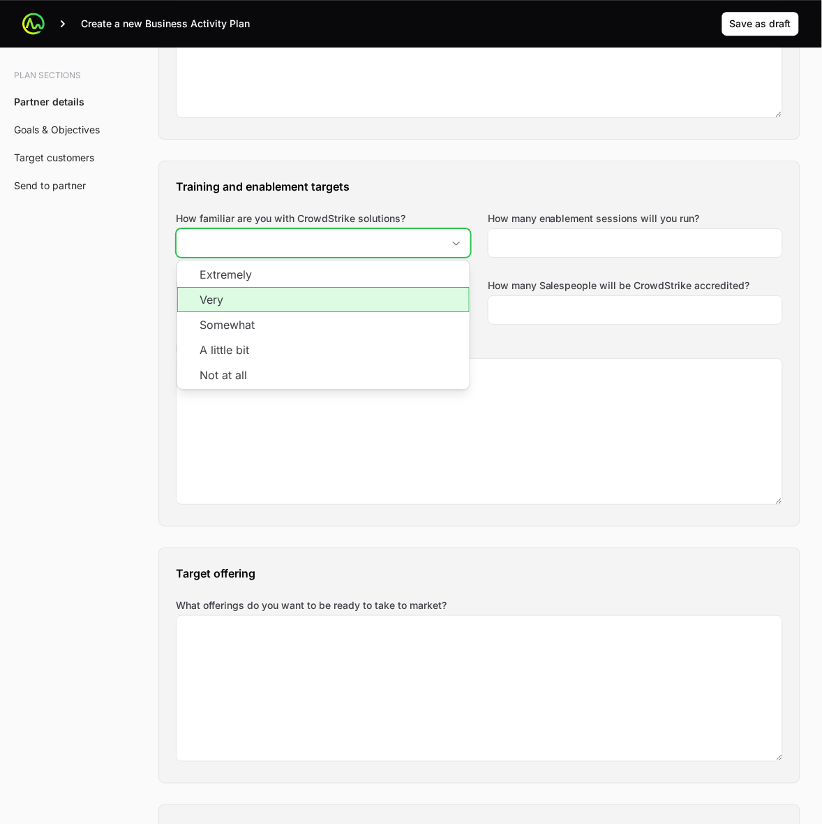
click at [444, 297] on li "Very" at bounding box center [323, 299] width 293 height 25
type input "Very"
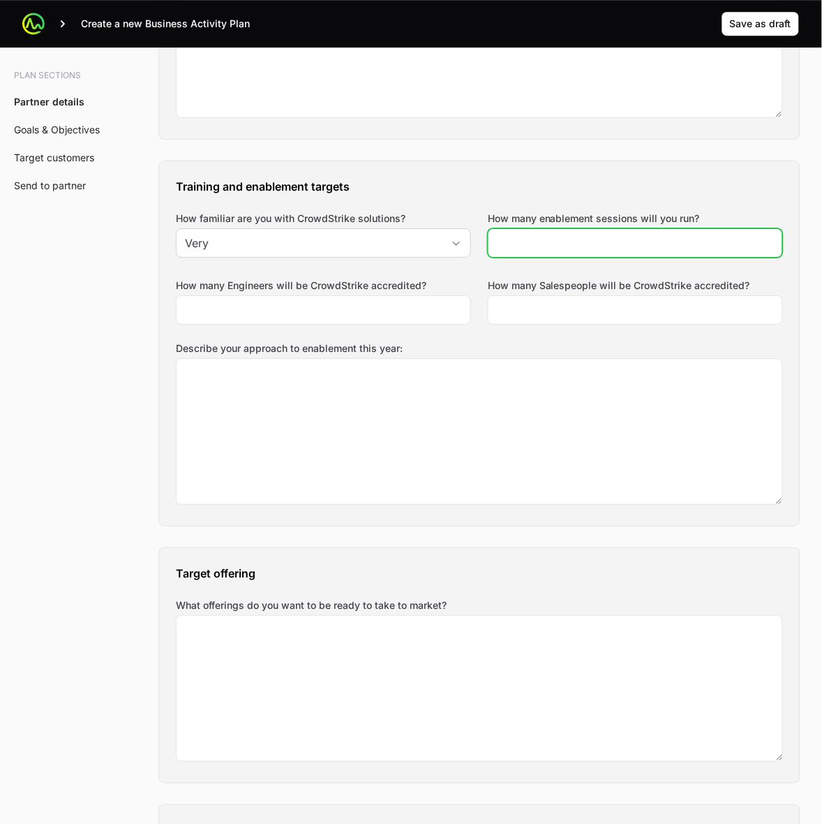
click at [584, 241] on input "How many enablement sessions will you run?" at bounding box center [635, 243] width 277 height 17
type input "4"
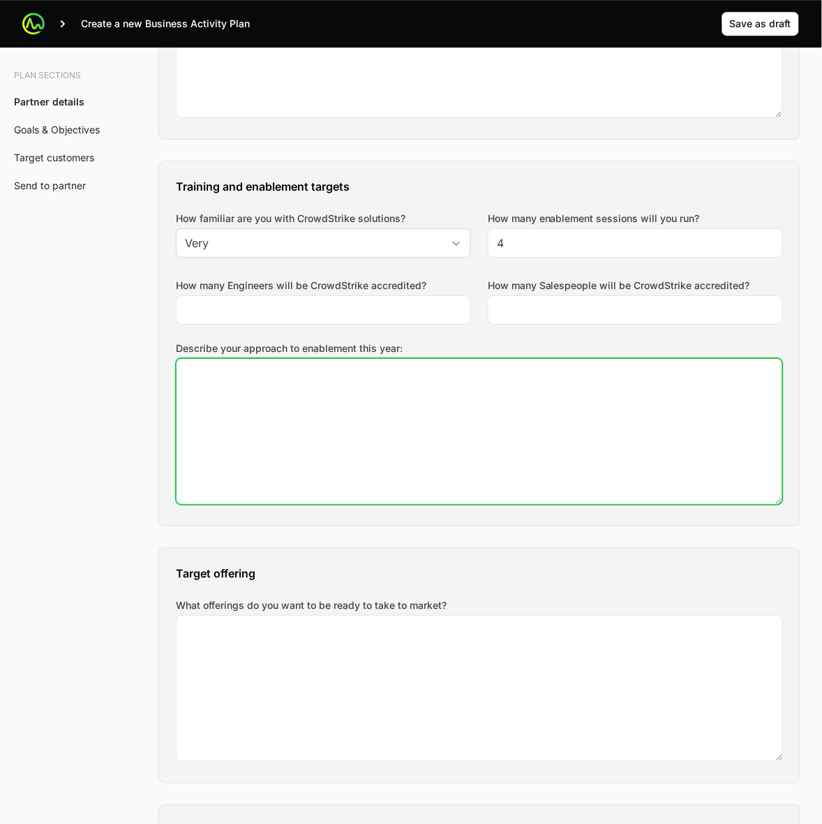
click at [611, 443] on textarea "Describe your approach to enablement this year:" at bounding box center [480, 431] width 606 height 145
click at [360, 376] on textarea "Monitoring and detection capabalities - already have Need training on NG SIEM a…" at bounding box center [480, 431] width 606 height 145
click at [336, 374] on textarea "Monitoring and detection capabalities - already have Need training on NG SIEM a…" at bounding box center [480, 431] width 606 height 145
click at [447, 392] on textarea "Monitoring and detection capabilities - already have Need training on NG SIEM a…" at bounding box center [480, 431] width 606 height 145
type textarea "Monitoring and detection capabilities - already have Need training on NG SIEM a…"
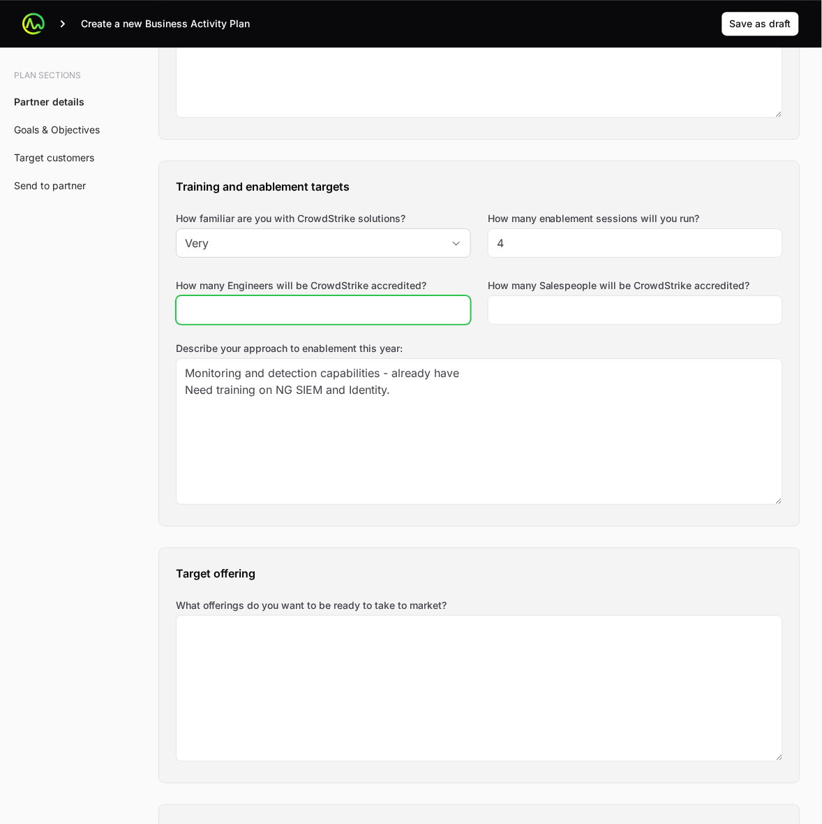
click at [353, 315] on input "How many Engineers will be CrowdStrike accredited?" at bounding box center [323, 310] width 277 height 17
type input "6"
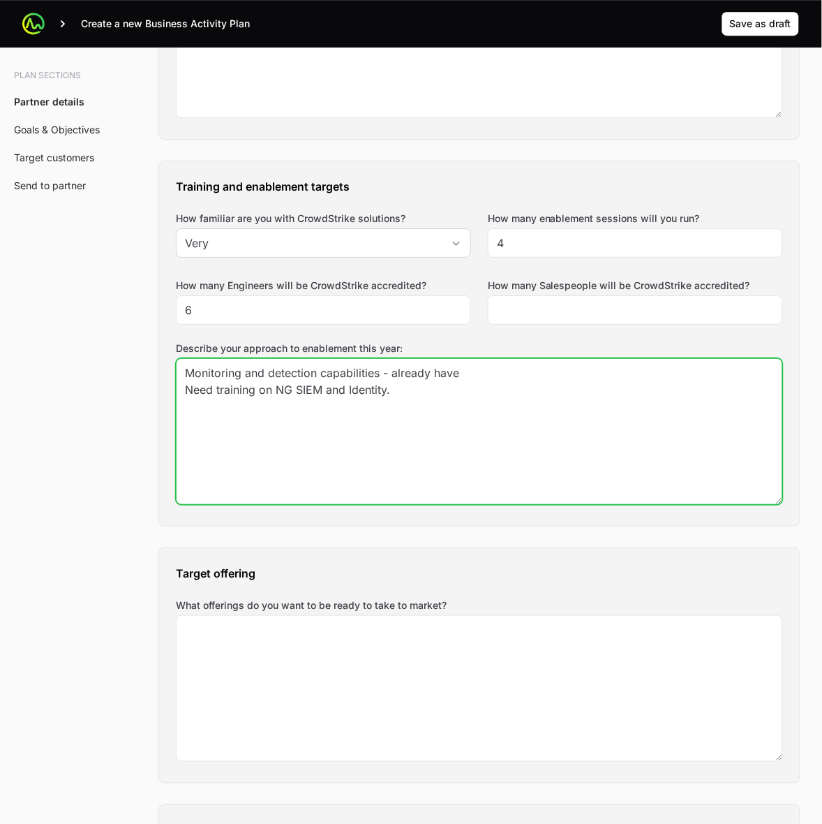
click at [480, 392] on textarea "Monitoring and detection capabilities - already have Need training on NG SIEM a…" at bounding box center [480, 431] width 606 height 145
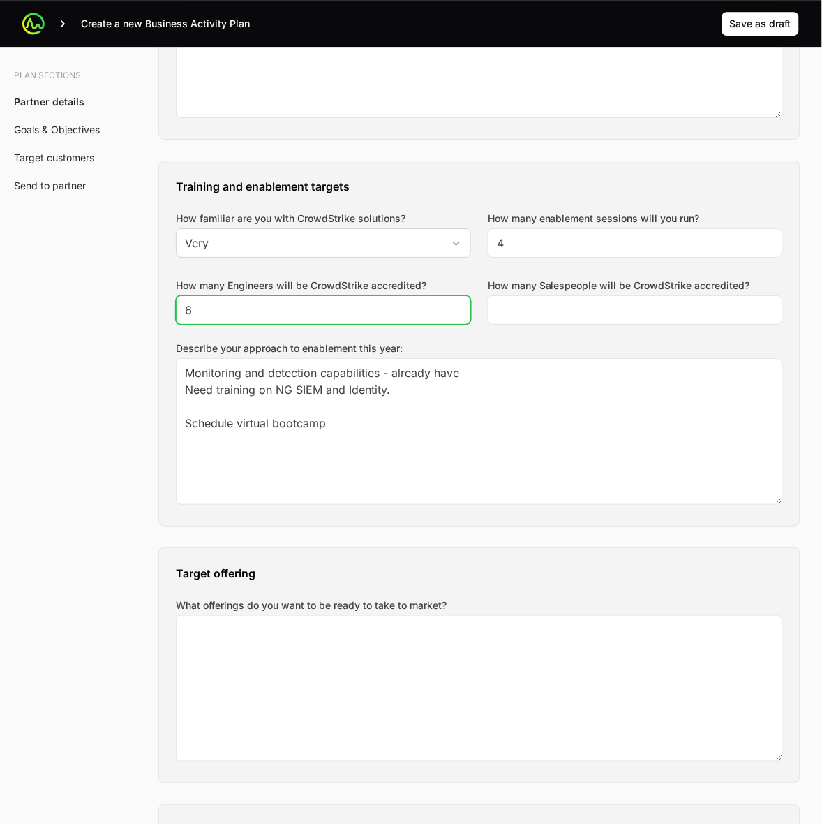
click at [329, 311] on input "6" at bounding box center [323, 310] width 277 height 17
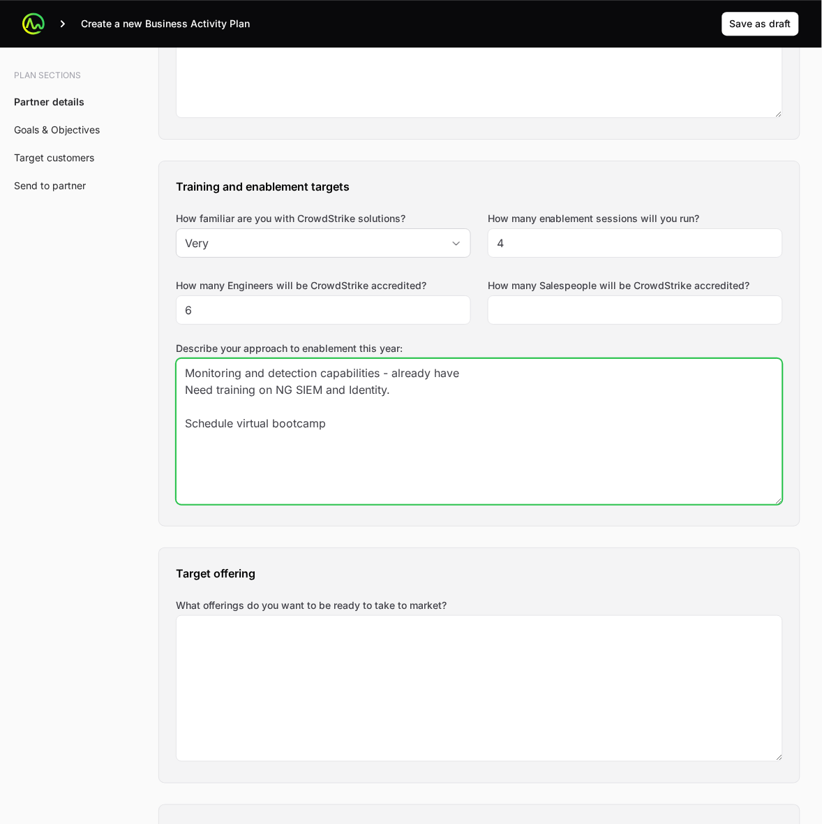
click at [385, 427] on textarea "Monitoring and detection capabilities - already have Need training on NG SIEM a…" at bounding box center [480, 431] width 606 height 145
type textarea "Monitoring and detection capabilities - already have Need training on NG SIEM a…"
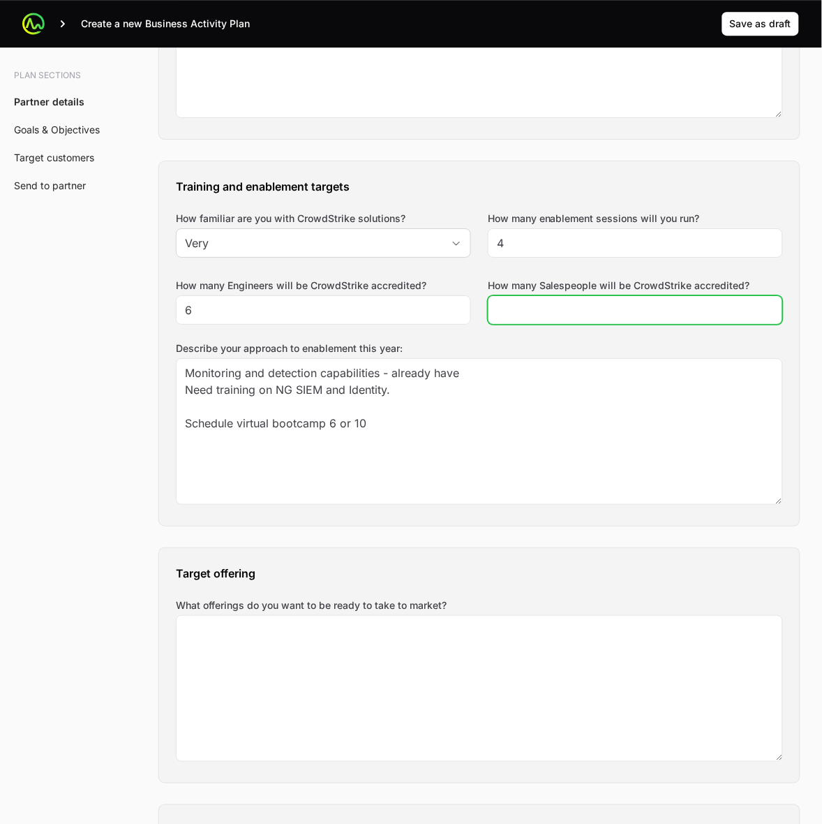
click at [641, 304] on input "How many Salespeople will be CrowdStrike accredited?" at bounding box center [635, 310] width 277 height 17
type input "3"
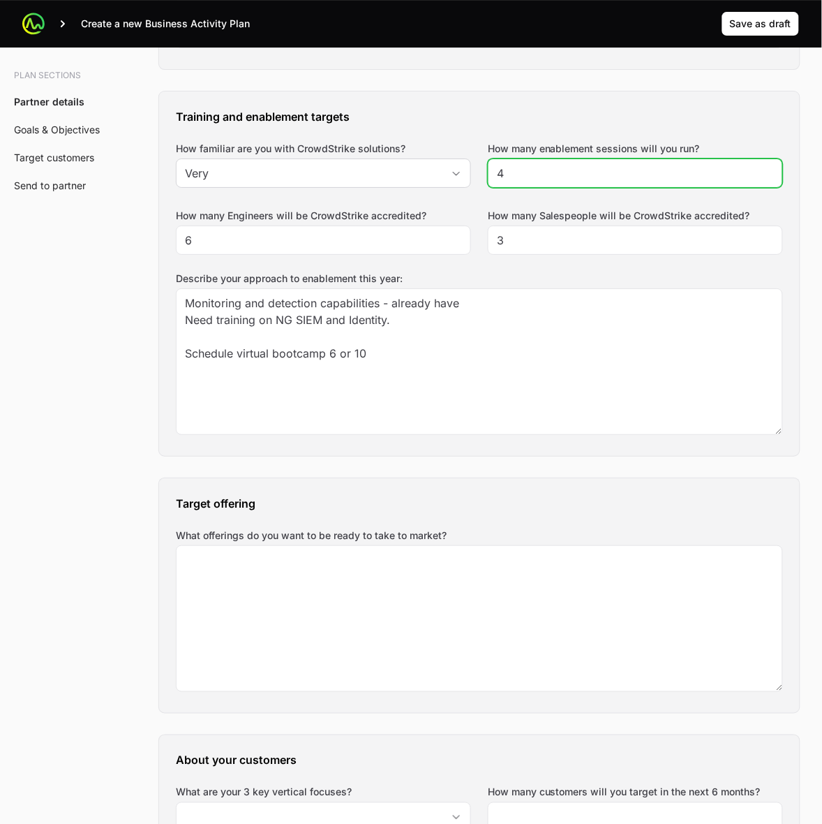
scroll to position [1090, 0]
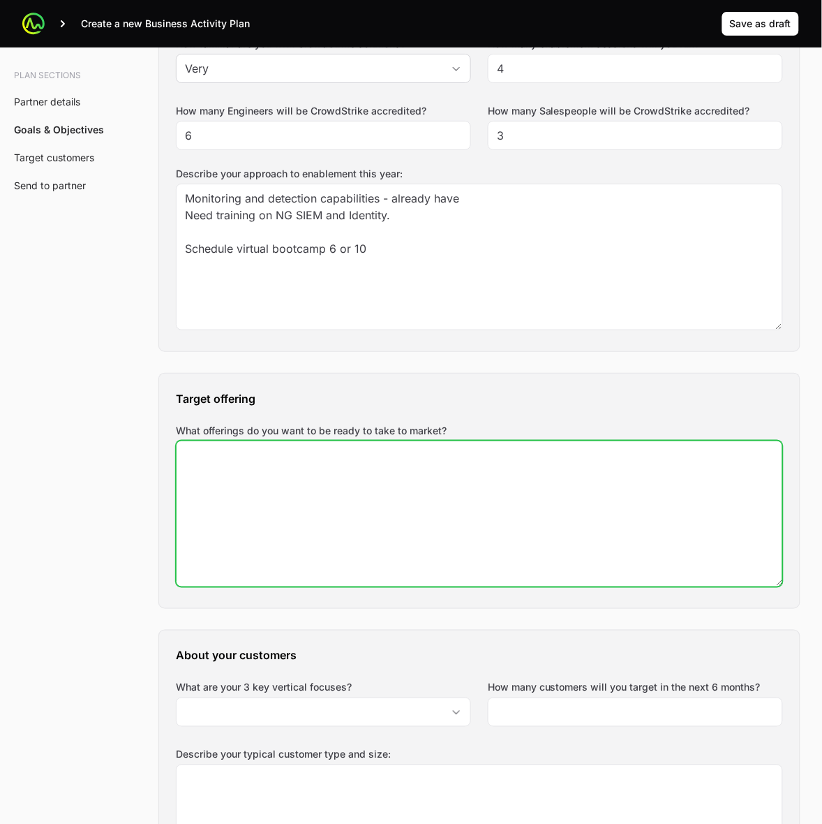
click at [353, 499] on textarea "What offerings do you want to be ready to take to market?" at bounding box center [480, 513] width 606 height 145
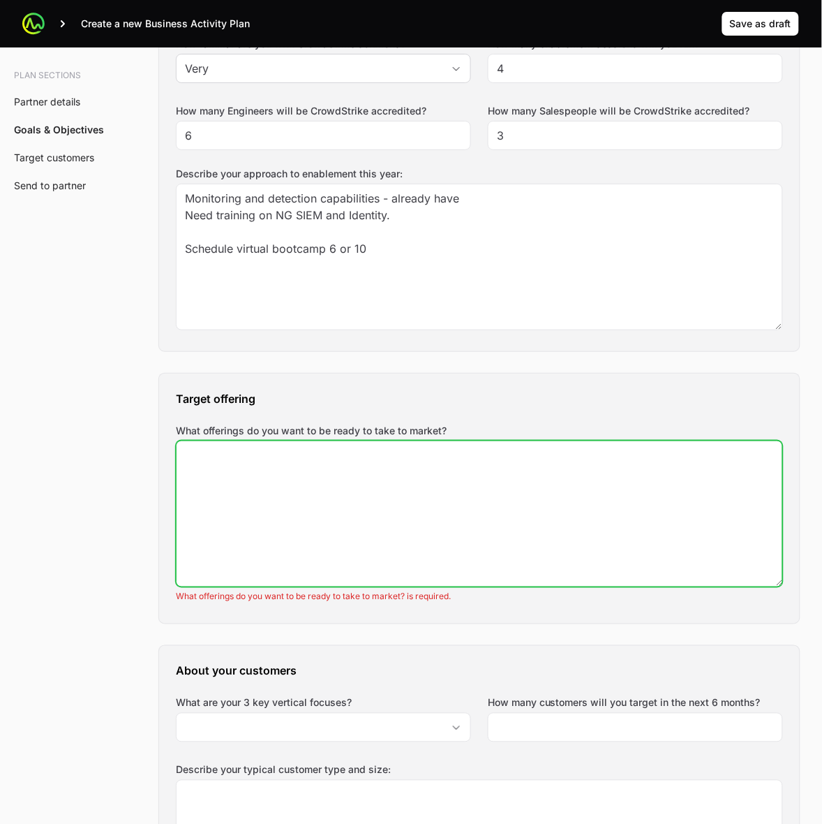
click at [263, 542] on textarea "What offerings do you want to be ready to take to market?" at bounding box center [480, 513] width 606 height 145
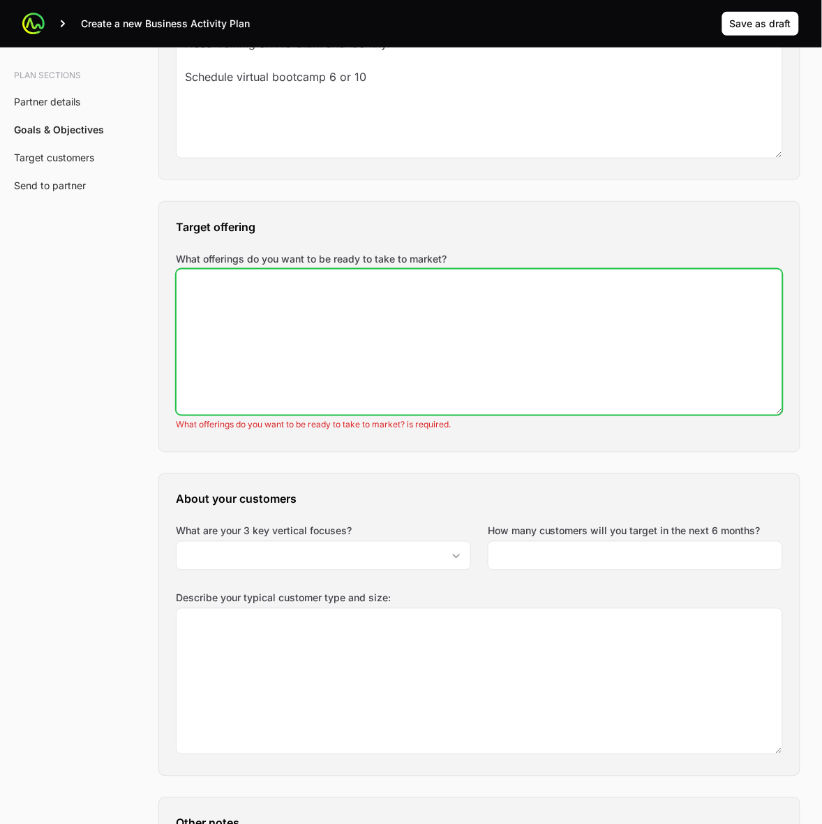
scroll to position [1264, 0]
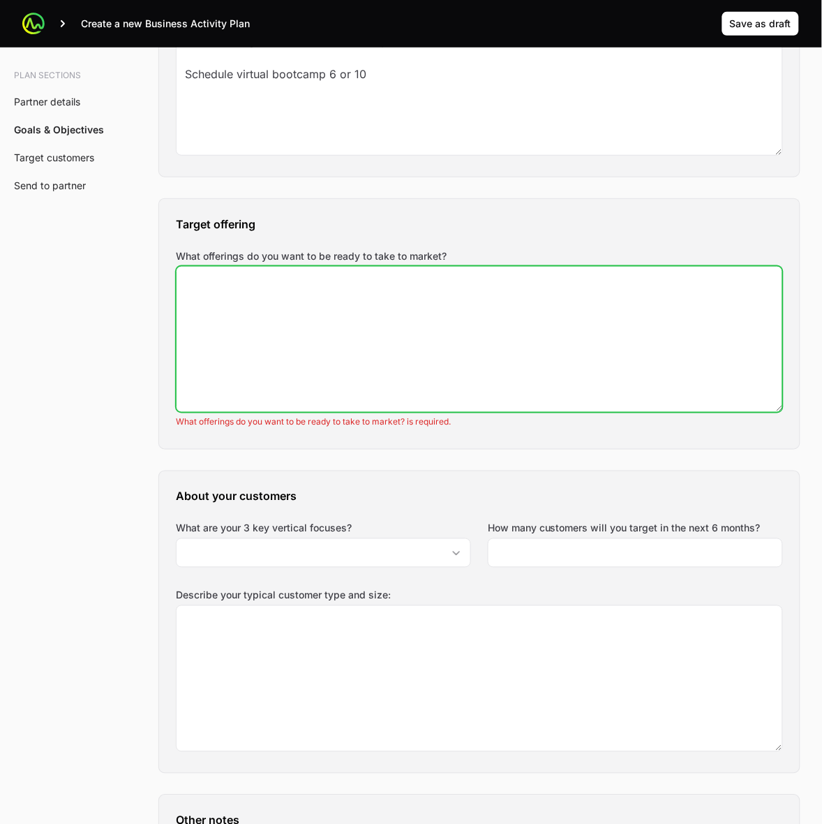
click at [395, 332] on textarea "What offerings do you want to be ready to take to market?" at bounding box center [480, 339] width 606 height 145
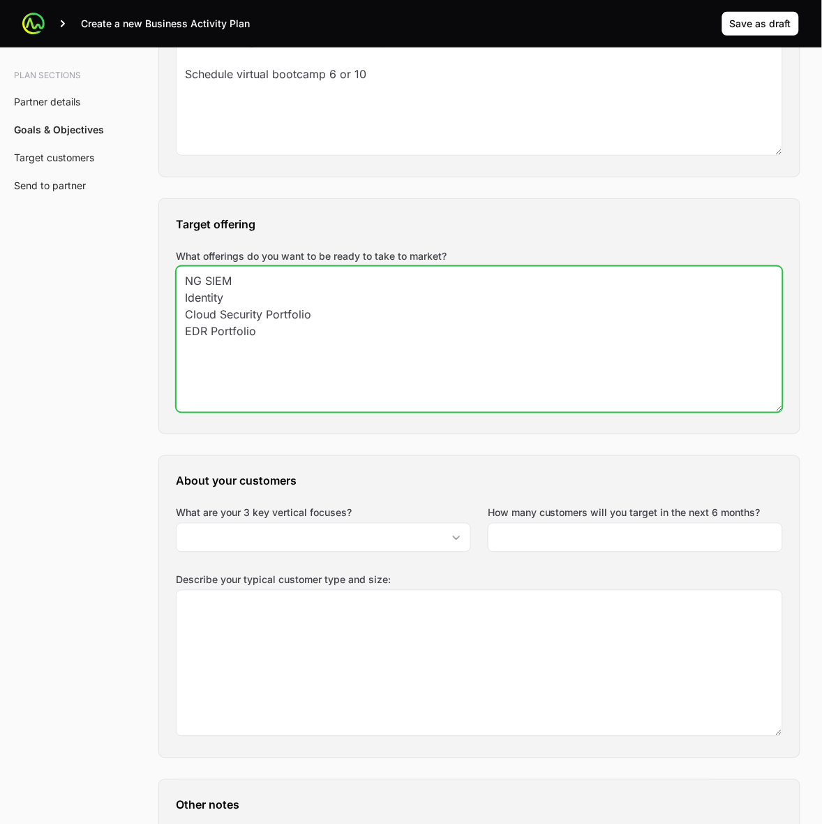
type textarea "NG SIEM Identity Cloud Security Portfolio EDR Portfolio"
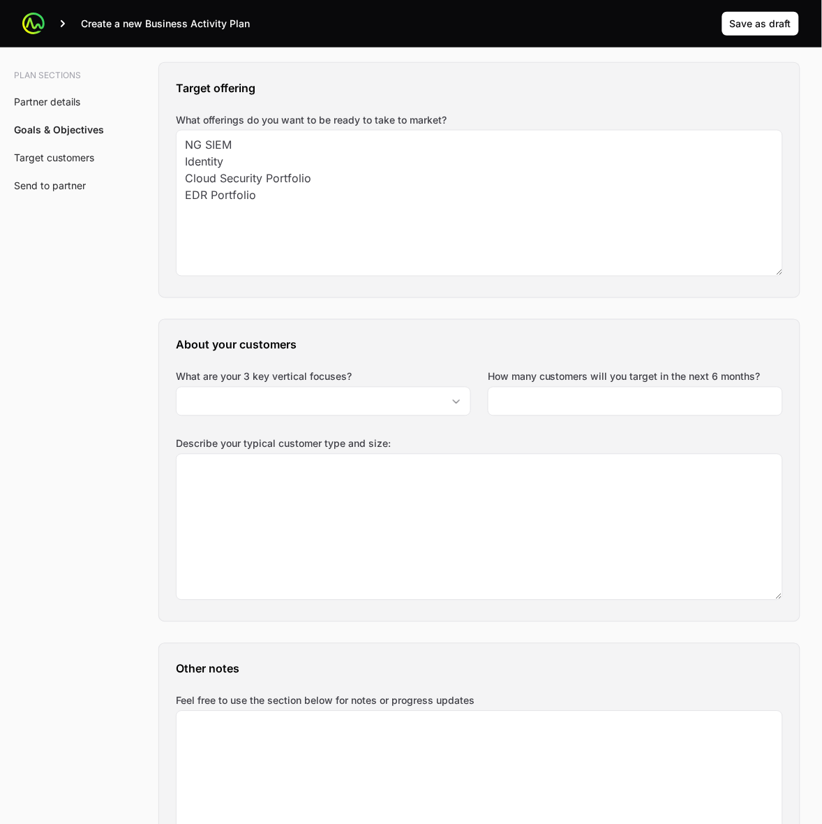
scroll to position [1526, 0]
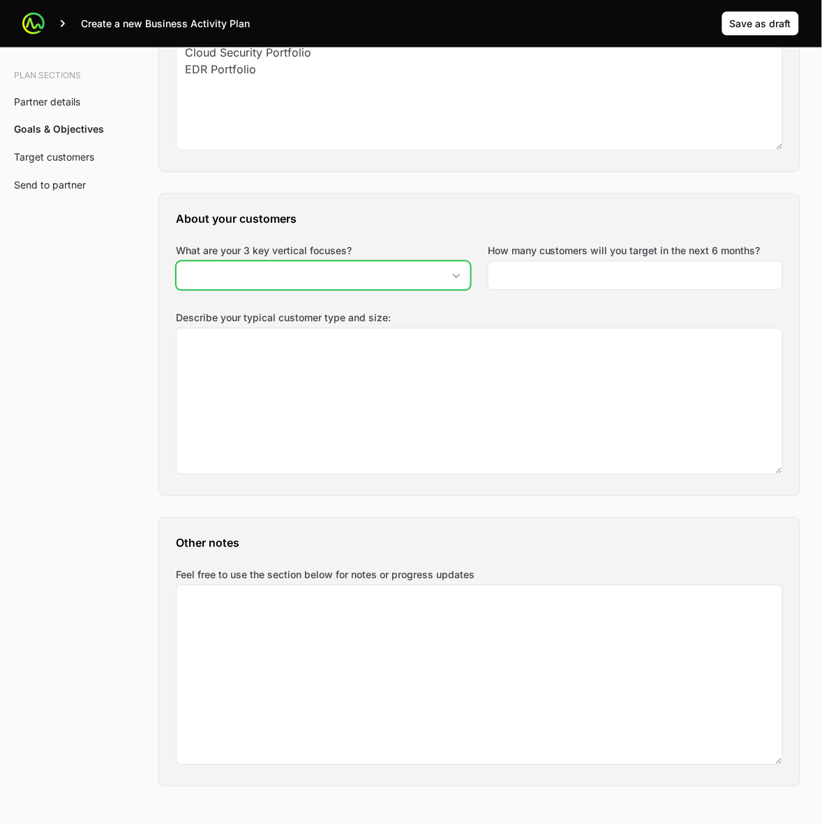
click at [452, 285] on div "Open" at bounding box center [457, 276] width 28 height 28
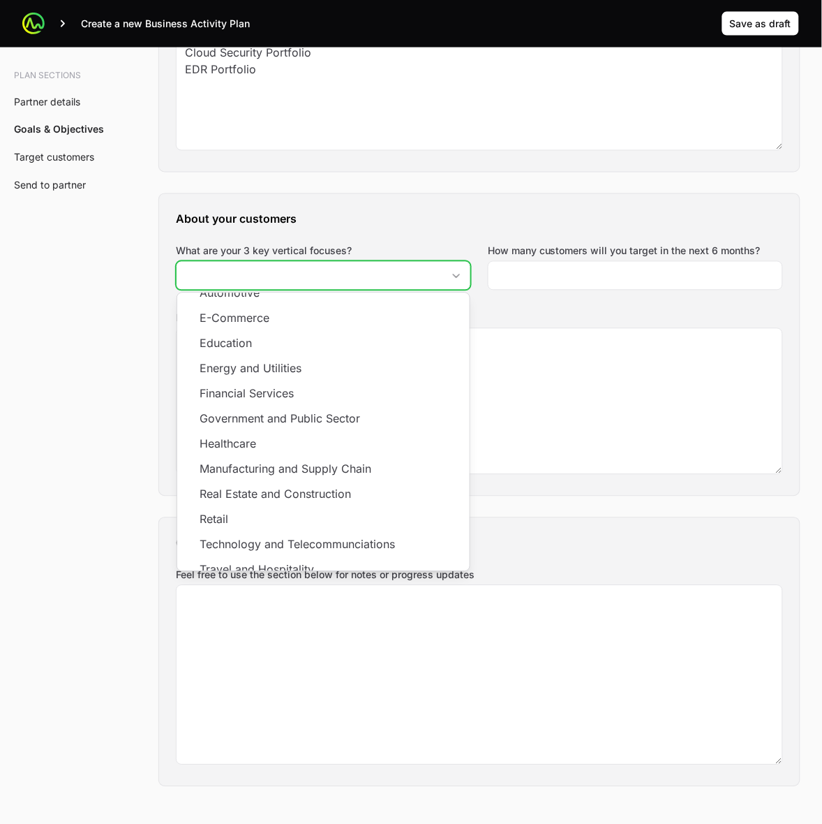
scroll to position [27, 0]
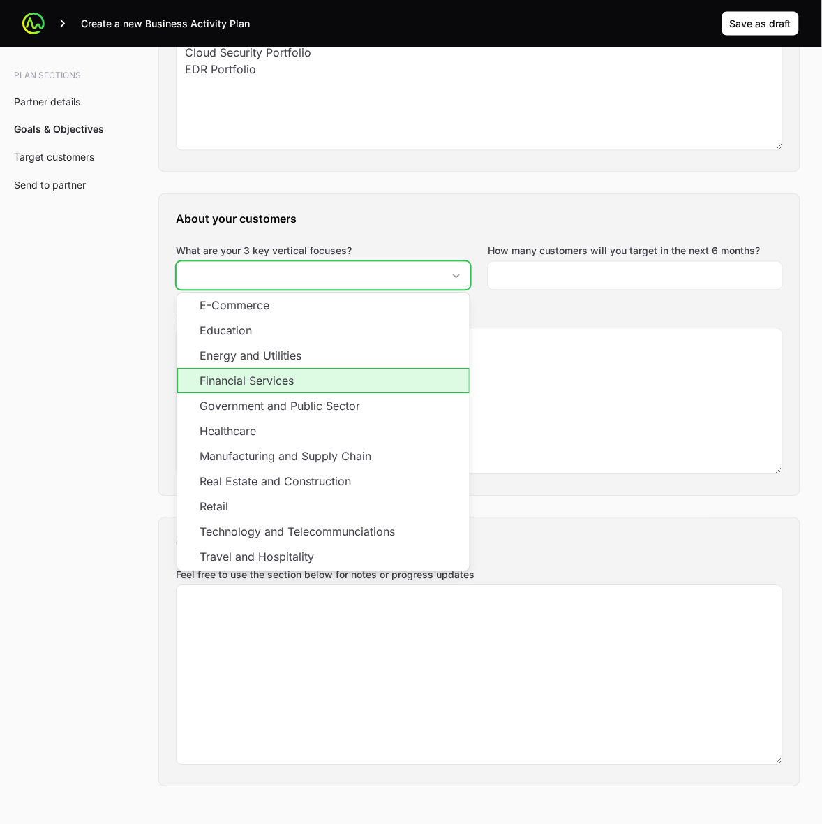
click at [377, 389] on li "Financial Services" at bounding box center [323, 381] width 293 height 25
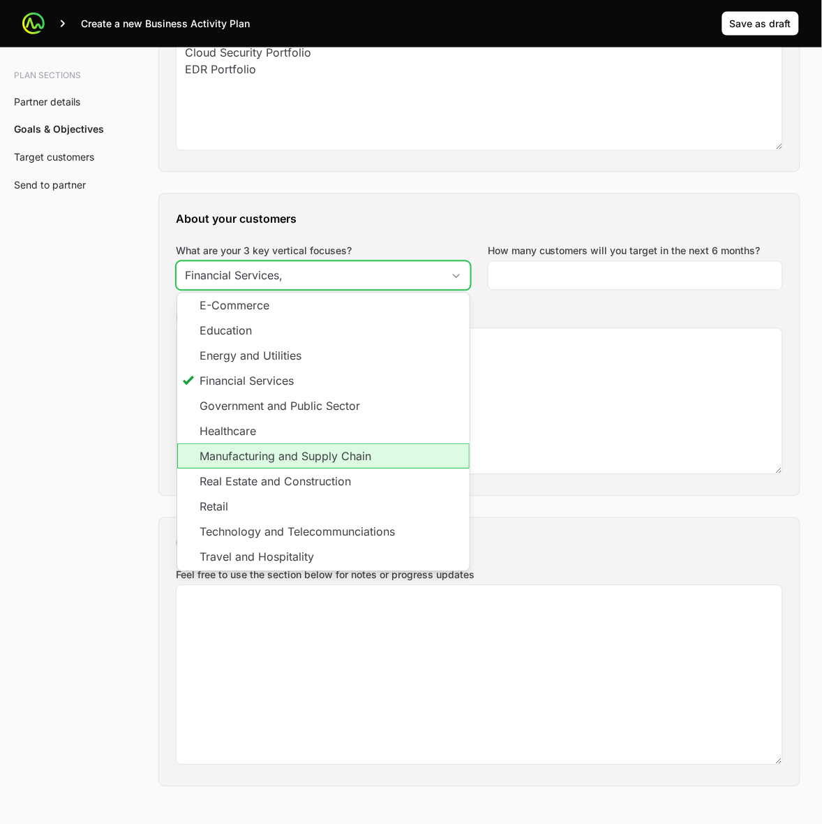
click at [380, 452] on li "Manufacturing and Supply Chain" at bounding box center [323, 456] width 293 height 25
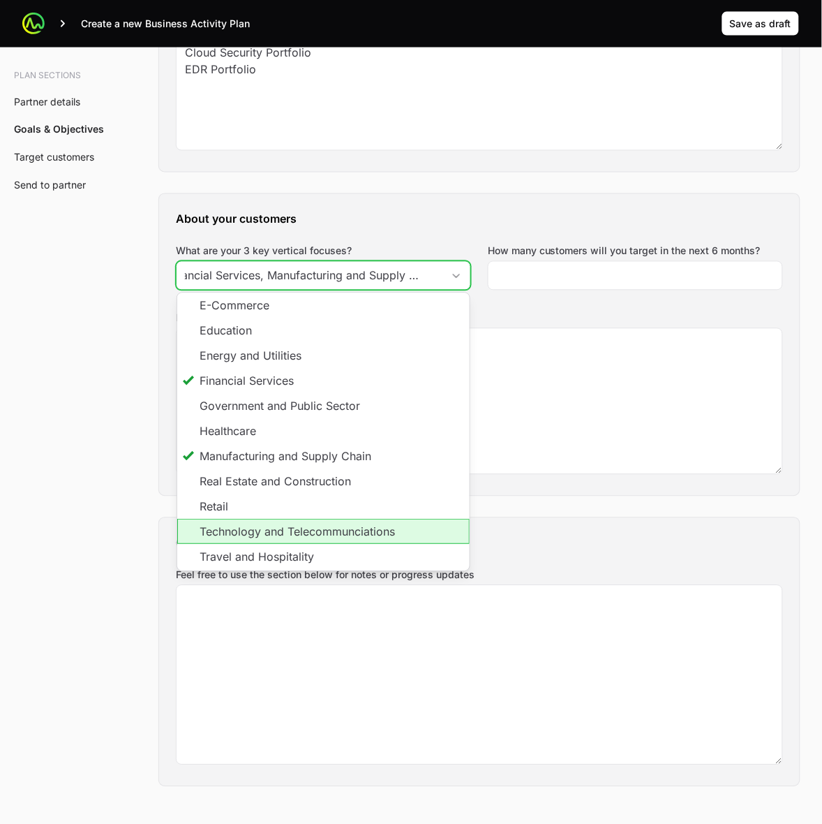
click at [424, 532] on li "Technology and Telecommunciations" at bounding box center [323, 531] width 293 height 25
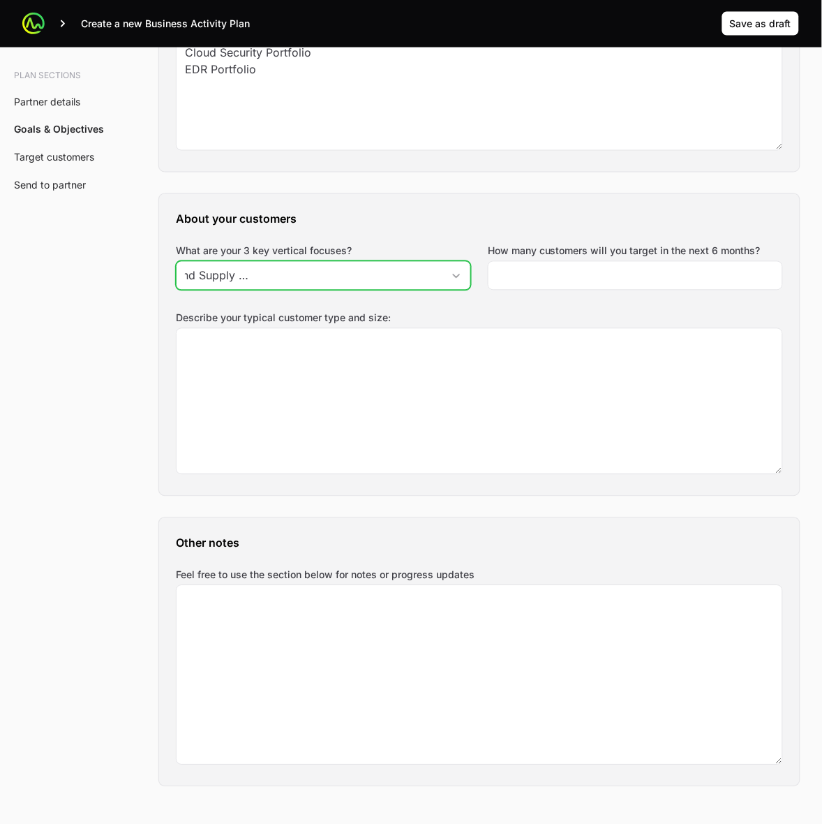
scroll to position [0, 223]
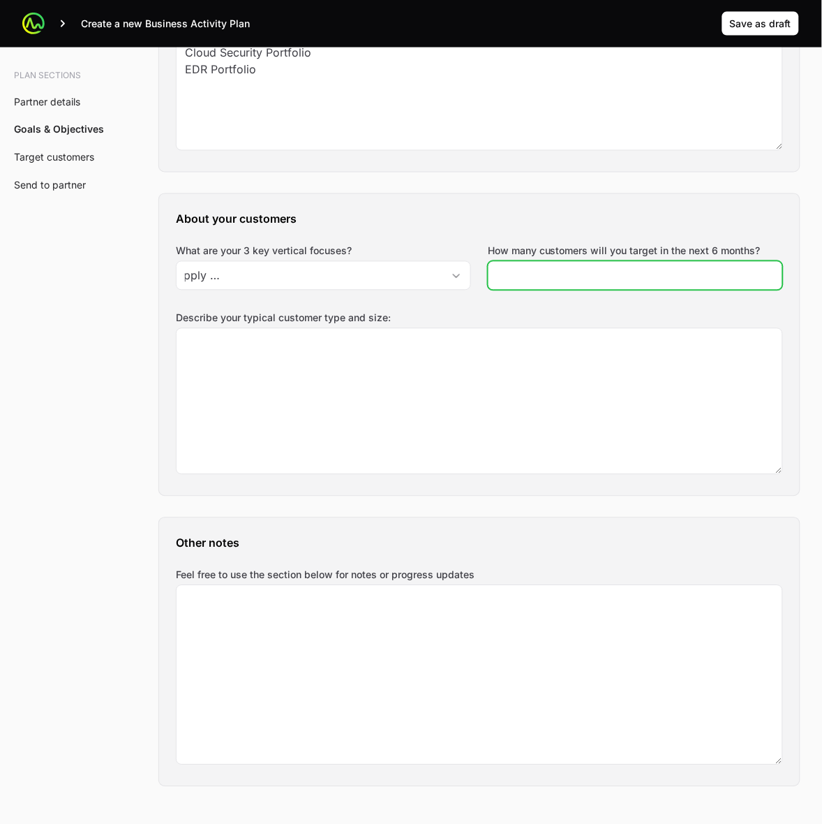
type input "Financial Services, Manufacturing and Supply Chain, Technology and Telecommunci…"
click at [575, 272] on input "How many customers will you target in the next 6 months?" at bounding box center [635, 275] width 277 height 17
type input "10"
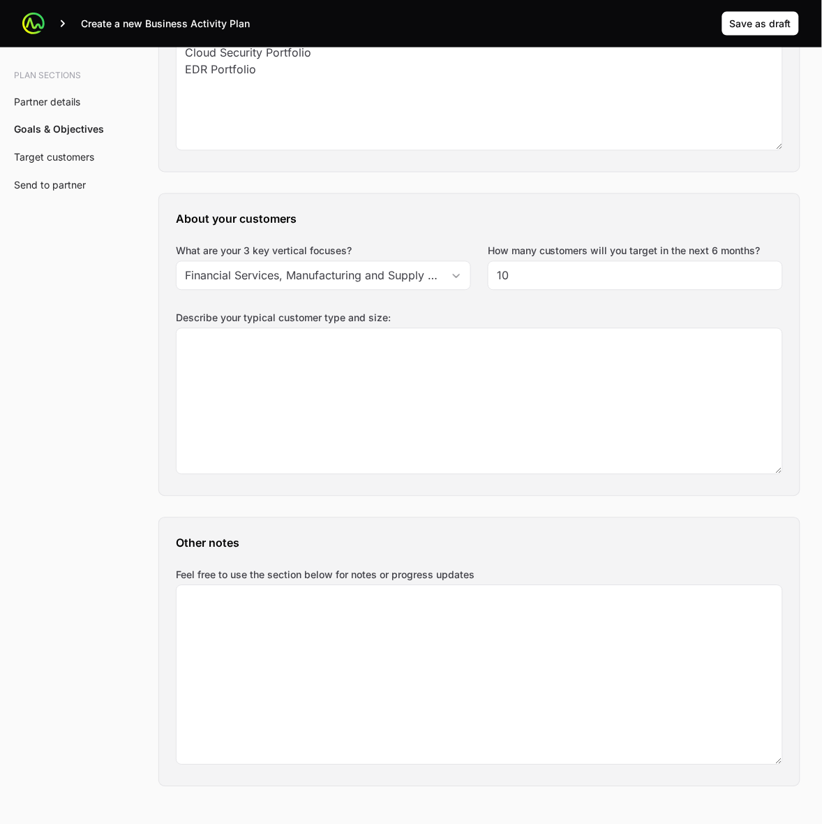
click at [813, 320] on div "A Business Activity Plan is an agreement between the partner and the distributo…" at bounding box center [480, 659] width 686 height 4114
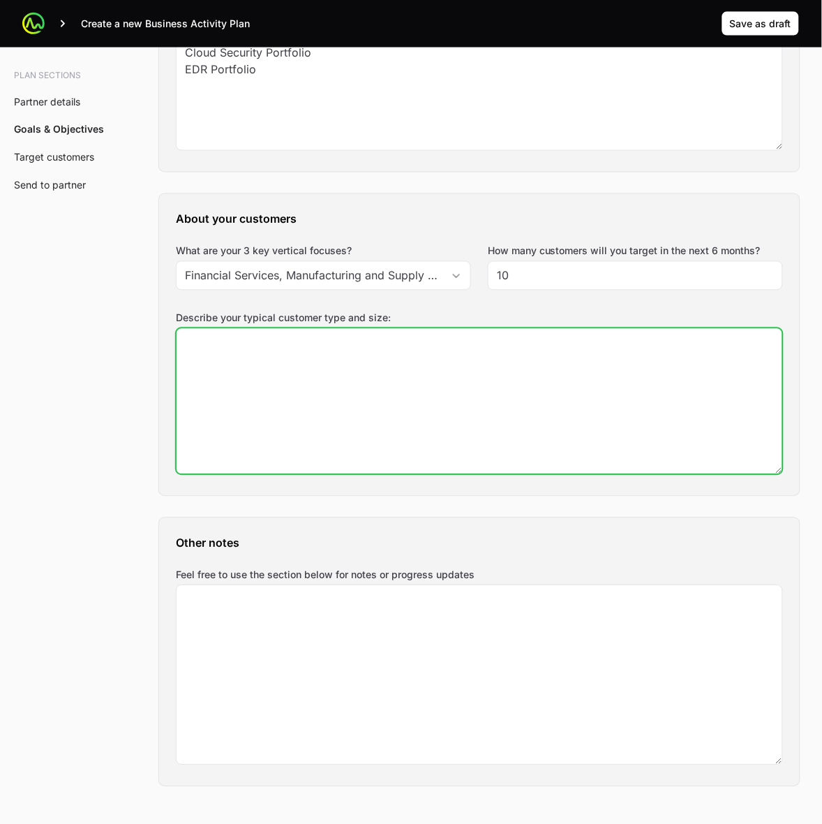
click at [391, 385] on textarea "Describe your typical customer type and size:" at bounding box center [480, 401] width 606 height 145
type textarea ","
type textarea "mid-market - anyone $100M-$2B Revenue"
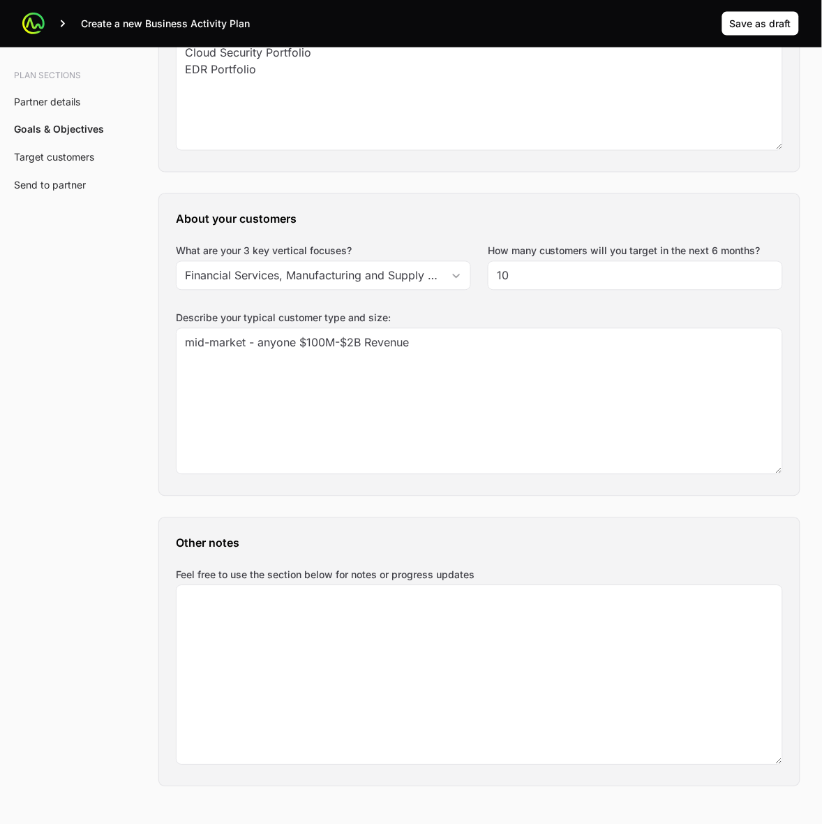
click at [40, 457] on div "Plan sections Partner details Goals & Objectives Target customers Send to partn…" at bounding box center [411, 659] width 822 height 4114
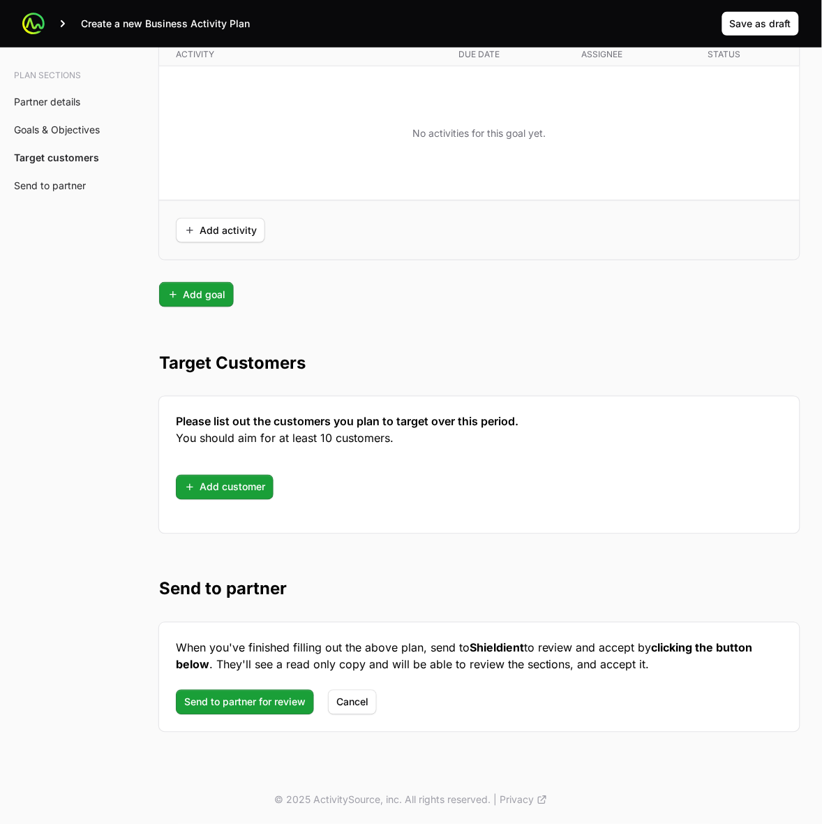
scroll to position [3472, 0]
click at [186, 487] on span "Add customer" at bounding box center [224, 487] width 81 height 17
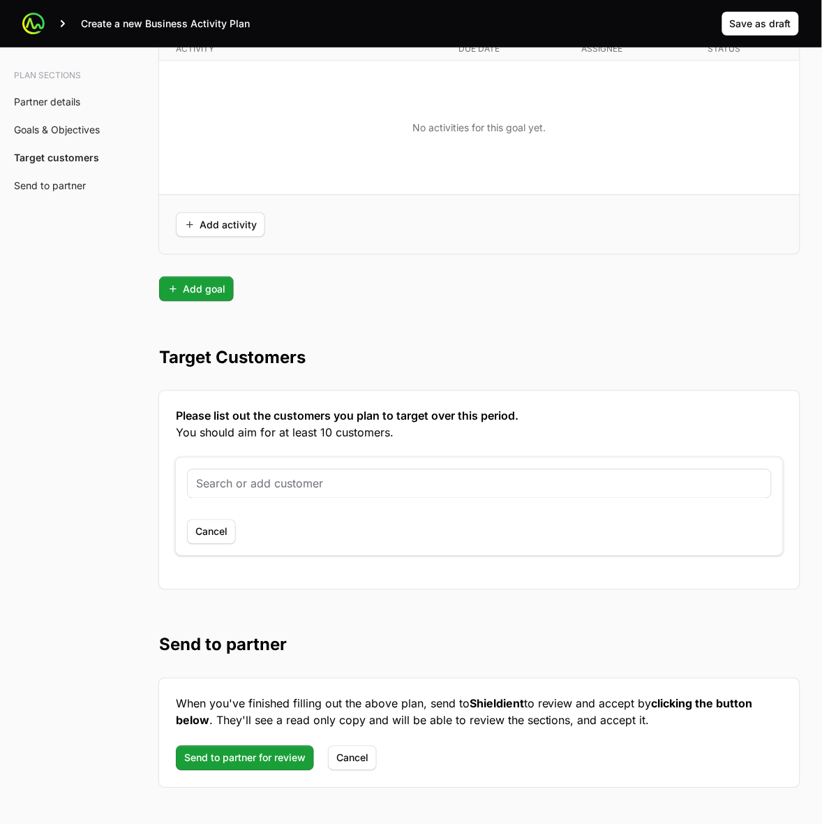
click at [396, 492] on input "text" at bounding box center [479, 483] width 567 height 17
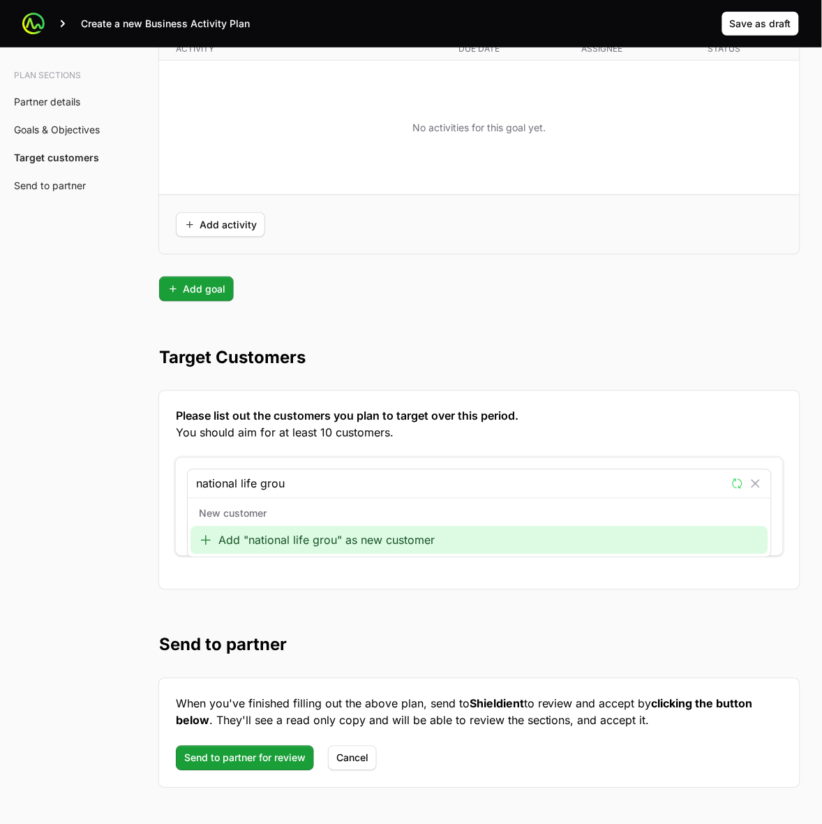
type input "national life group"
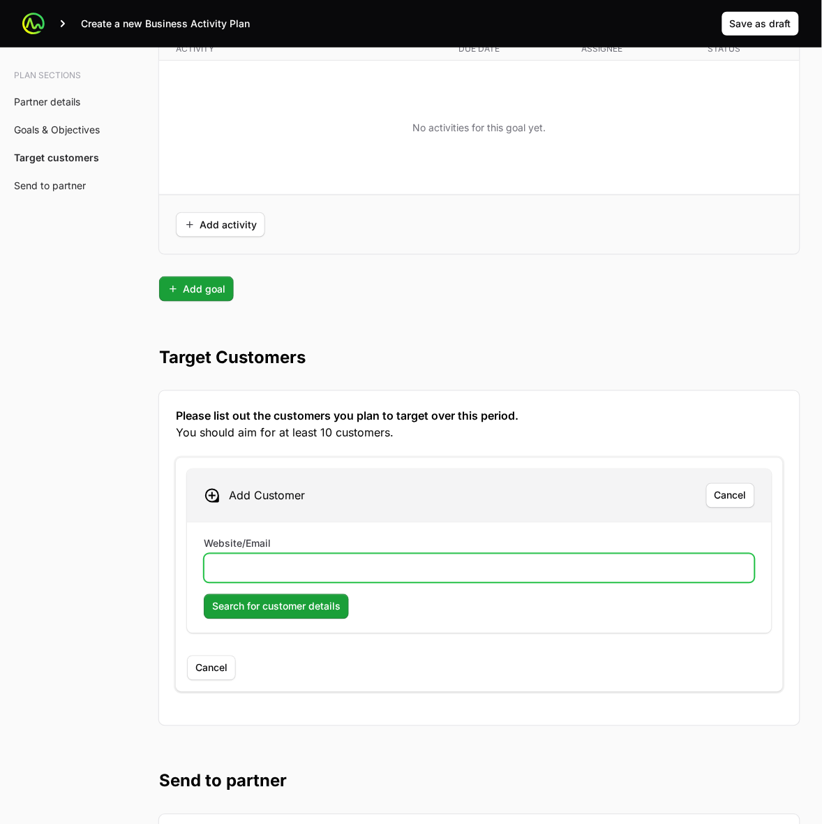
paste input "[URL][DOMAIN_NAME]"
type input "[URL][DOMAIN_NAME]"
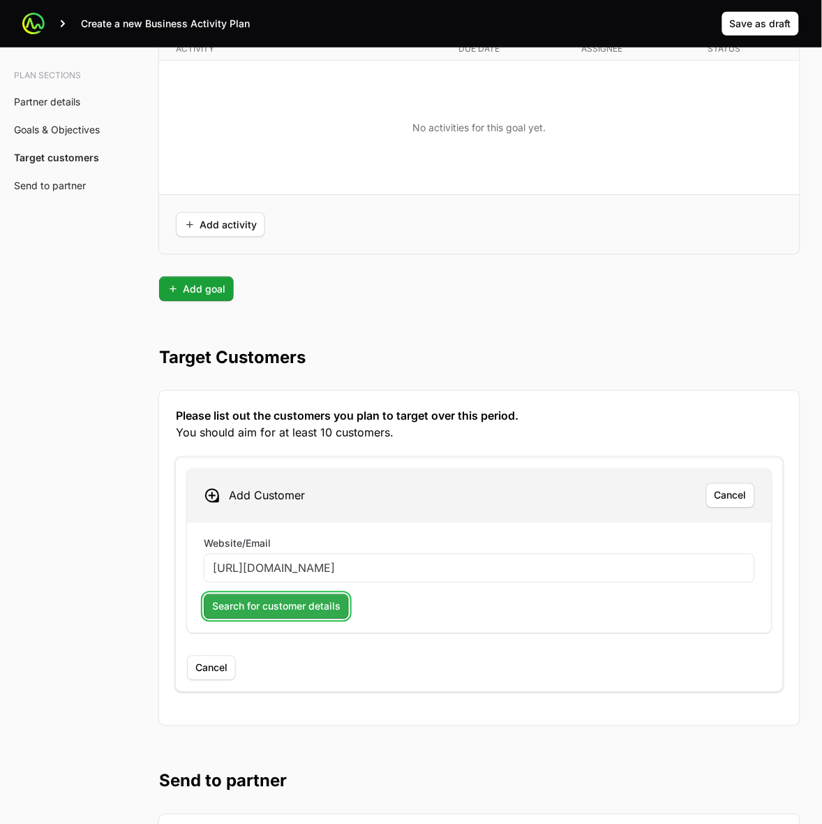
click at [302, 615] on span "Search for customer details" at bounding box center [276, 606] width 128 height 17
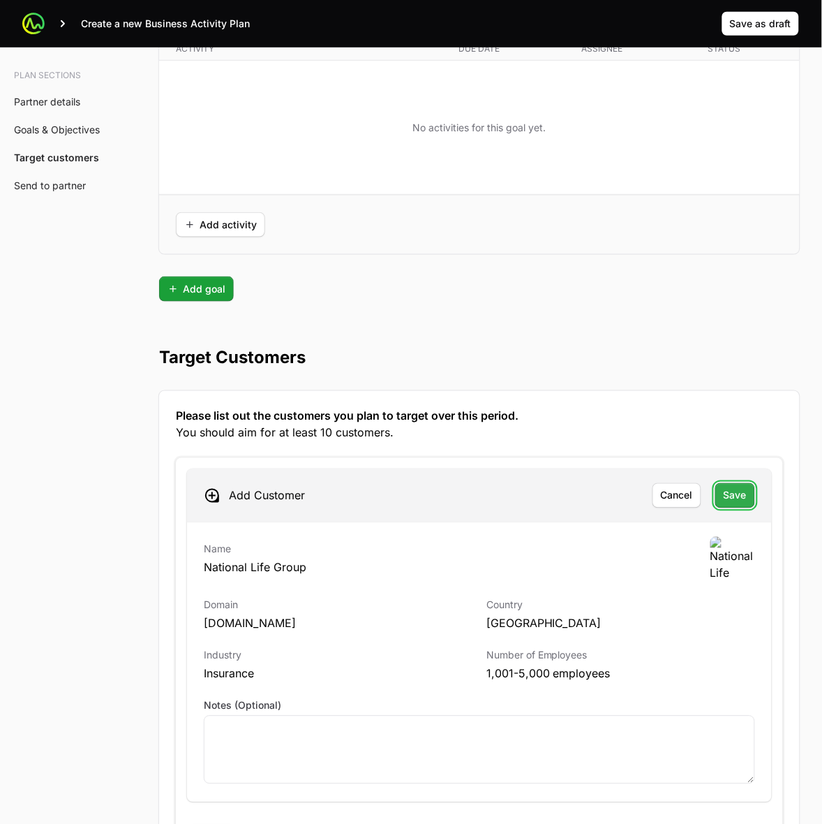
click at [735, 504] on span "Save" at bounding box center [735, 495] width 23 height 17
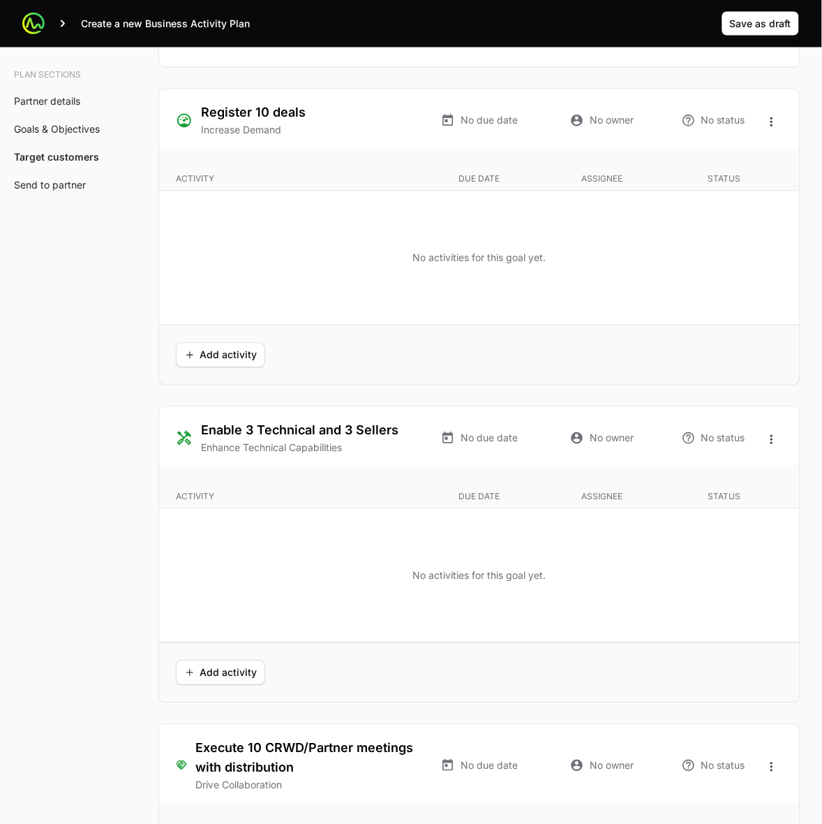
scroll to position [2774, 0]
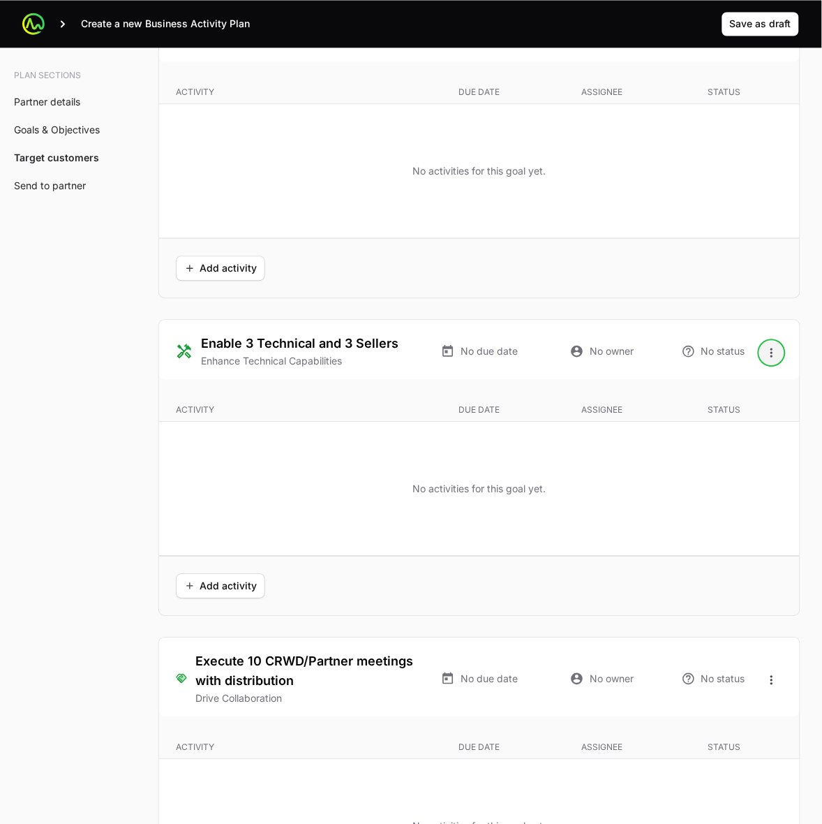
click at [770, 351] on icon "Open options" at bounding box center [772, 353] width 14 height 14
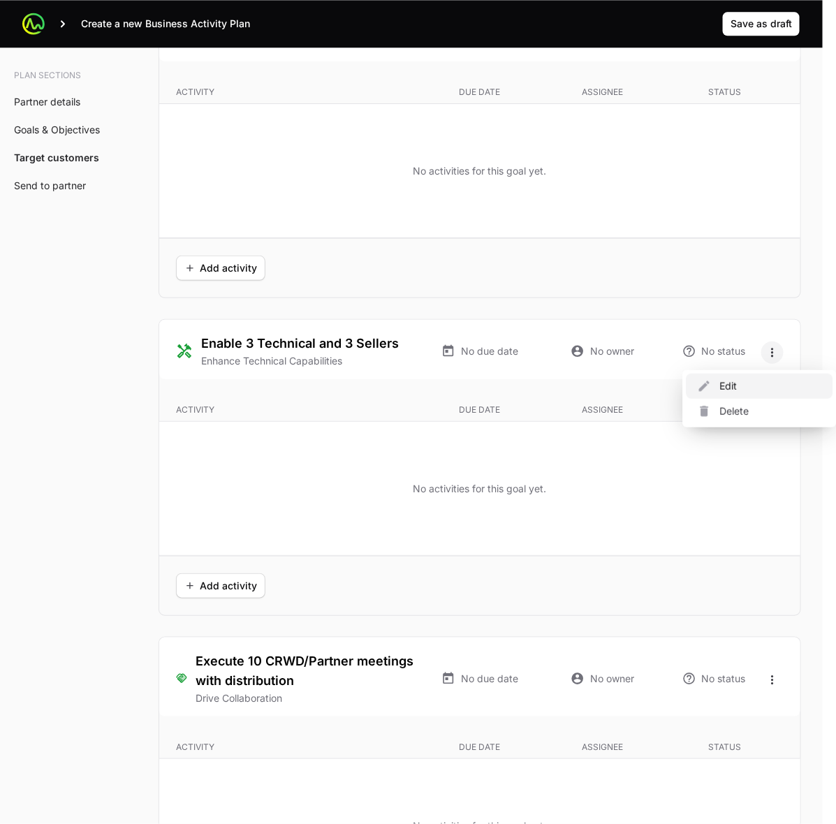
click at [724, 387] on div "Edit" at bounding box center [759, 385] width 147 height 25
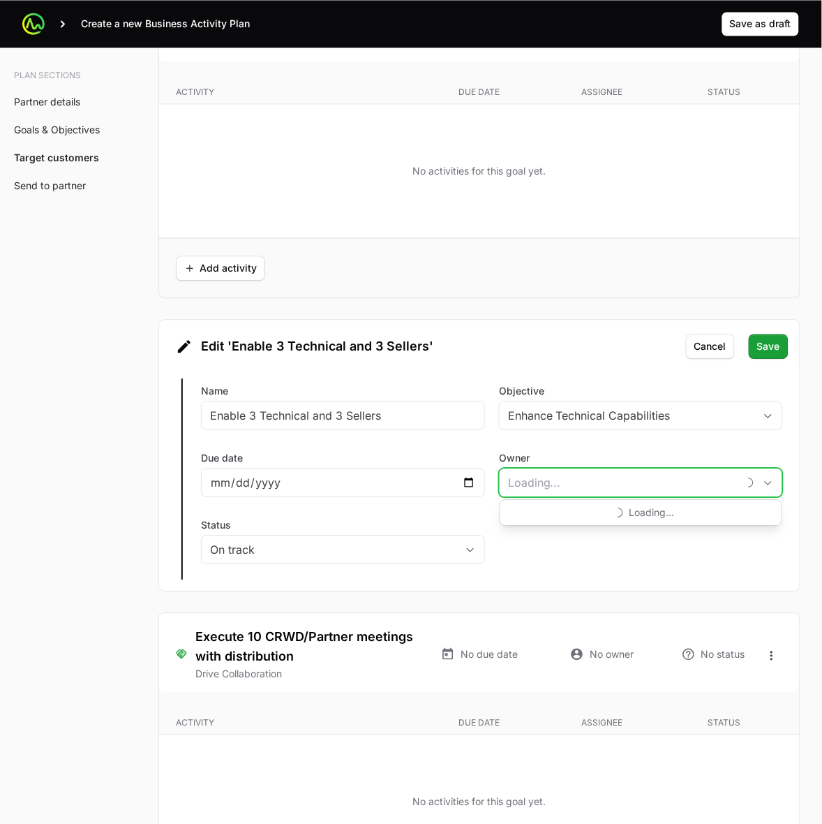
click at [602, 494] on input "Owner" at bounding box center [619, 482] width 238 height 28
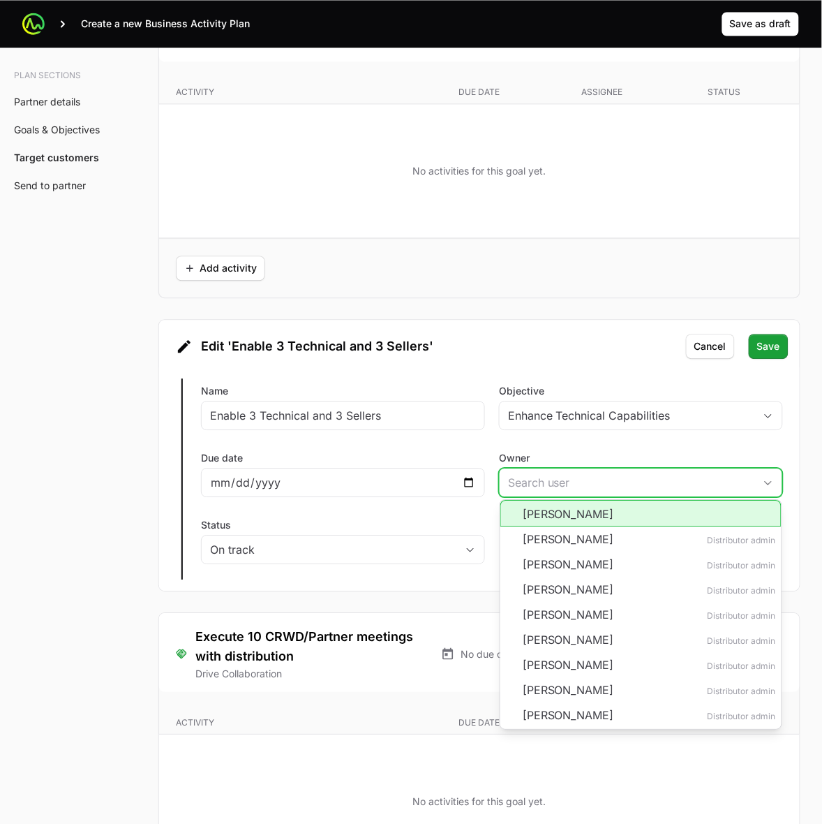
click at [622, 518] on li "[PERSON_NAME]" at bounding box center [641, 513] width 281 height 27
type input "[PERSON_NAME]"
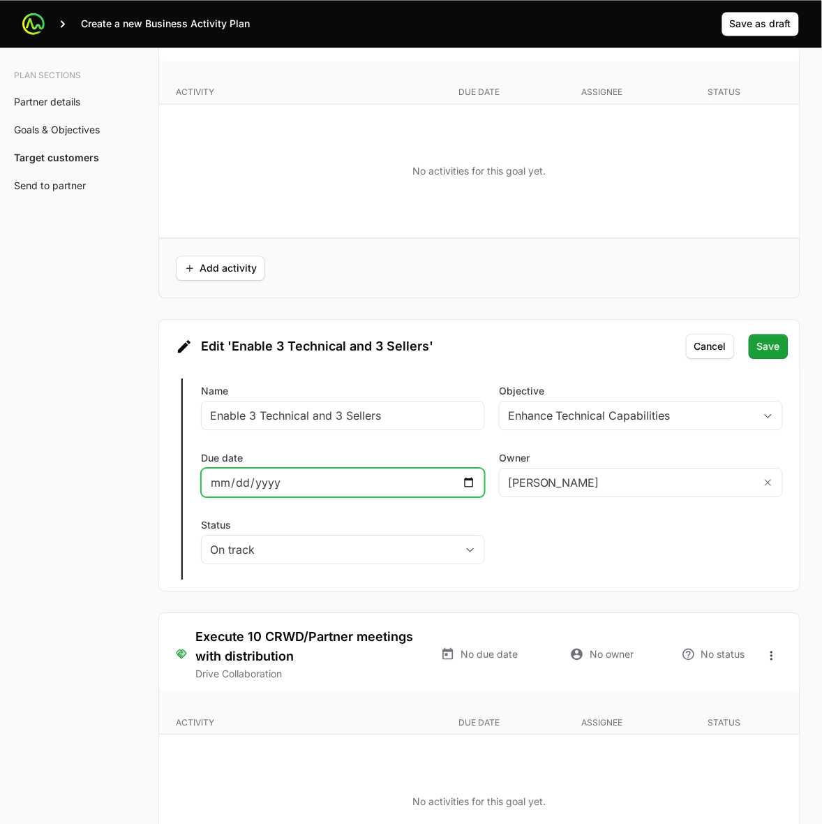
click at [332, 485] on input "Due date" at bounding box center [343, 482] width 266 height 17
click at [475, 487] on input "Due date" at bounding box center [343, 482] width 266 height 17
type input "[DATE]"
click at [777, 355] on span "Save" at bounding box center [768, 346] width 23 height 17
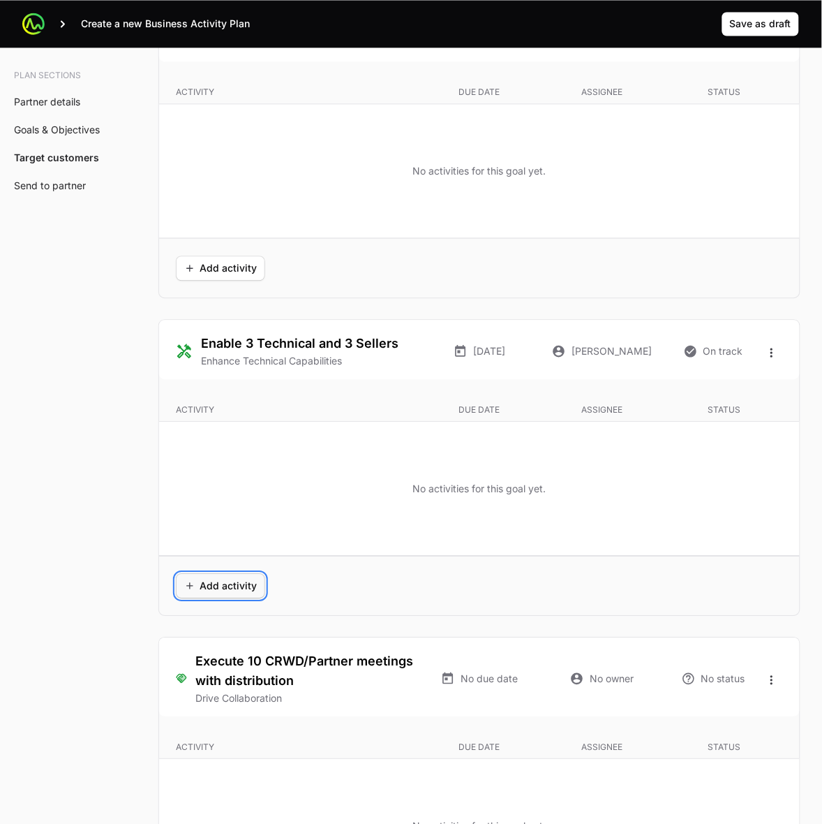
click at [230, 594] on span "Add activity" at bounding box center [220, 585] width 73 height 17
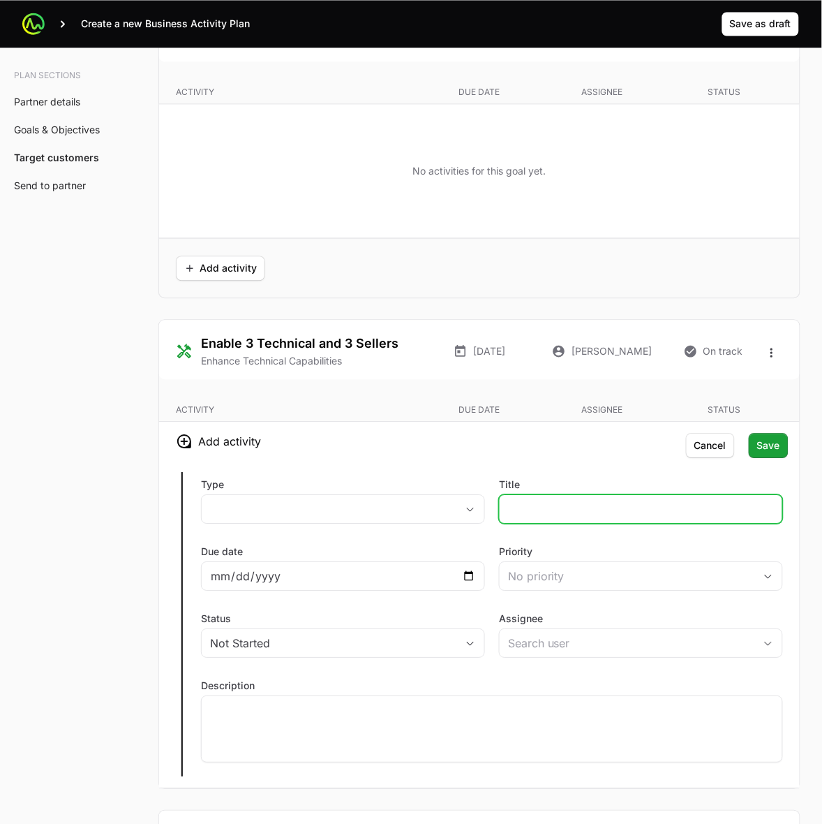
click at [538, 517] on input "Title" at bounding box center [641, 509] width 266 height 17
type input "virtual bootcamp for technical cert"
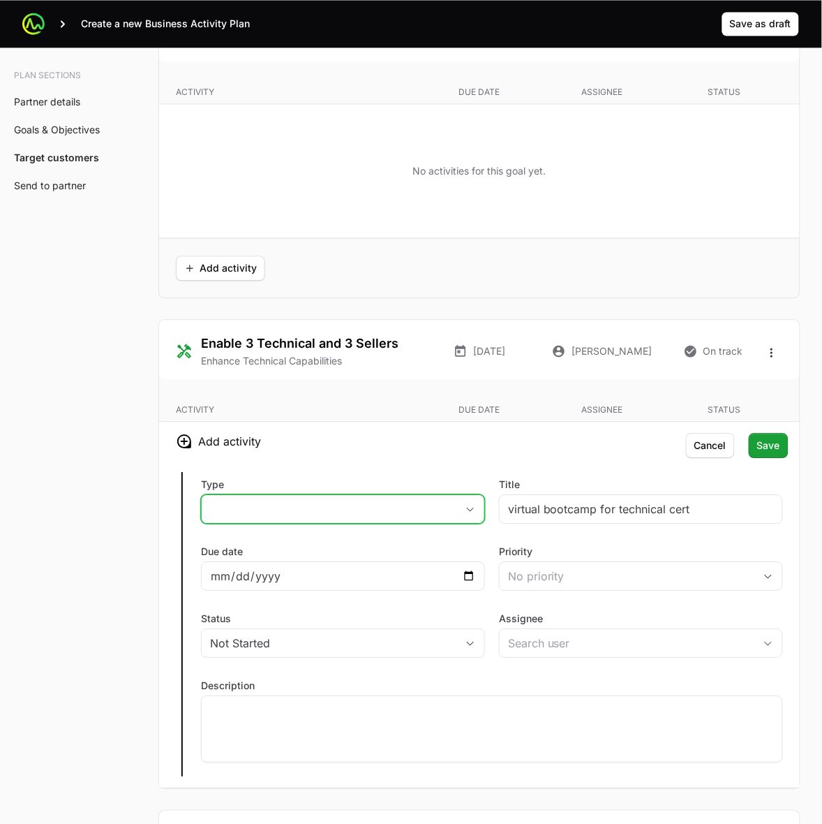
click at [411, 503] on button "placeholder" at bounding box center [343, 509] width 283 height 28
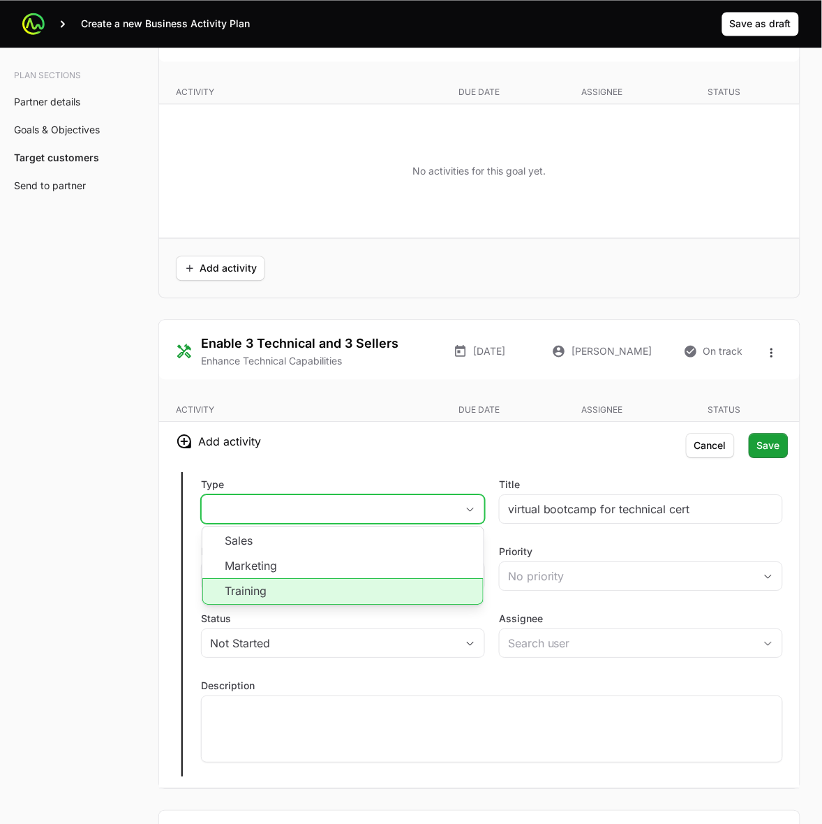
click at [386, 586] on li "Training" at bounding box center [342, 591] width 281 height 27
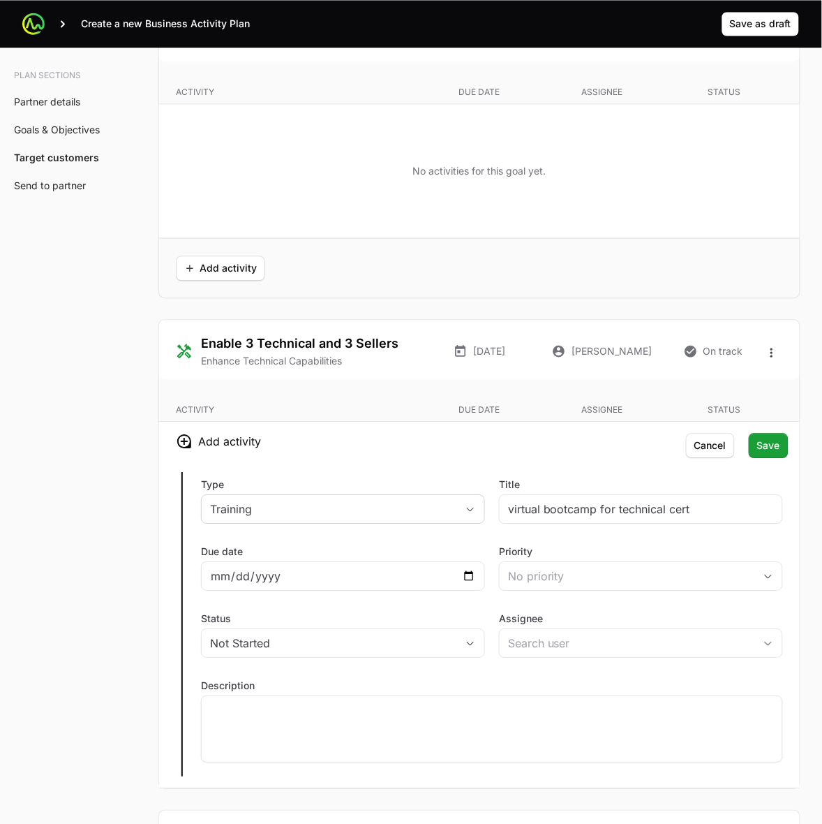
click at [340, 438] on h3 "Add activity" at bounding box center [479, 441] width 641 height 39
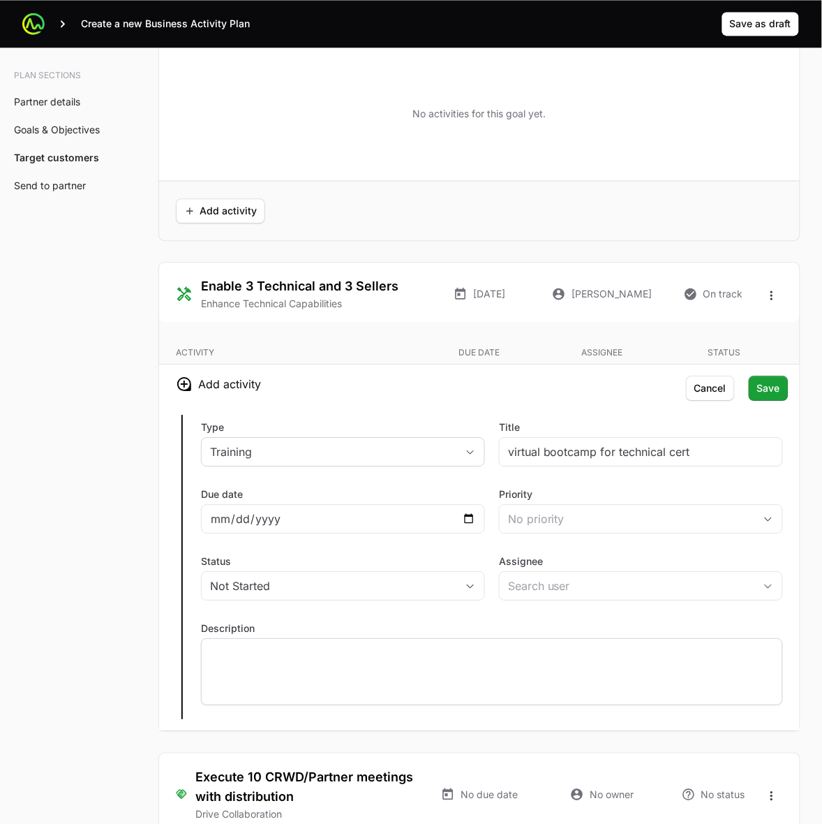
scroll to position [2861, 0]
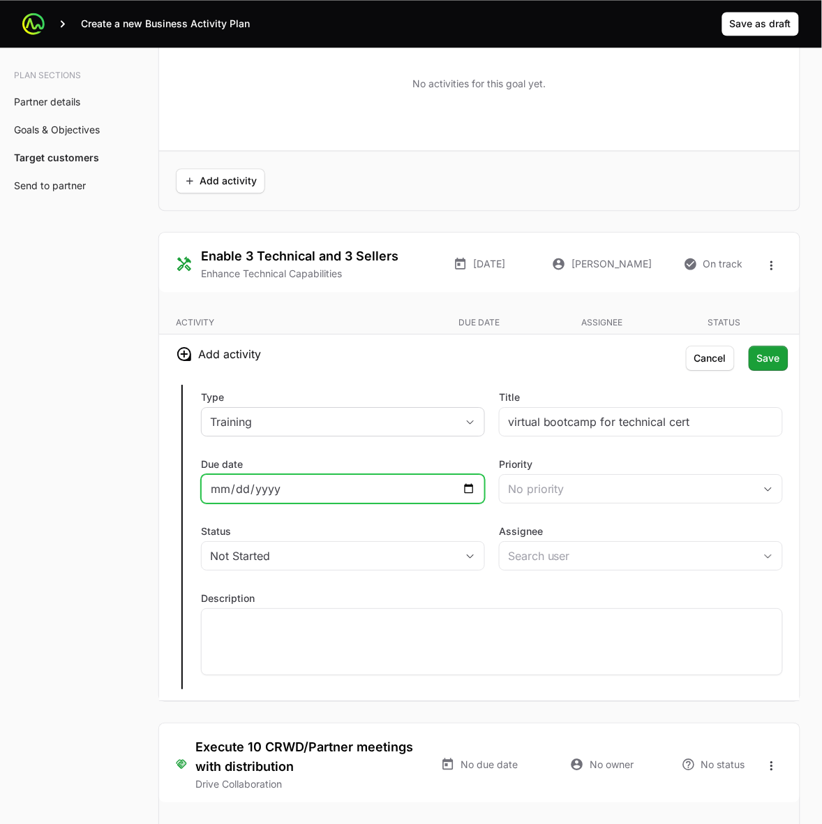
click at [468, 486] on input "Due date" at bounding box center [343, 488] width 266 height 17
type input "[DATE]"
click at [468, 454] on div "Type Training Title virtual bootcamp for technical cert Due date [DATE] Priorit…" at bounding box center [479, 536] width 641 height 327
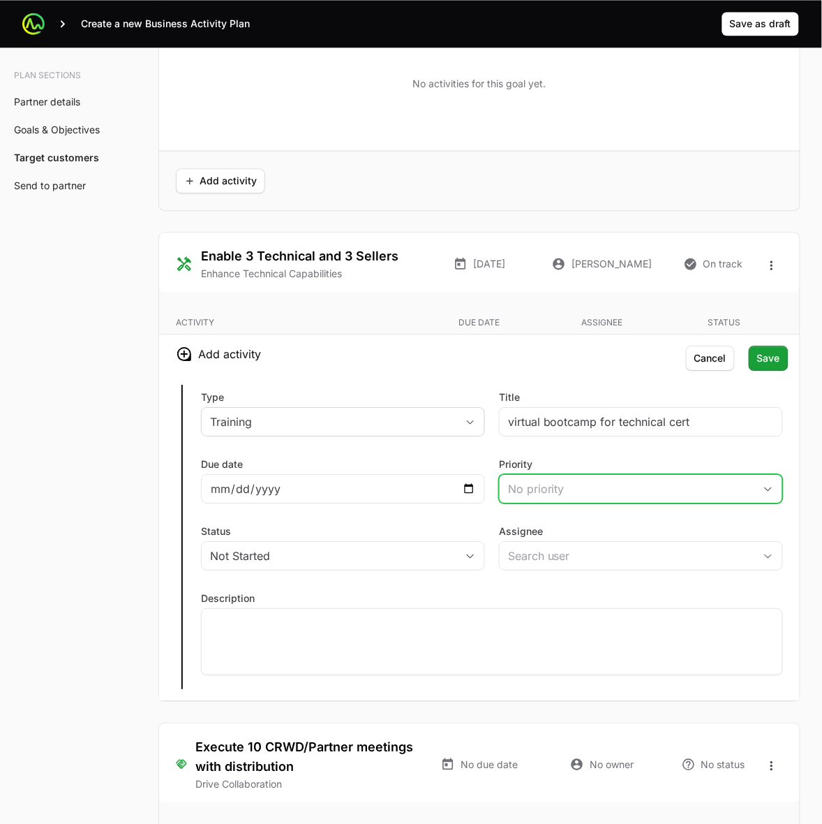
click at [755, 491] on span "button" at bounding box center [769, 489] width 28 height 5
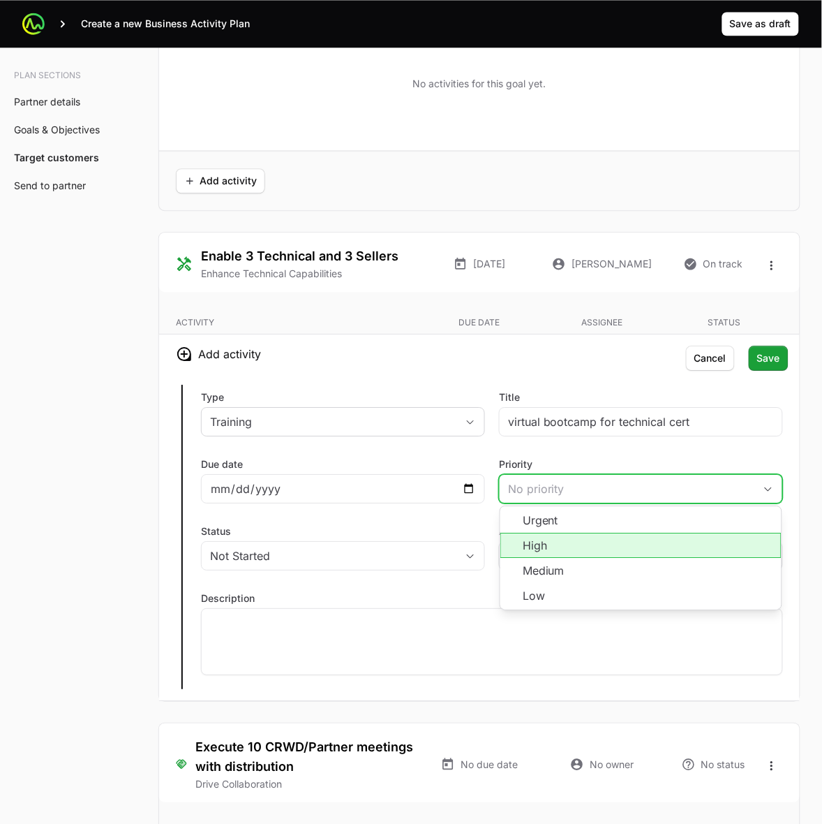
click at [703, 555] on li "High" at bounding box center [641, 545] width 281 height 25
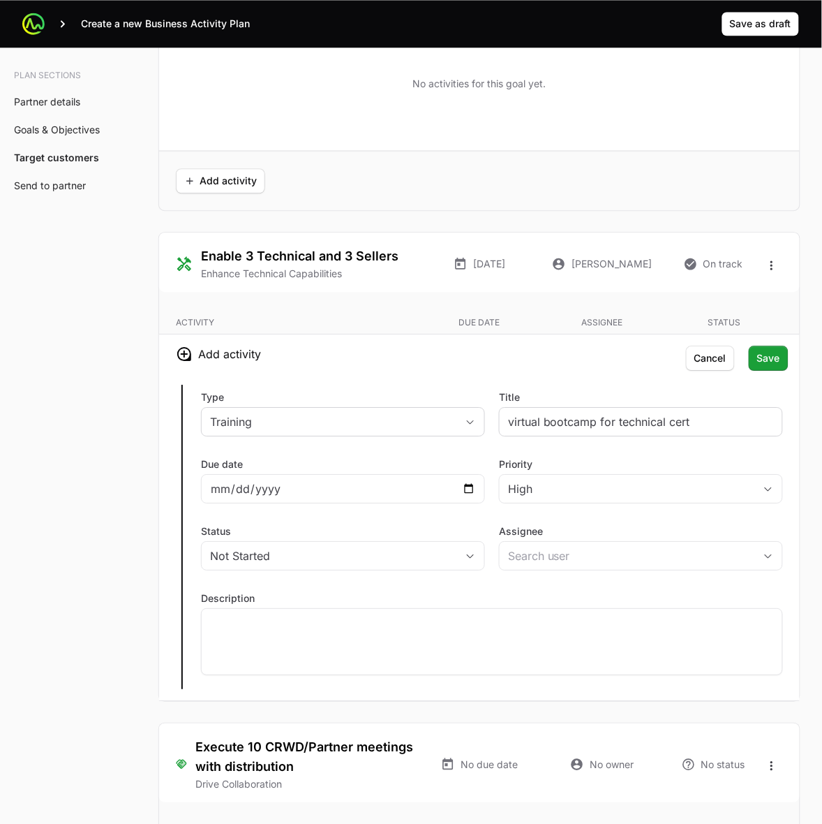
drag, startPoint x: 727, startPoint y: 462, endPoint x: 742, endPoint y: 426, distance: 39.4
click at [727, 461] on label "Priority" at bounding box center [641, 464] width 284 height 14
click at [727, 475] on button "High" at bounding box center [641, 489] width 283 height 28
click at [773, 354] on span "Save" at bounding box center [768, 358] width 23 height 17
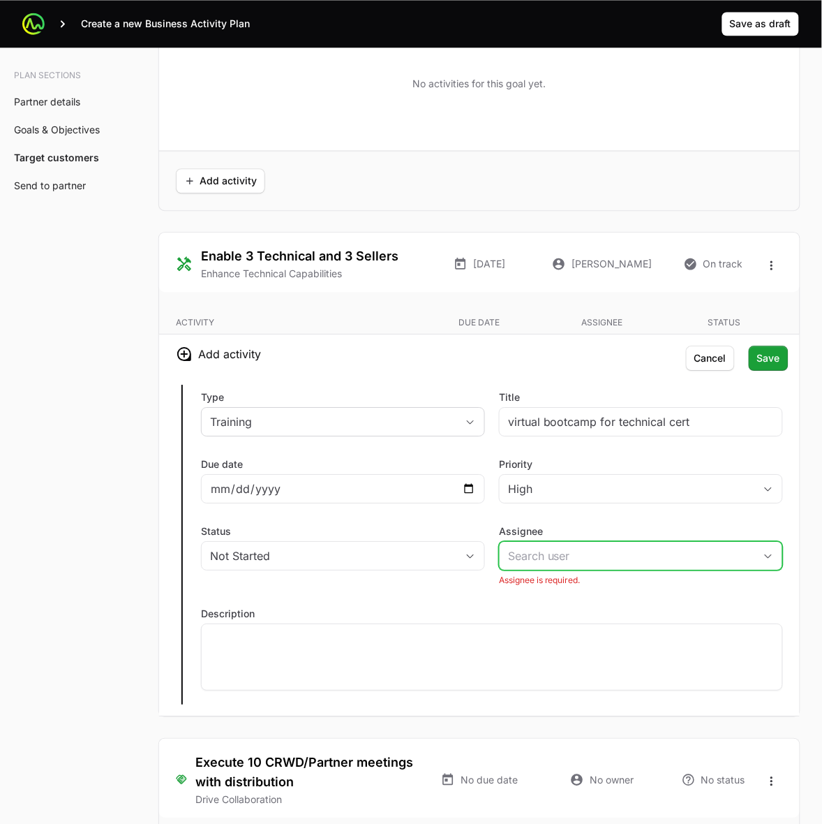
click at [637, 570] on input "Assignee" at bounding box center [627, 556] width 255 height 28
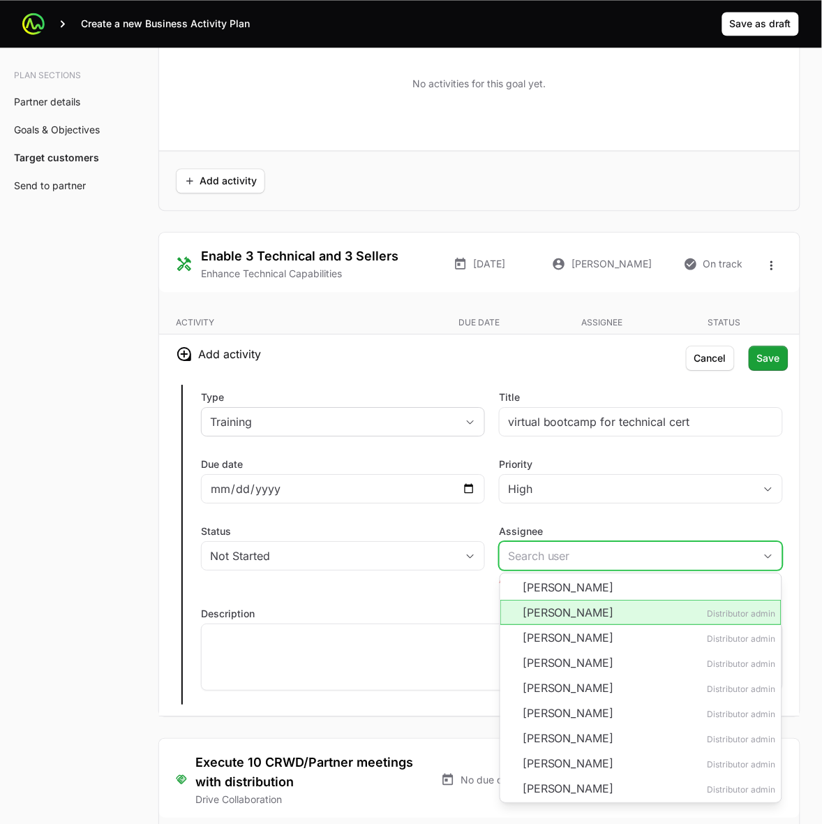
drag, startPoint x: 695, startPoint y: 621, endPoint x: 704, endPoint y: 567, distance: 55.1
click at [695, 622] on li "[PERSON_NAME] Distributor admin" at bounding box center [641, 612] width 281 height 25
type input "[PERSON_NAME]"
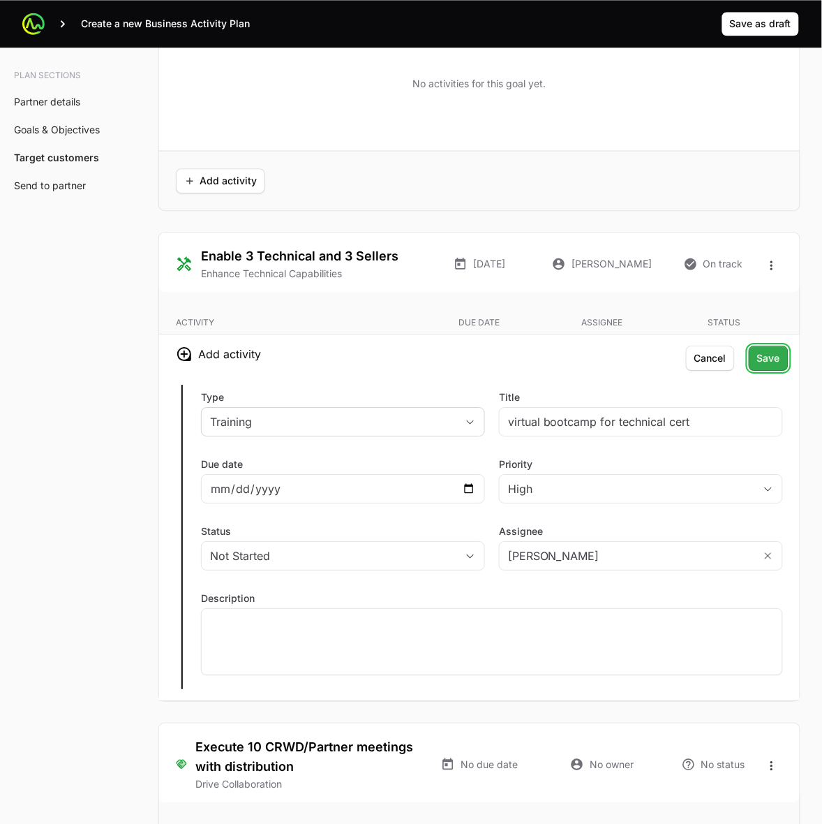
click at [782, 355] on button "Save Save" at bounding box center [769, 358] width 40 height 25
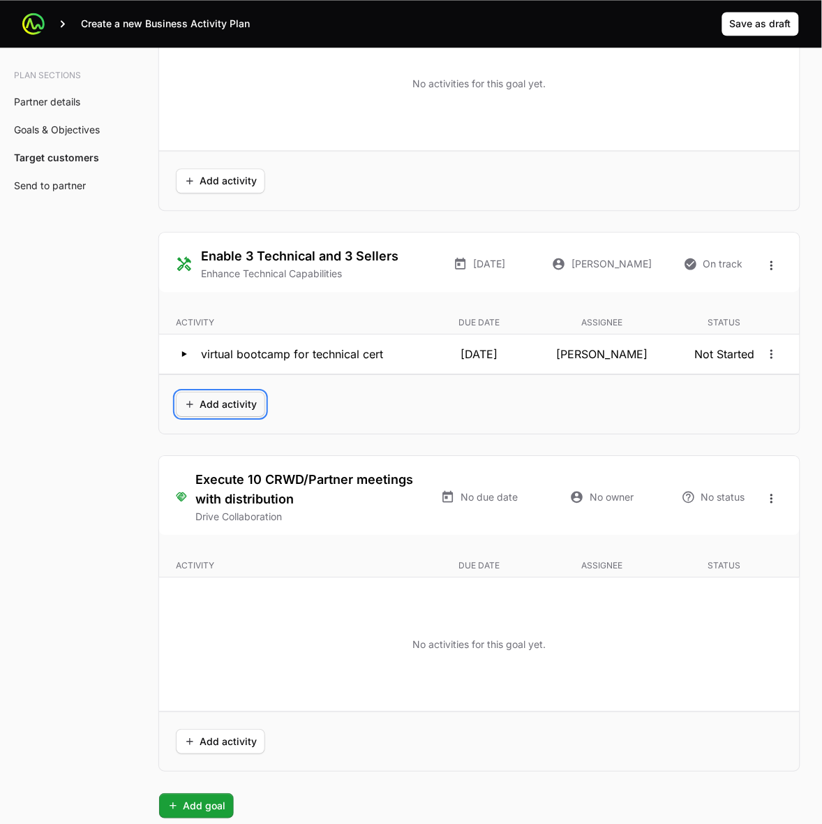
click at [235, 401] on span "Add activity" at bounding box center [220, 404] width 73 height 17
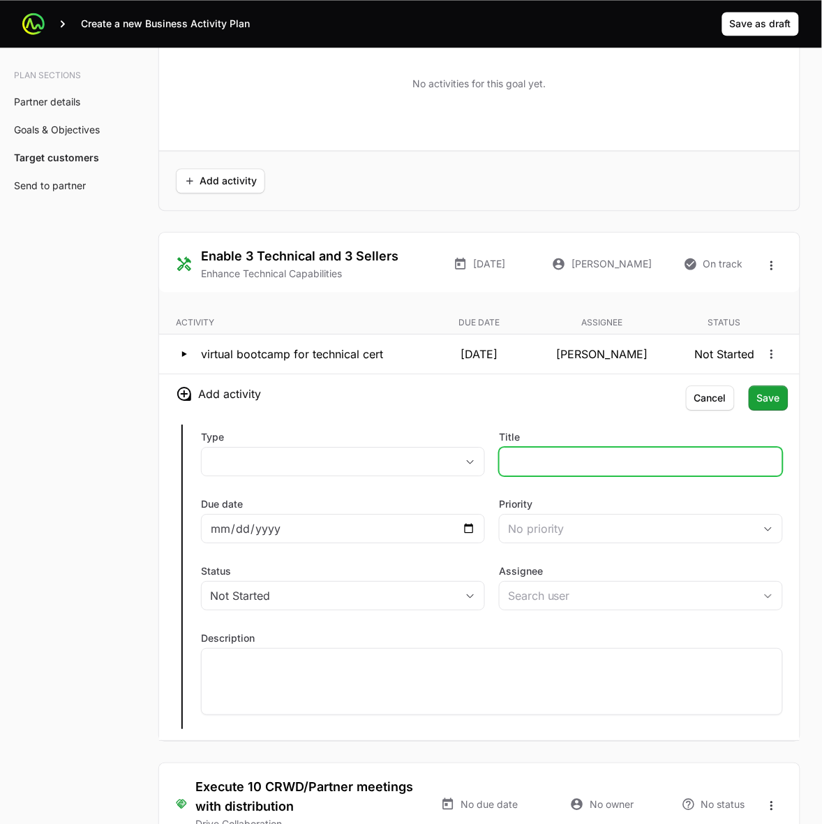
click at [554, 463] on input "Title" at bounding box center [641, 461] width 266 height 17
type input "40 minute technical training"
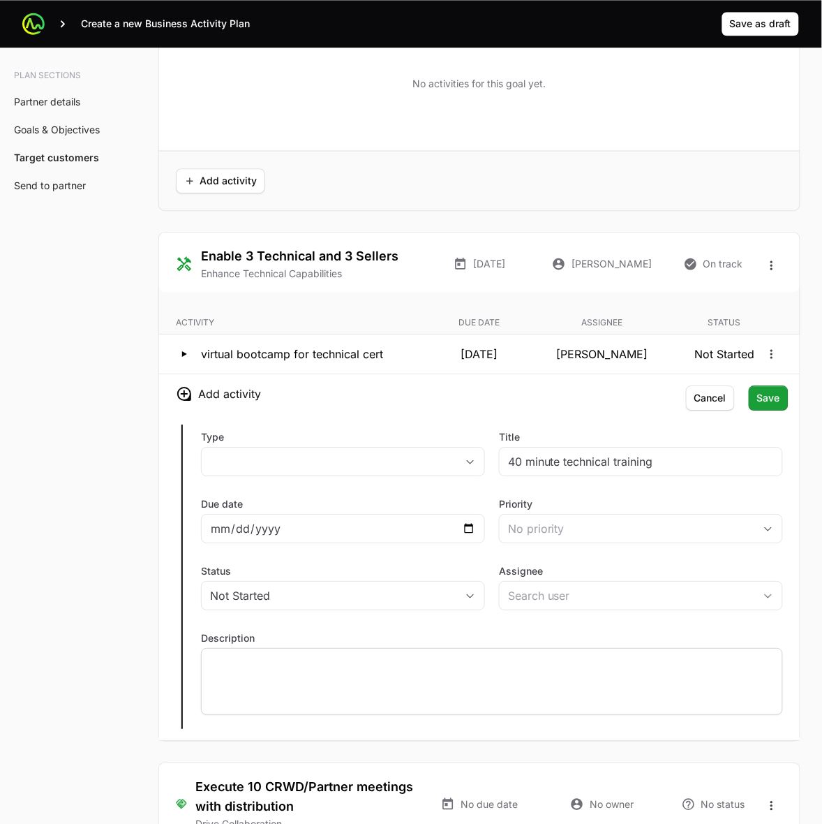
click at [591, 678] on div at bounding box center [492, 681] width 582 height 67
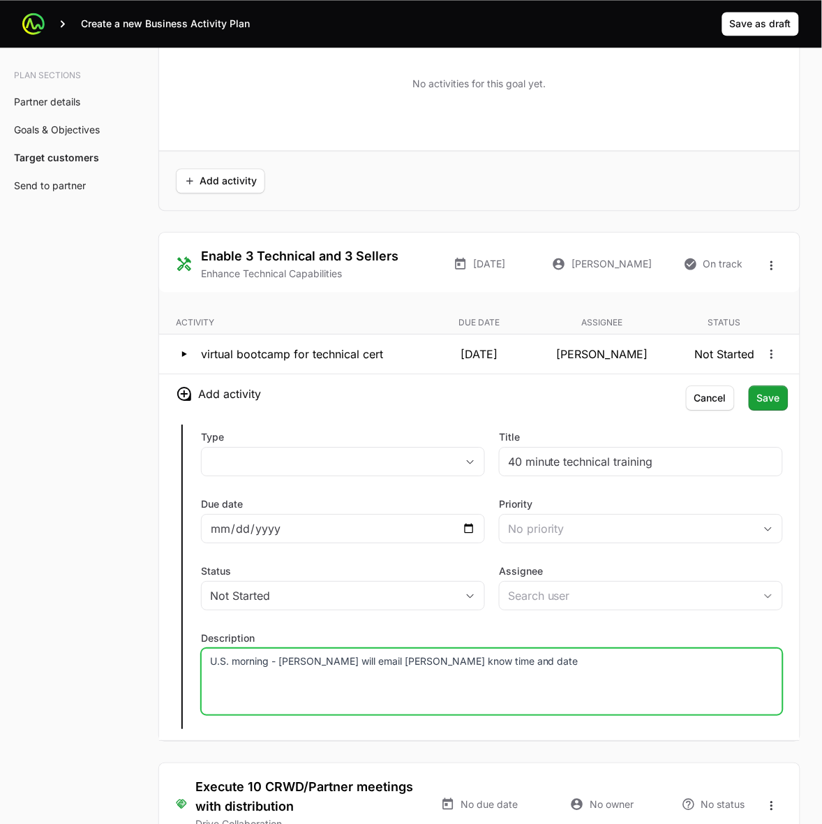
click at [494, 410] on h3 "Add activity" at bounding box center [479, 393] width 641 height 39
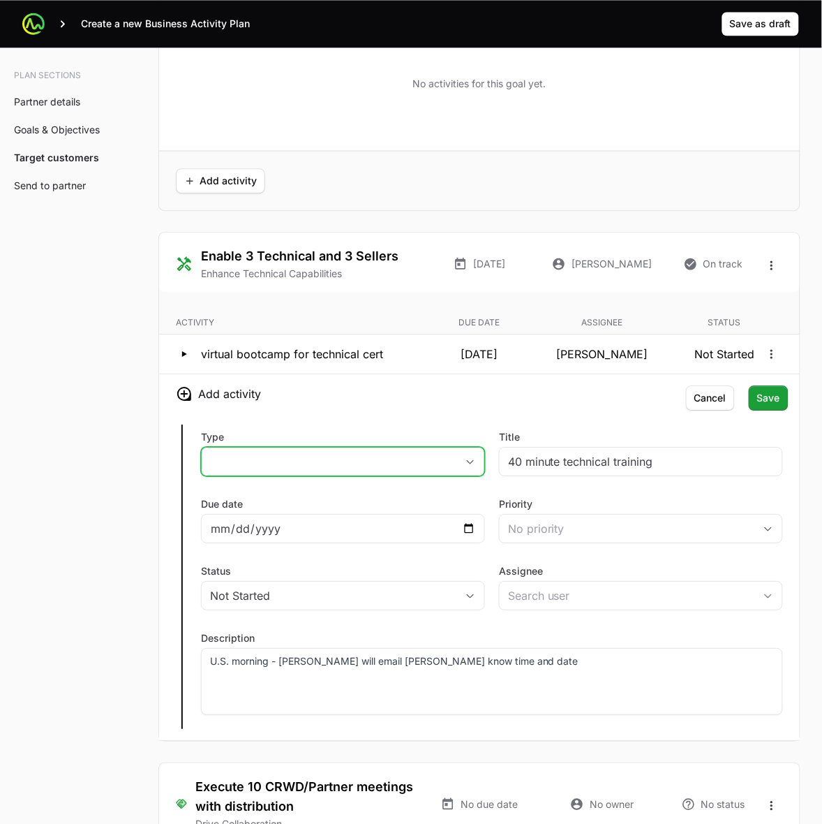
click at [468, 463] on icon "button" at bounding box center [470, 461] width 11 height 5
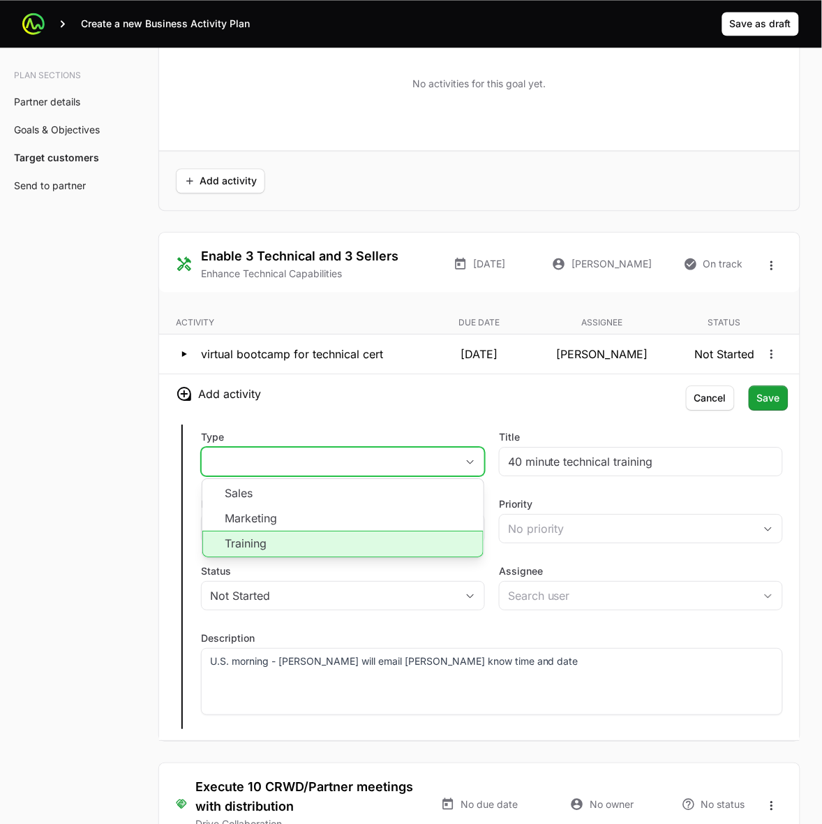
click at [375, 549] on li "Training" at bounding box center [342, 544] width 281 height 27
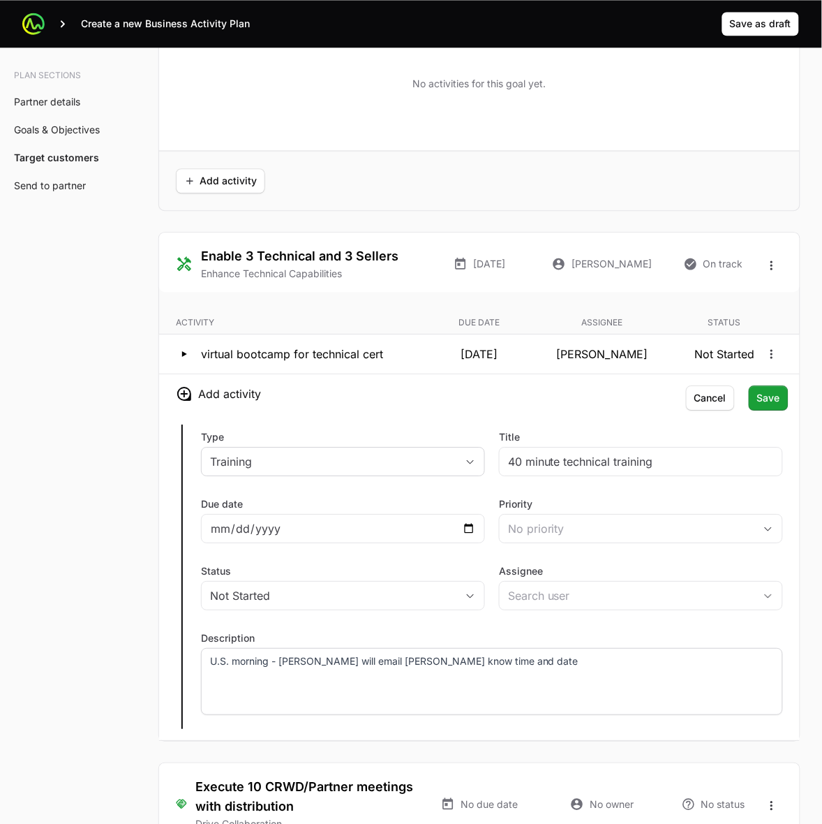
click at [609, 698] on div "U.S. morning - [PERSON_NAME] will email [PERSON_NAME] know time and date" at bounding box center [492, 681] width 582 height 67
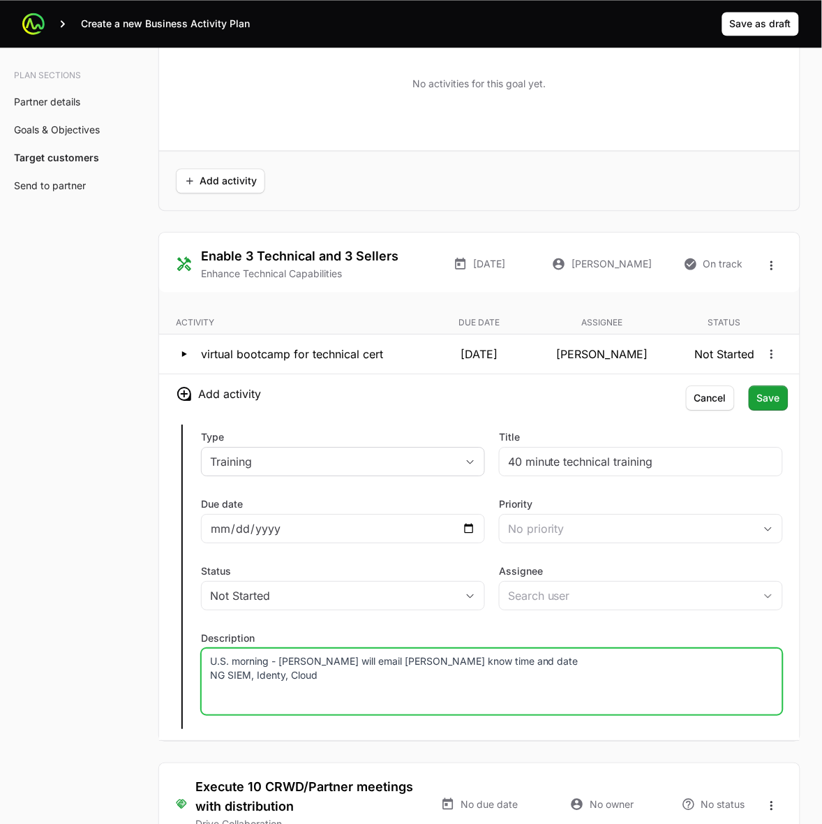
click at [279, 679] on p "U.S. morning - [PERSON_NAME] will email [PERSON_NAME] know time and date NG SIE…" at bounding box center [492, 668] width 564 height 28
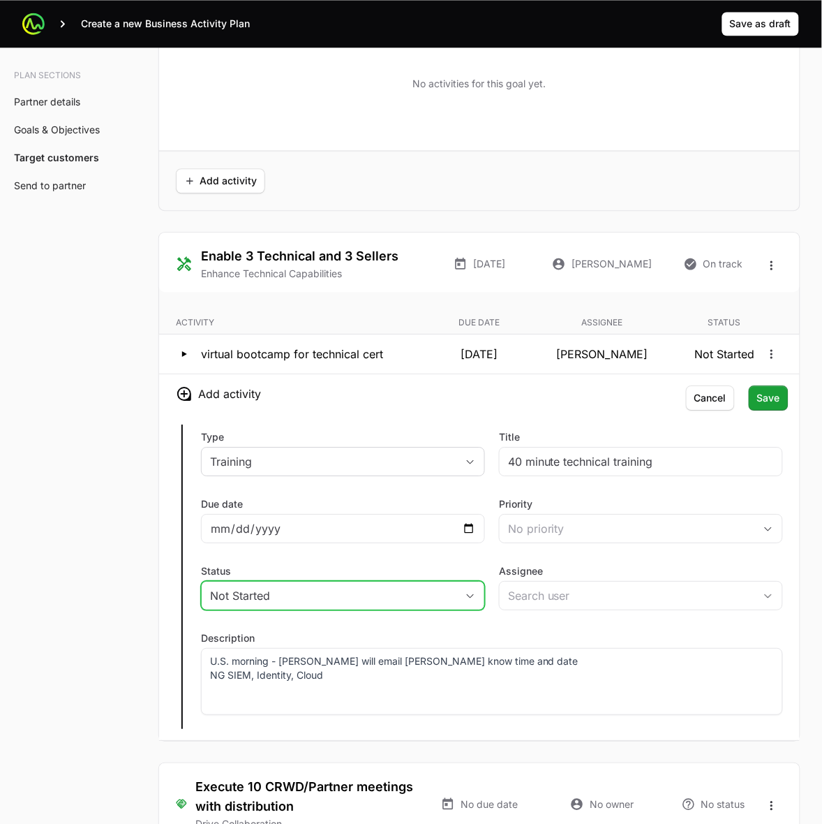
click at [360, 602] on div "Not Started" at bounding box center [333, 595] width 246 height 17
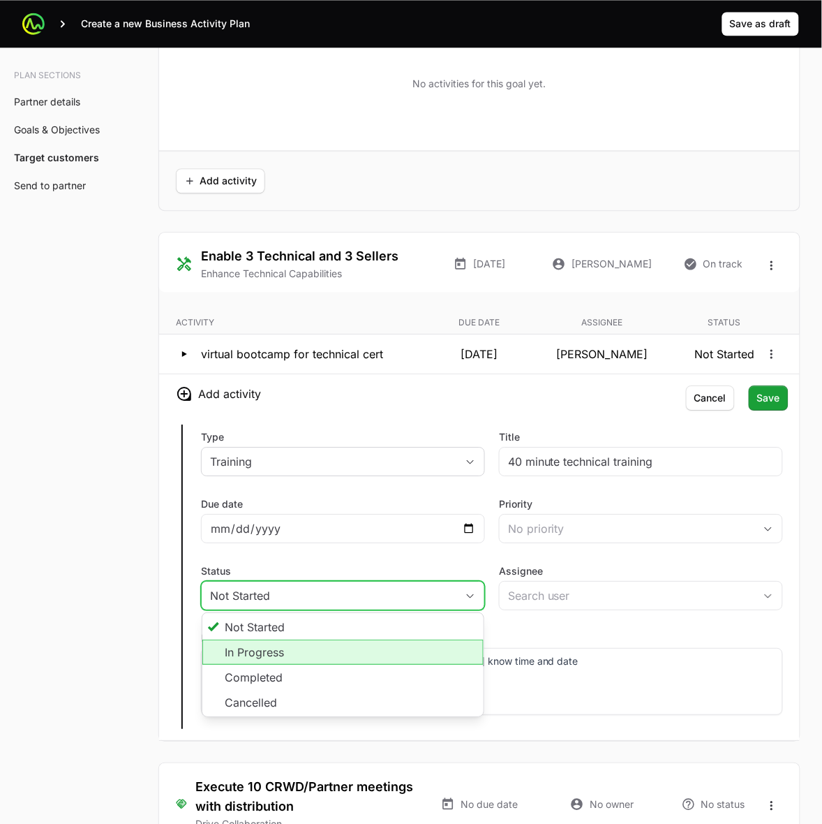
click at [343, 656] on li "In Progress" at bounding box center [342, 651] width 281 height 25
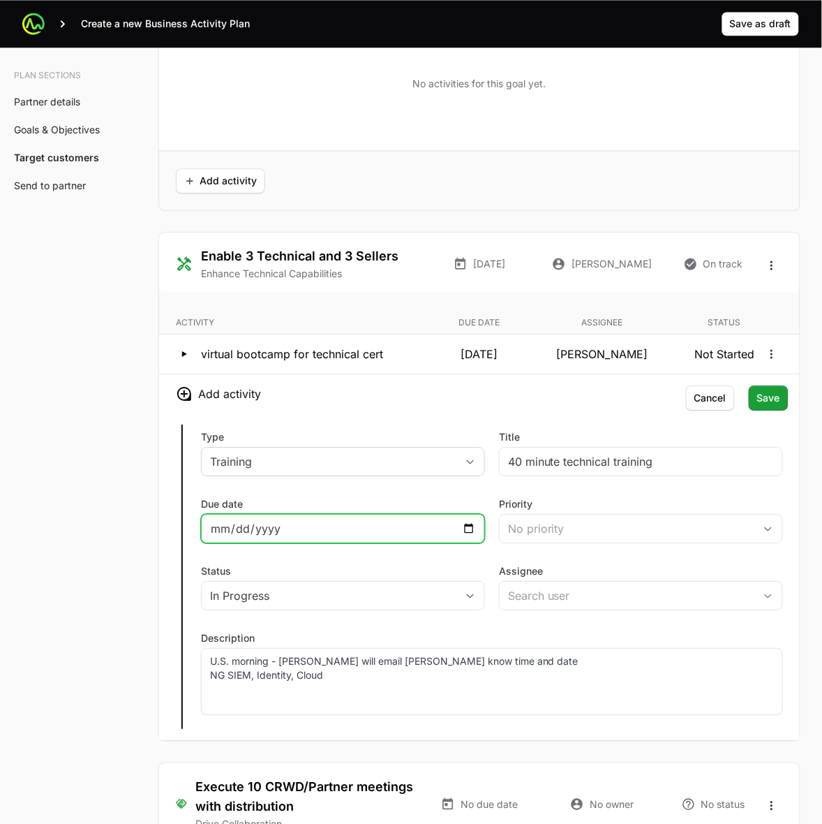
click at [473, 531] on input "Due date" at bounding box center [343, 528] width 266 height 17
type input "[DATE]"
click at [415, 413] on h3 "Add activity" at bounding box center [479, 393] width 641 height 39
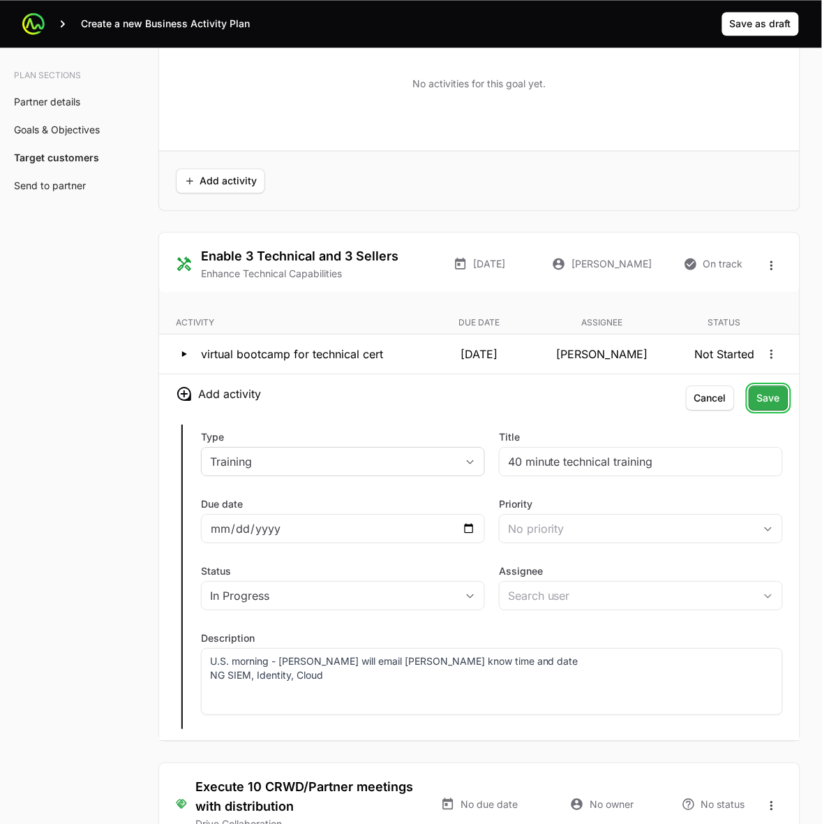
click at [777, 399] on span "Save" at bounding box center [768, 398] width 23 height 17
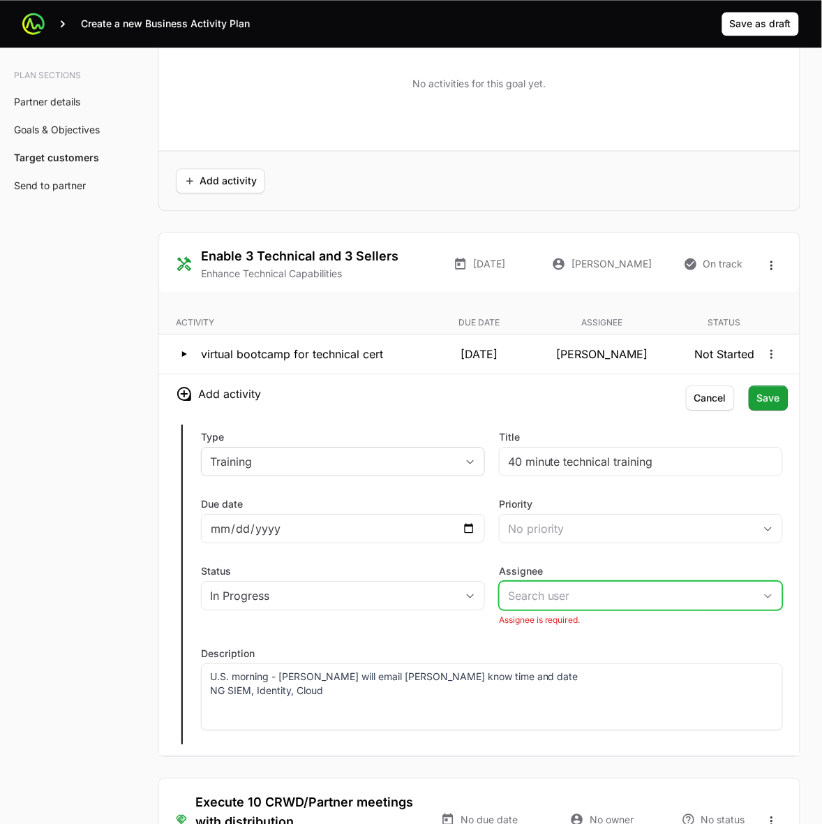
click at [662, 606] on input "Assignee" at bounding box center [627, 596] width 255 height 28
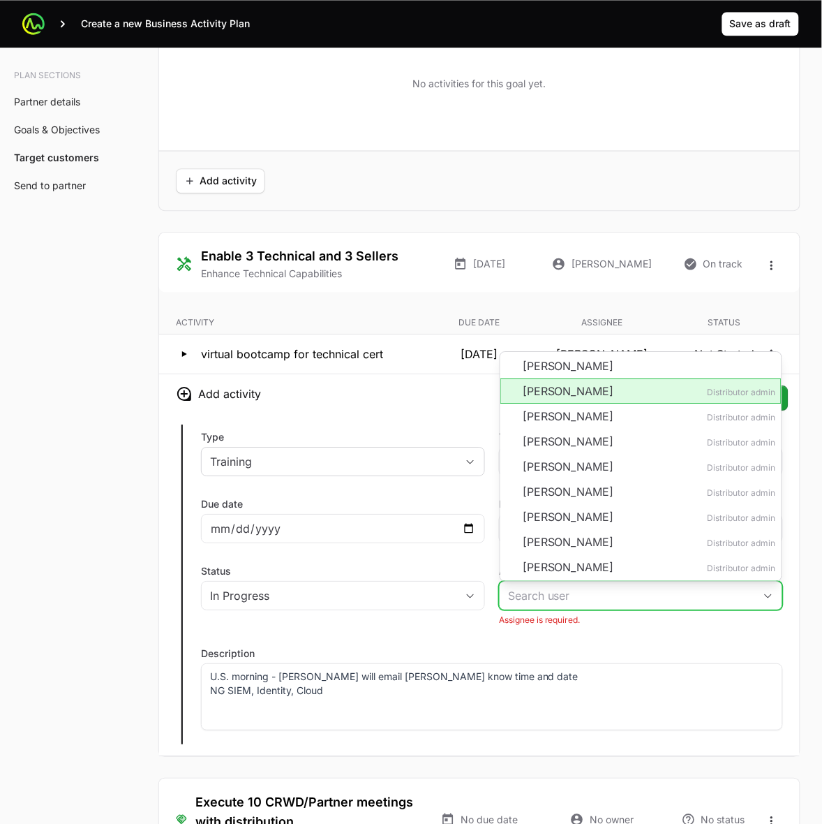
click at [630, 397] on li "[PERSON_NAME] Distributor admin" at bounding box center [641, 390] width 281 height 25
type input "[PERSON_NAME]"
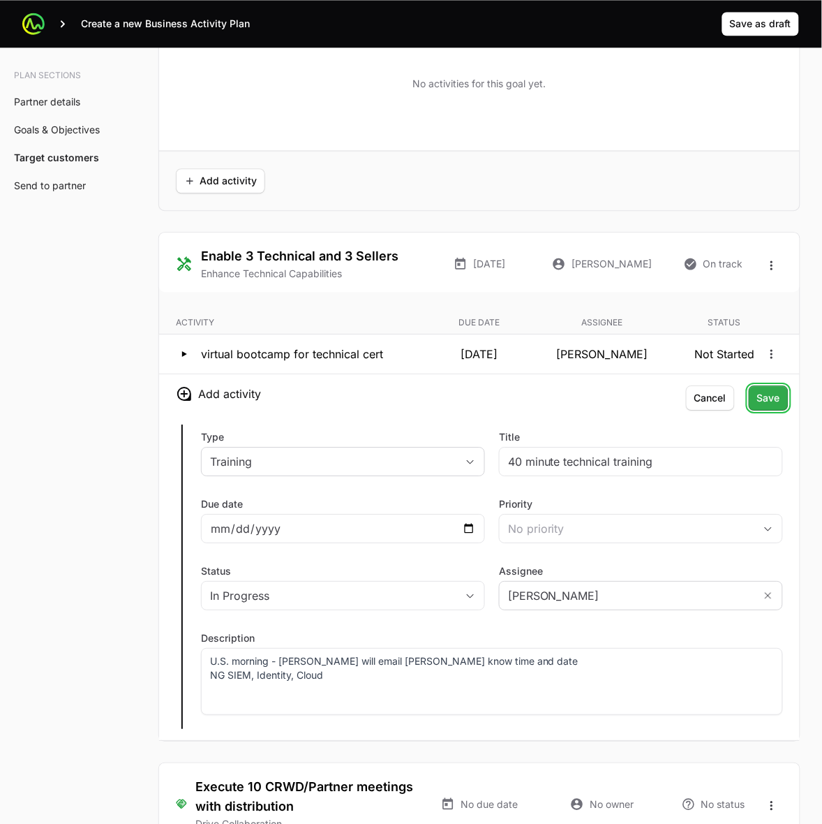
click at [776, 396] on span "Save" at bounding box center [768, 398] width 23 height 17
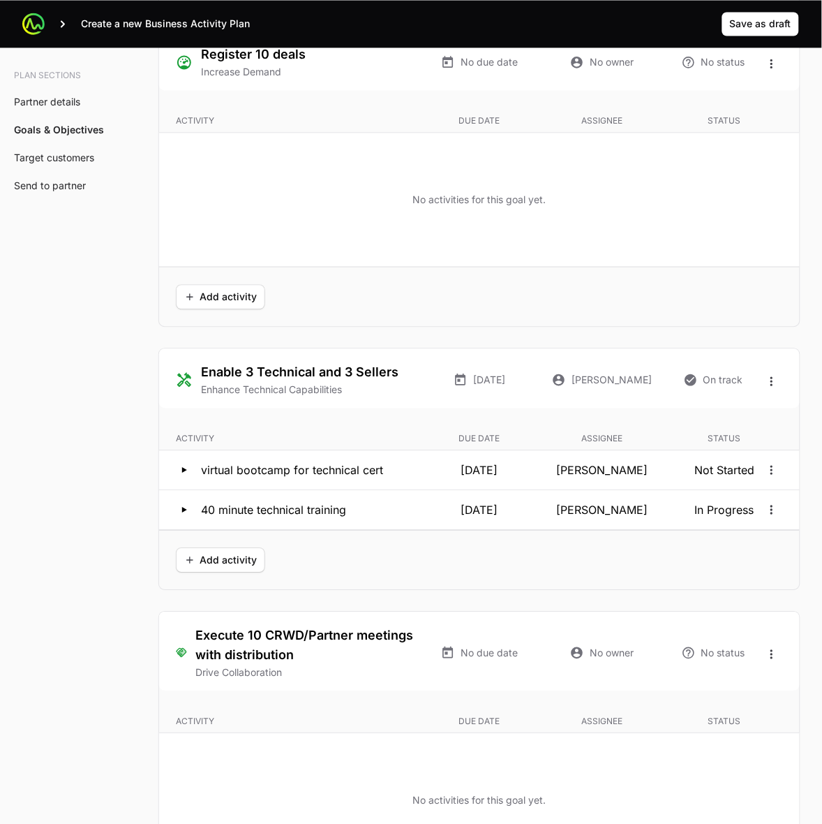
scroll to position [2599, 0]
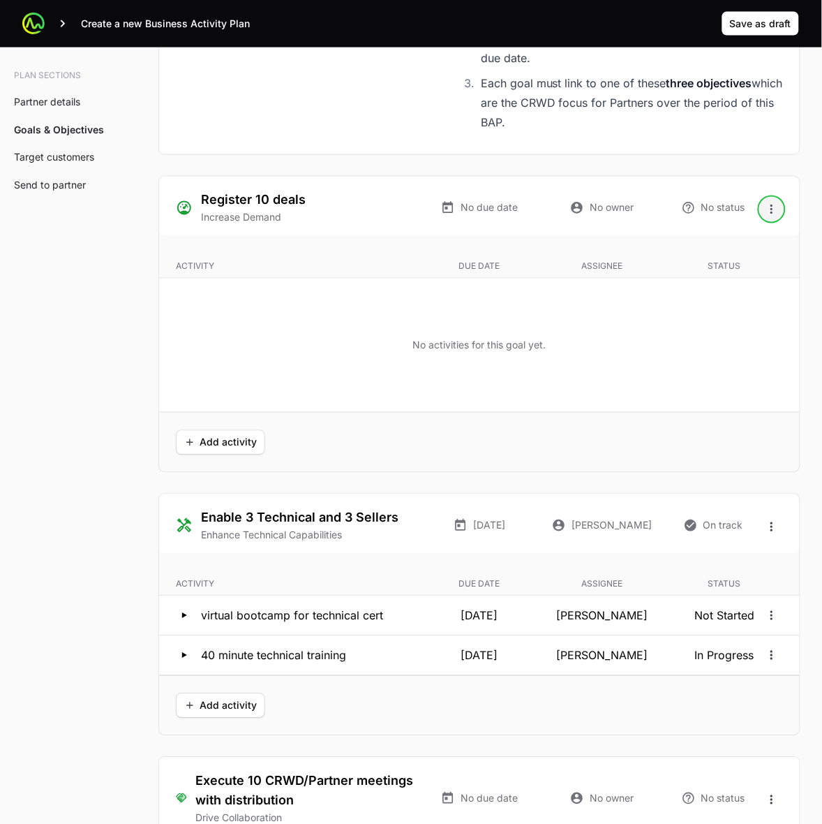
click at [775, 214] on icon "Open options" at bounding box center [772, 209] width 14 height 14
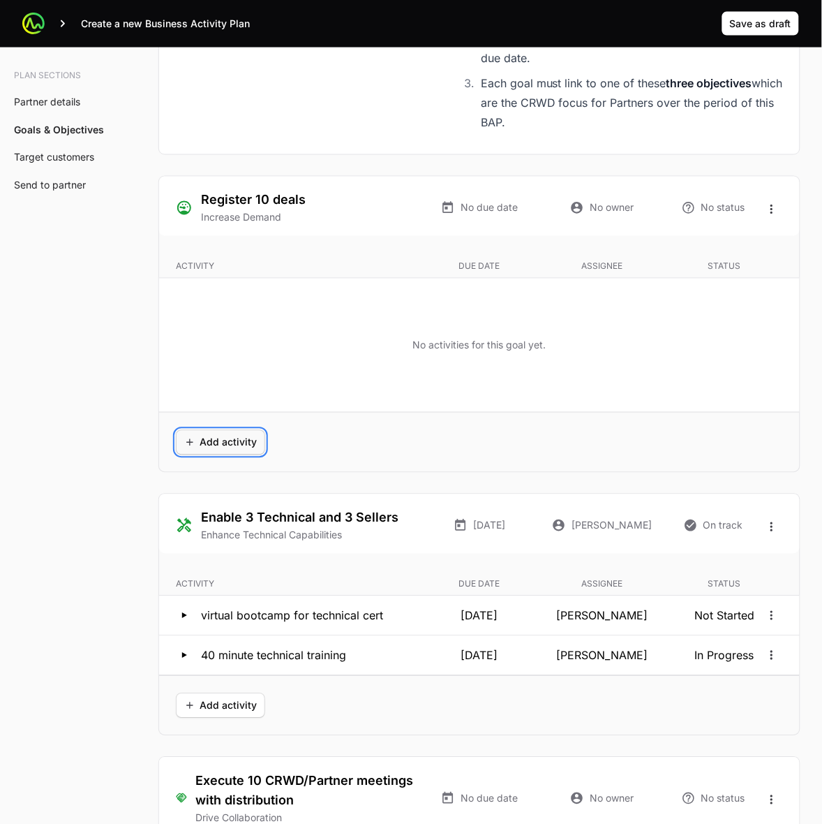
click at [192, 448] on span "Add activity" at bounding box center [220, 442] width 73 height 17
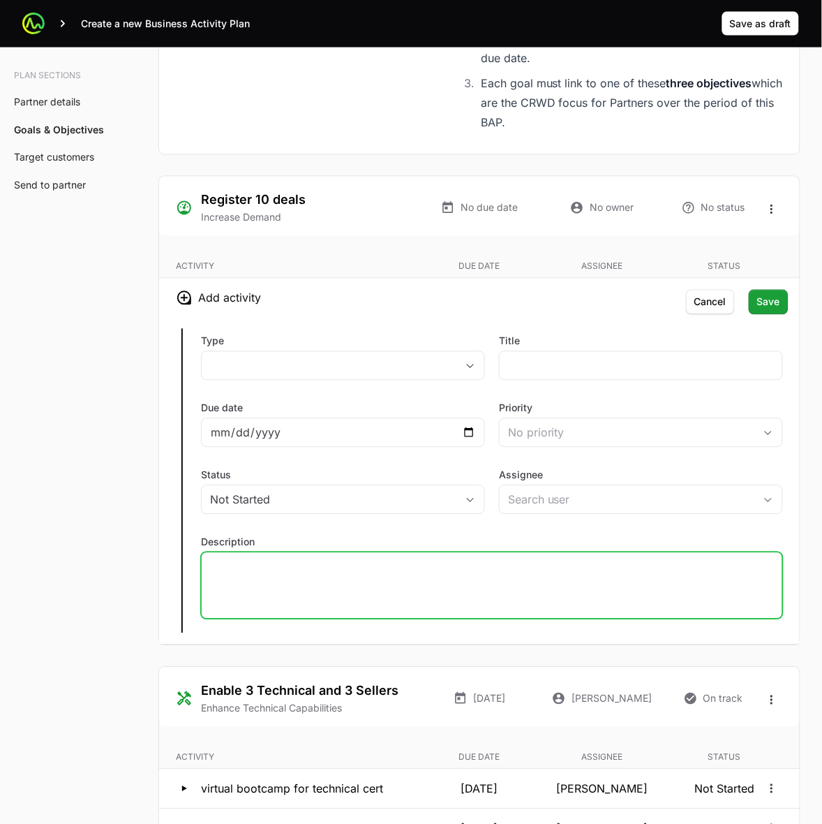
click at [391, 569] on p at bounding box center [492, 566] width 564 height 14
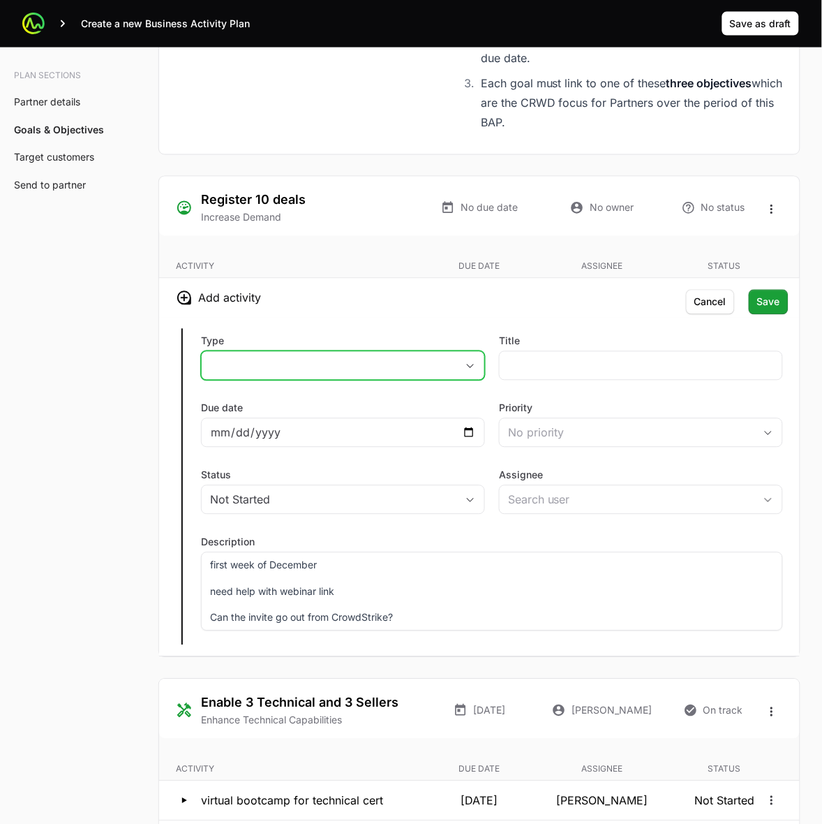
click at [246, 372] on button "placeholder" at bounding box center [343, 366] width 283 height 28
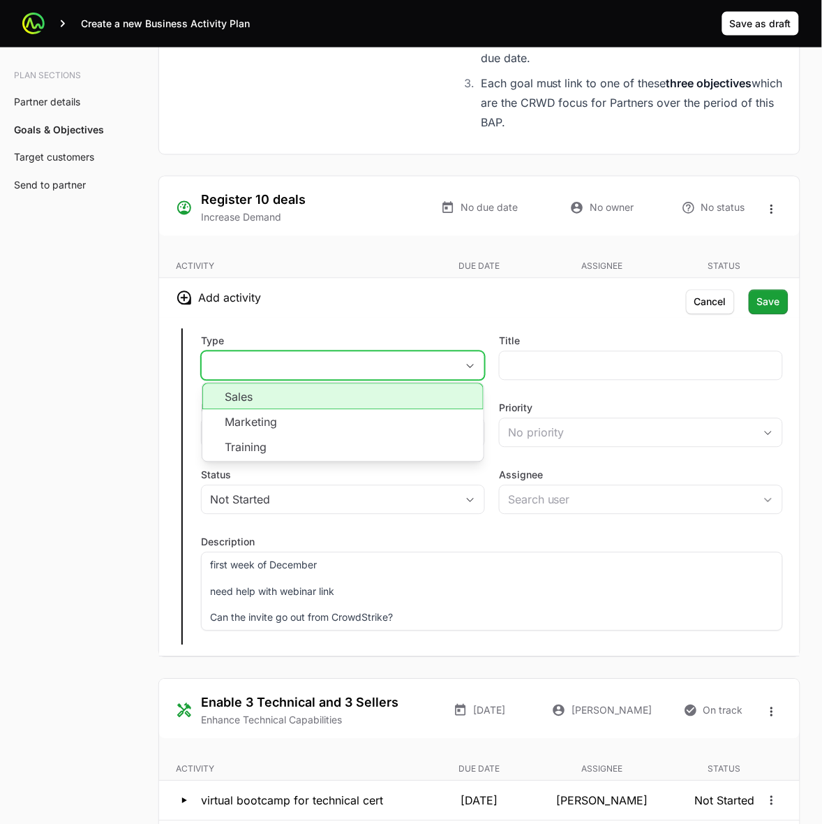
click at [288, 400] on li "Sales" at bounding box center [342, 396] width 281 height 27
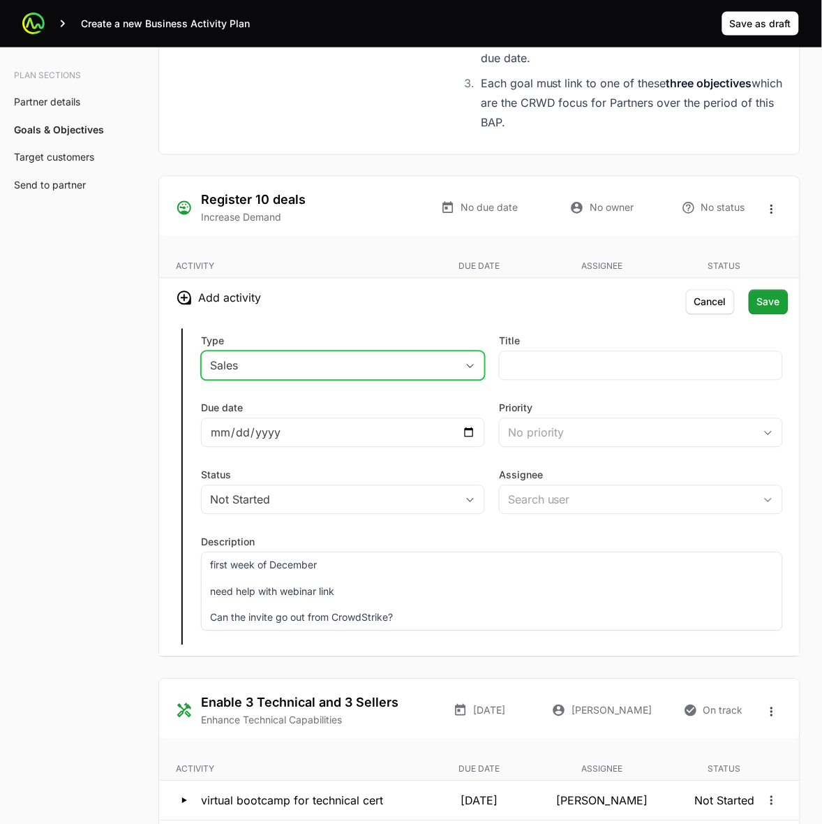
click at [473, 369] on icon "button" at bounding box center [470, 366] width 11 height 5
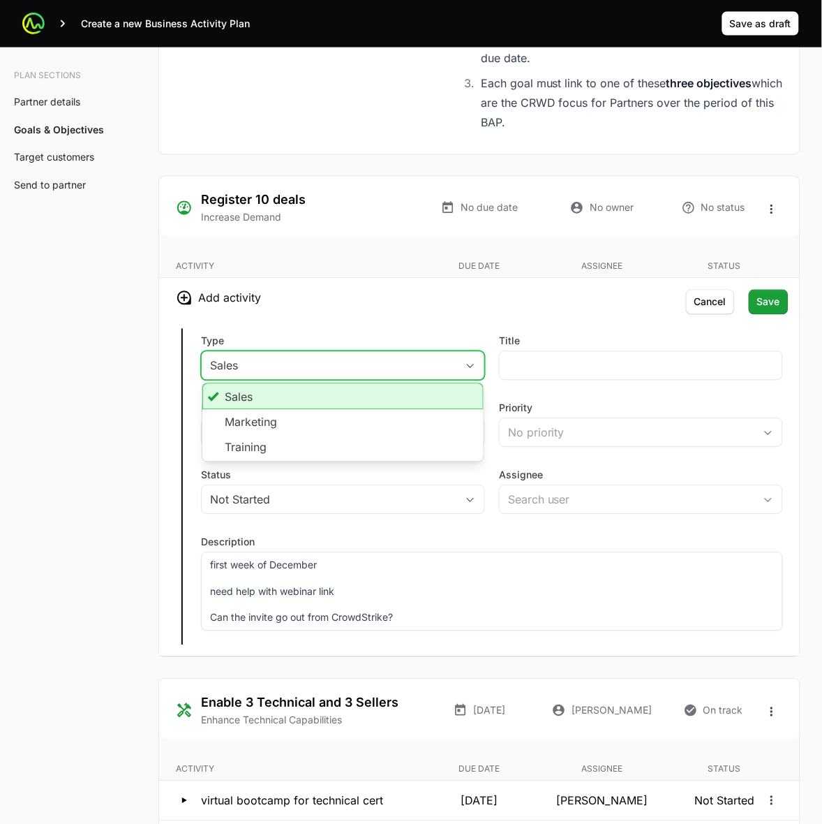
click at [473, 369] on icon "button" at bounding box center [470, 366] width 11 height 5
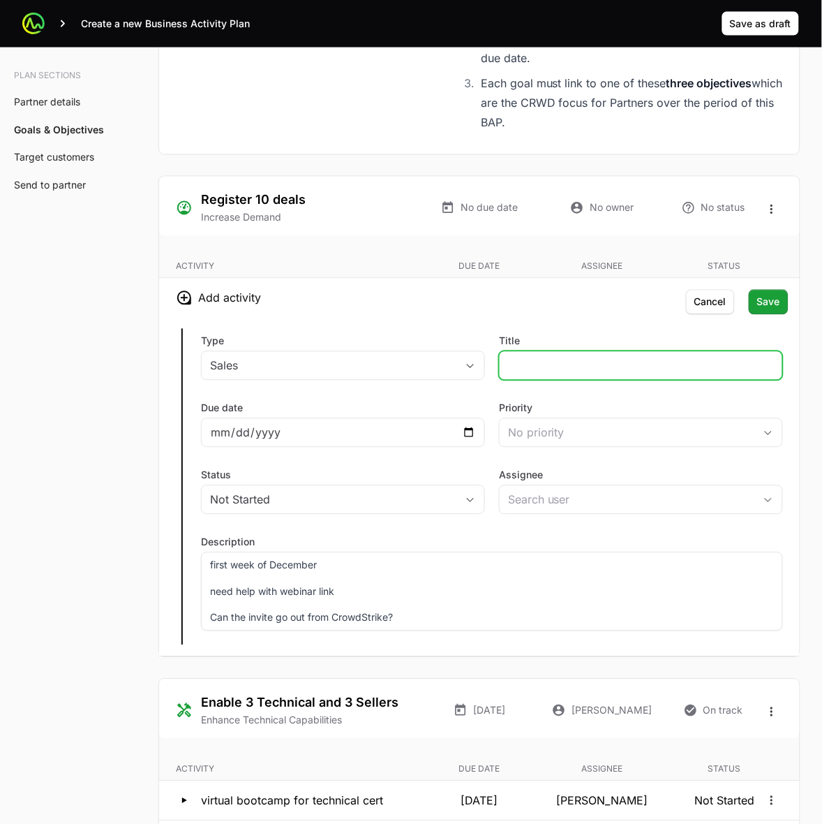
click at [529, 363] on input "Title" at bounding box center [641, 365] width 266 height 17
type input "Customer Webinar"
click at [441, 596] on p "need help with webinar link" at bounding box center [492, 592] width 564 height 14
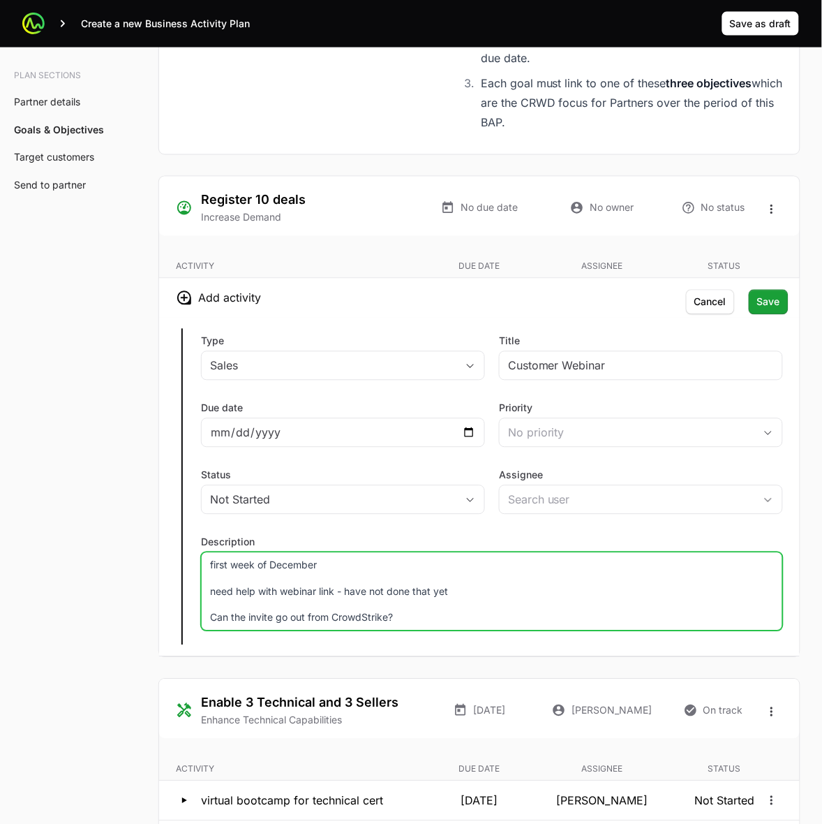
click at [362, 534] on div "Type Sales Title Customer Webinar Due date Priority No priority Status Not Star…" at bounding box center [479, 487] width 641 height 339
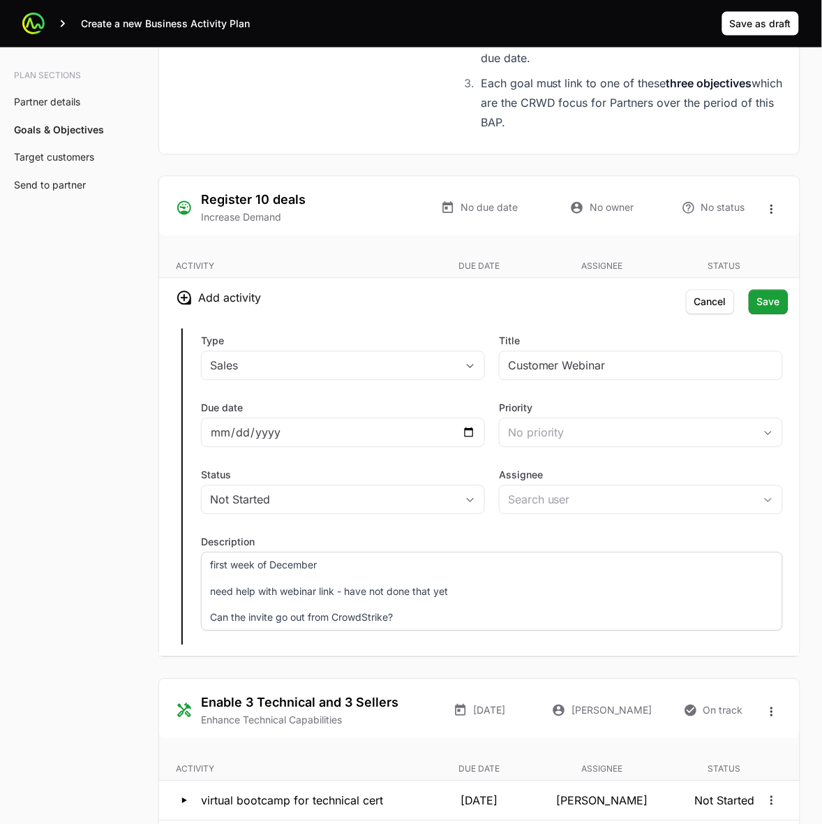
click at [482, 630] on div "first week of December need help with webinar link - have not done that yet Can…" at bounding box center [492, 591] width 582 height 79
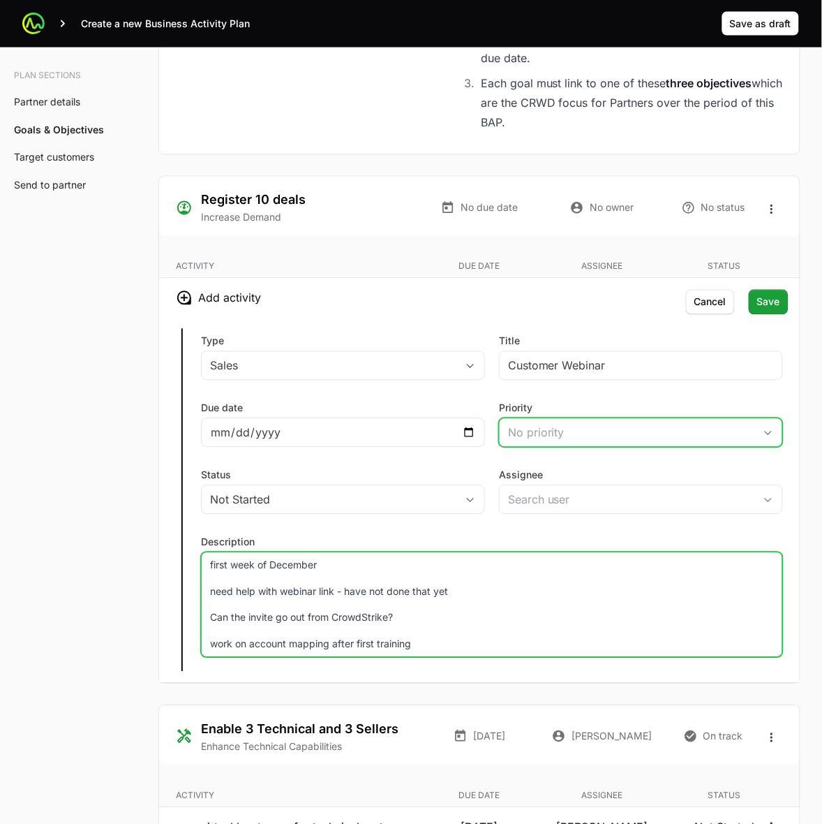
click at [658, 431] on div "No priority" at bounding box center [631, 432] width 246 height 17
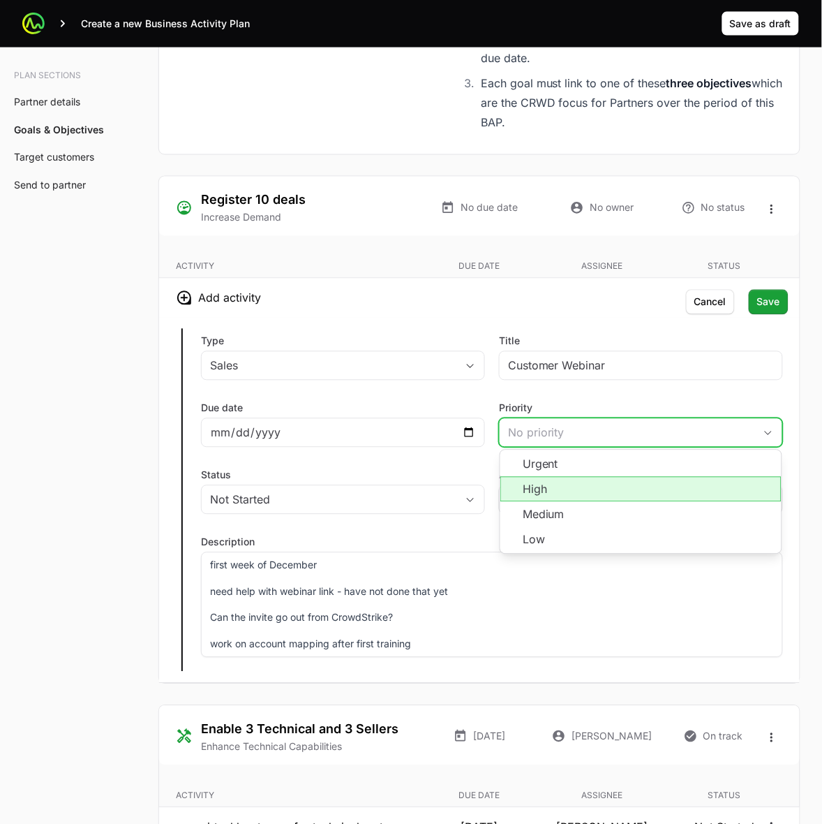
click at [629, 498] on li "High" at bounding box center [641, 489] width 281 height 25
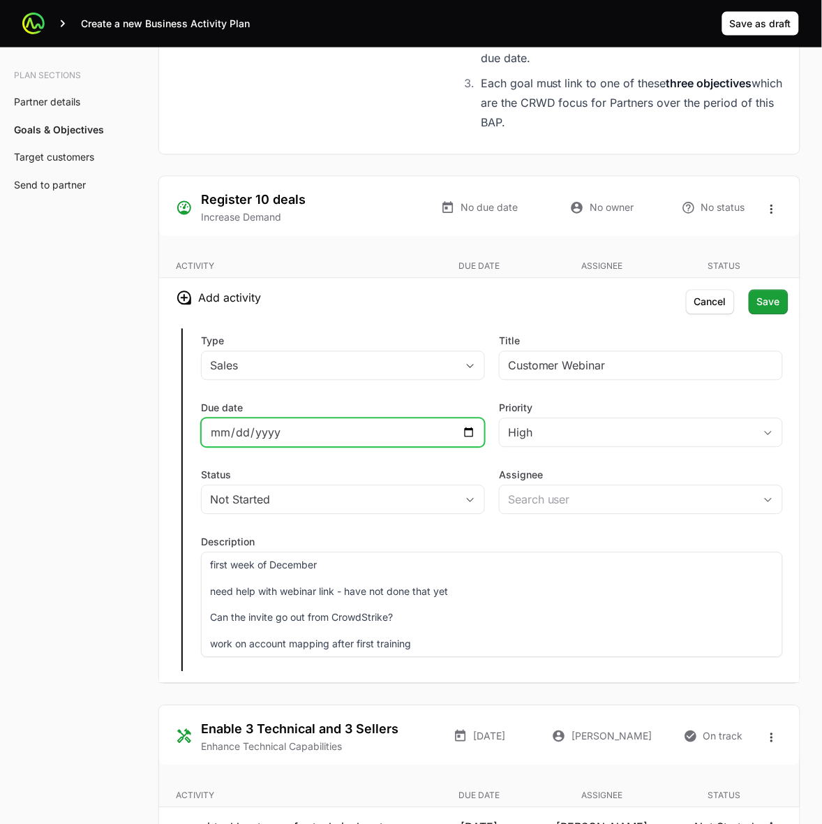
click at [445, 429] on input "Due date" at bounding box center [343, 432] width 266 height 17
click at [478, 436] on div at bounding box center [343, 432] width 284 height 29
click at [473, 431] on input "Due date" at bounding box center [343, 432] width 266 height 17
type input "[DATE]"
drag, startPoint x: 522, startPoint y: 297, endPoint x: 647, endPoint y: 417, distance: 173.8
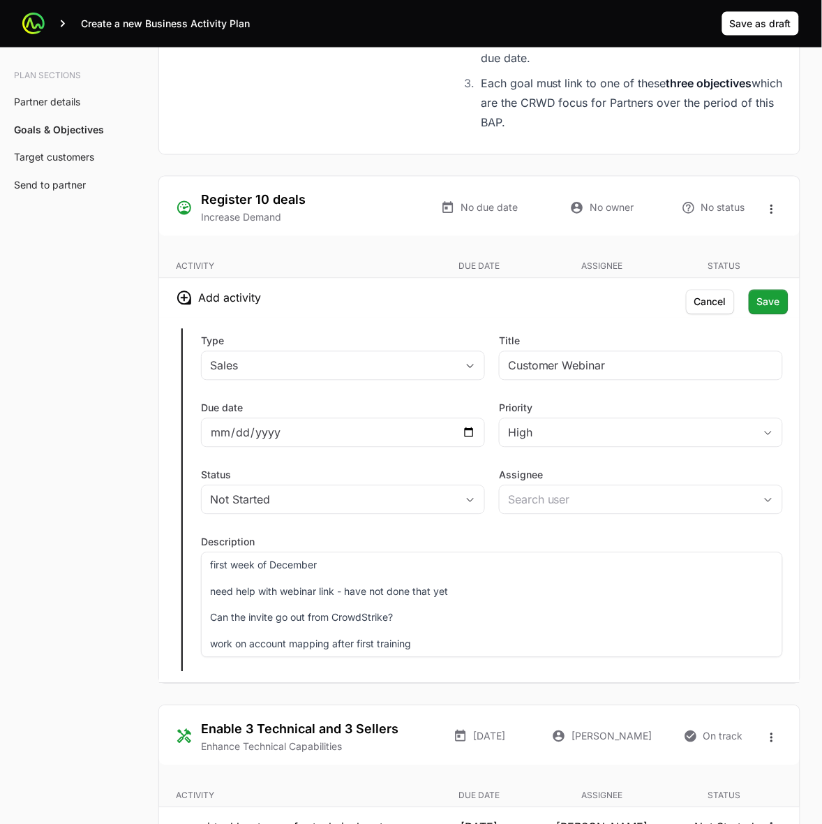
click at [522, 297] on h3 "Add activity" at bounding box center [479, 298] width 641 height 39
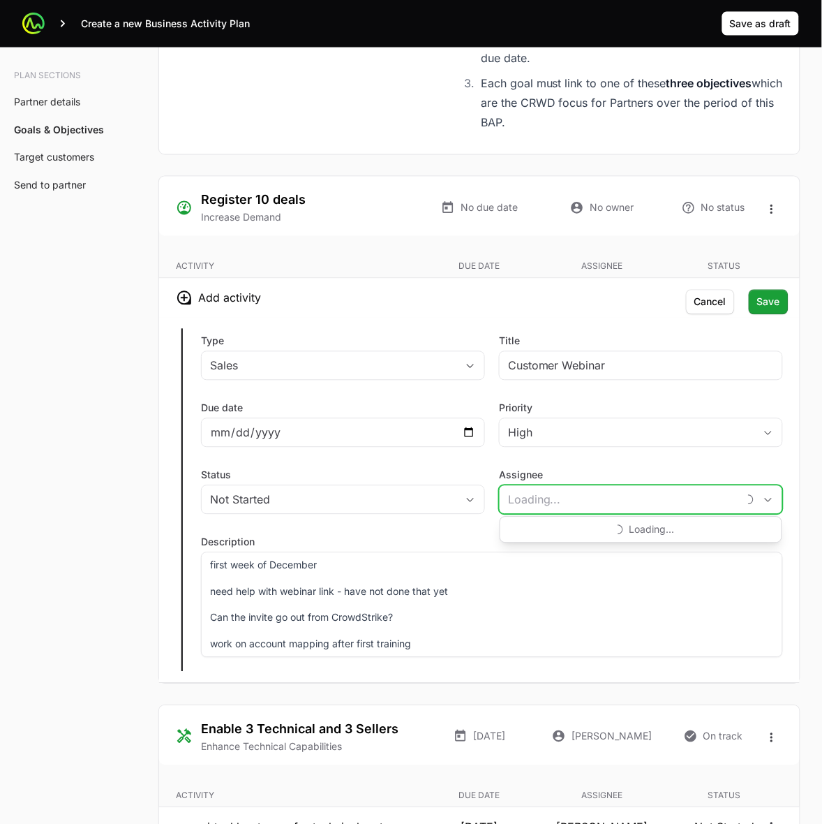
click at [651, 510] on input "Assignee" at bounding box center [619, 500] width 238 height 28
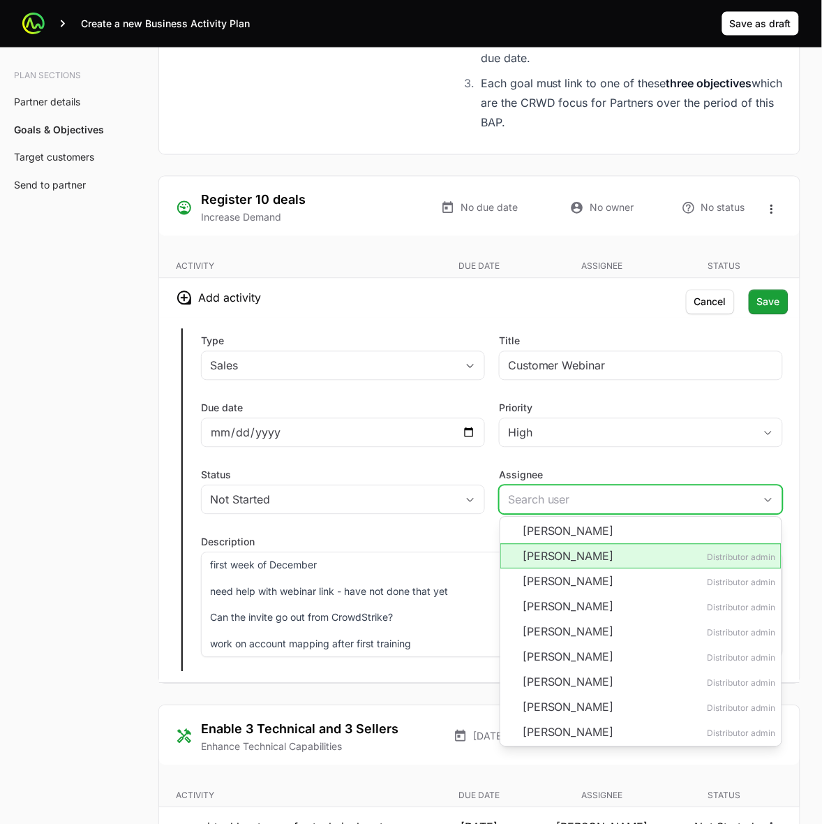
click at [573, 559] on li "[PERSON_NAME] Distributor admin" at bounding box center [641, 556] width 281 height 25
type input "[PERSON_NAME]"
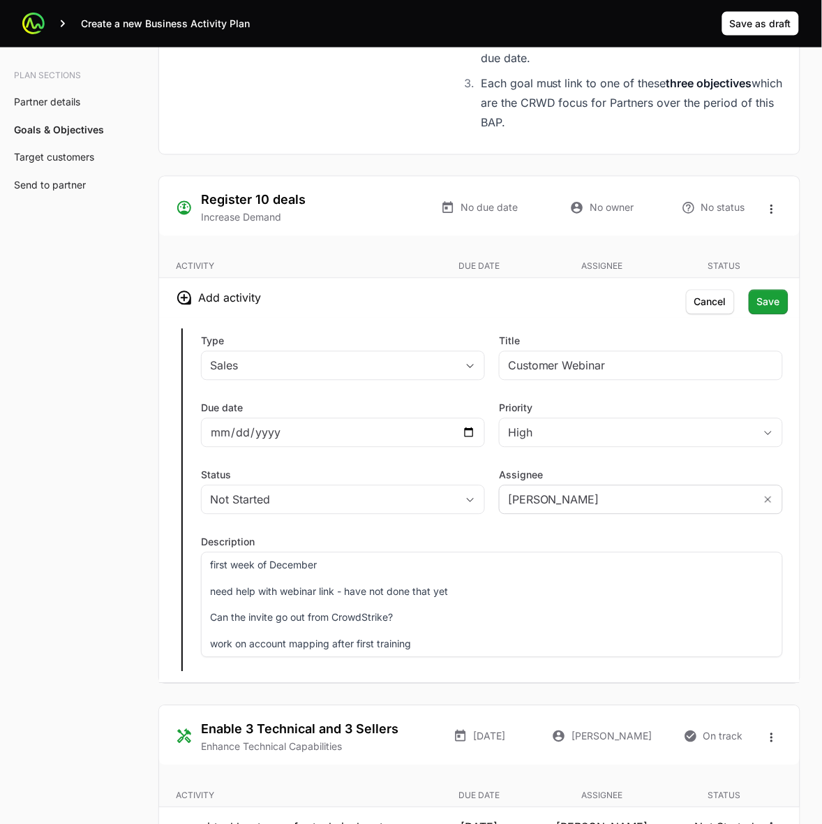
click at [539, 291] on h3 "Add activity" at bounding box center [479, 298] width 641 height 39
click at [769, 299] on span "Save" at bounding box center [768, 302] width 23 height 17
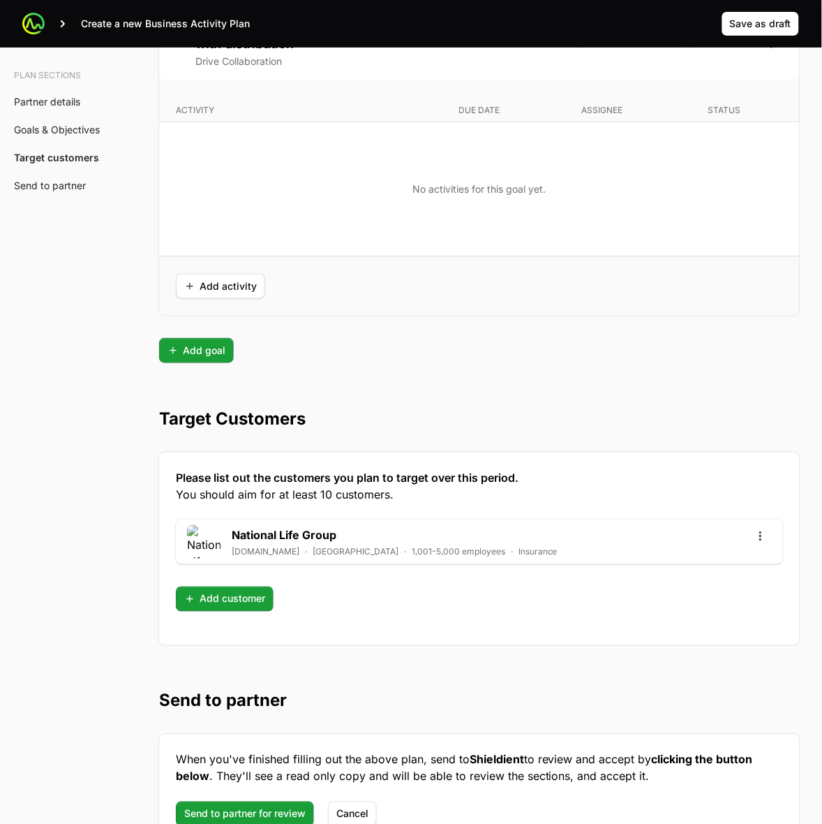
scroll to position [3380, 0]
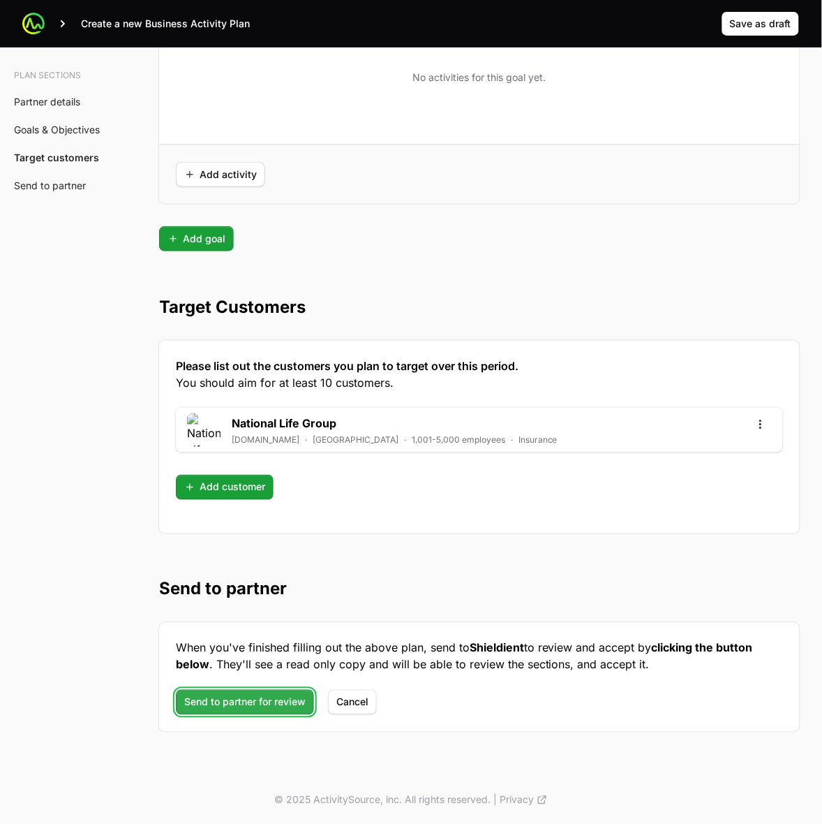
click at [269, 695] on span "Send to partner for review" at bounding box center [244, 702] width 121 height 17
